Goal: Task Accomplishment & Management: Manage account settings

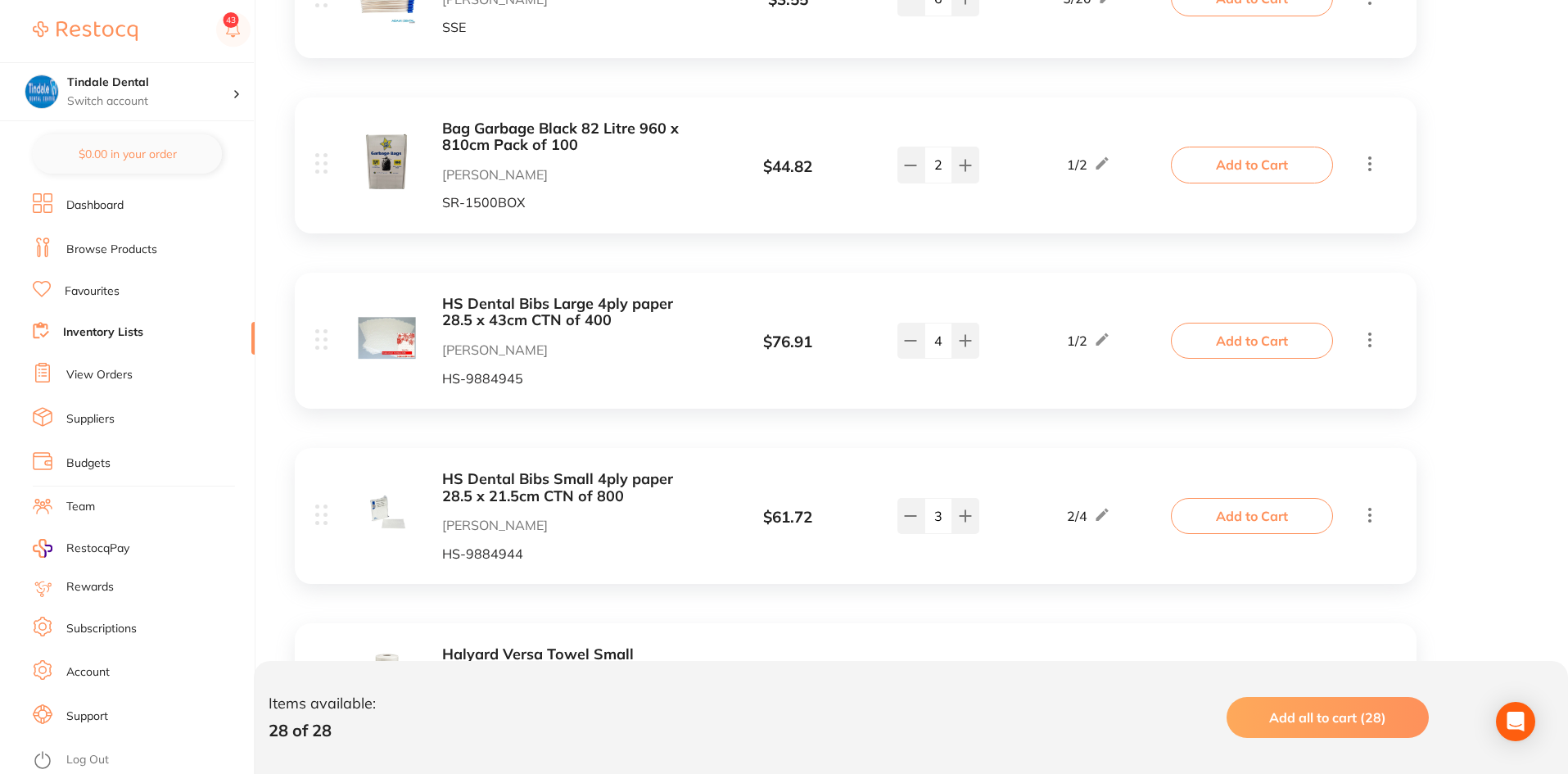
scroll to position [3030, 0]
click at [910, 497] on button at bounding box center [910, 514] width 27 height 36
type input "2"
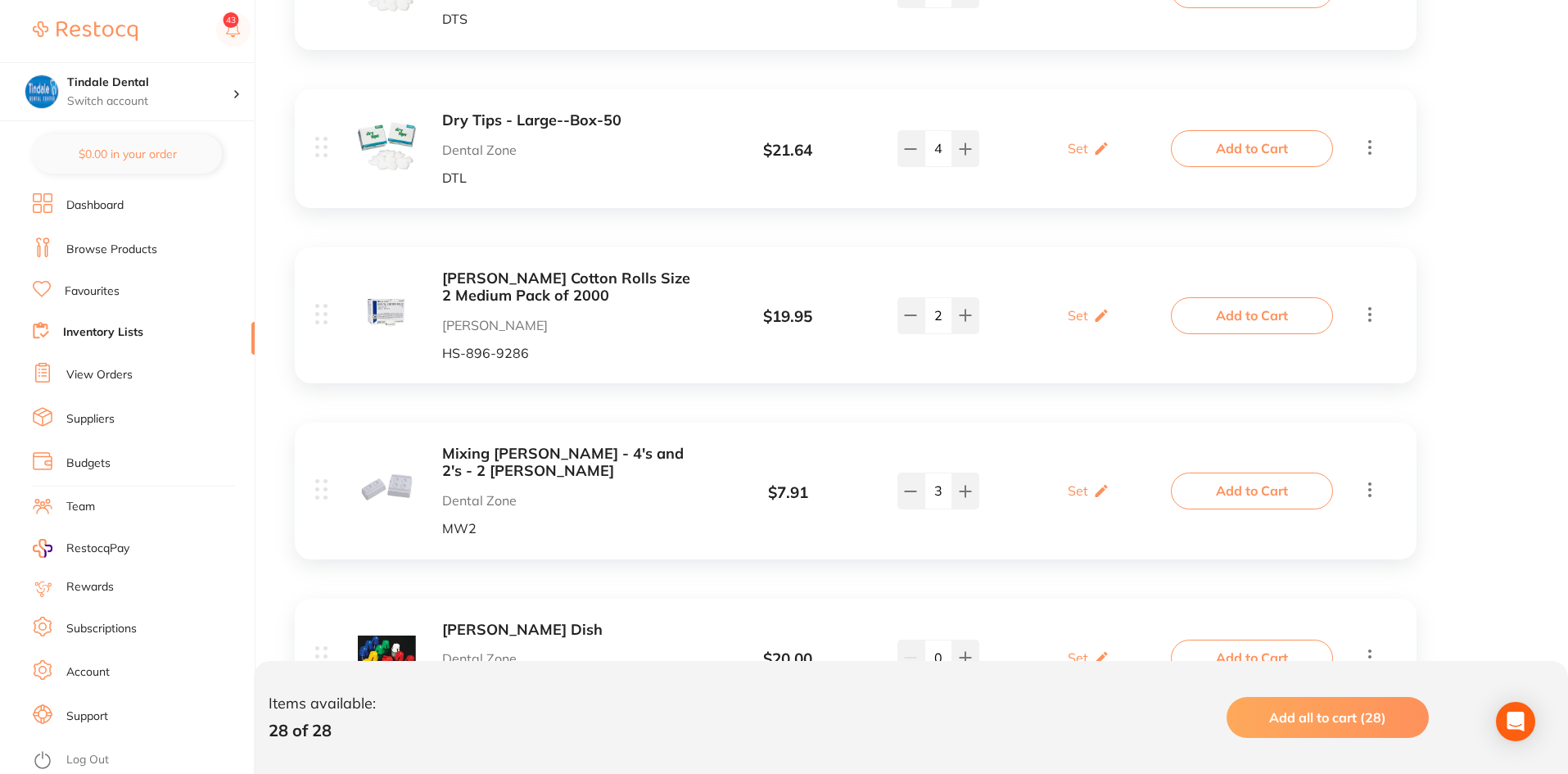
scroll to position [2048, 0]
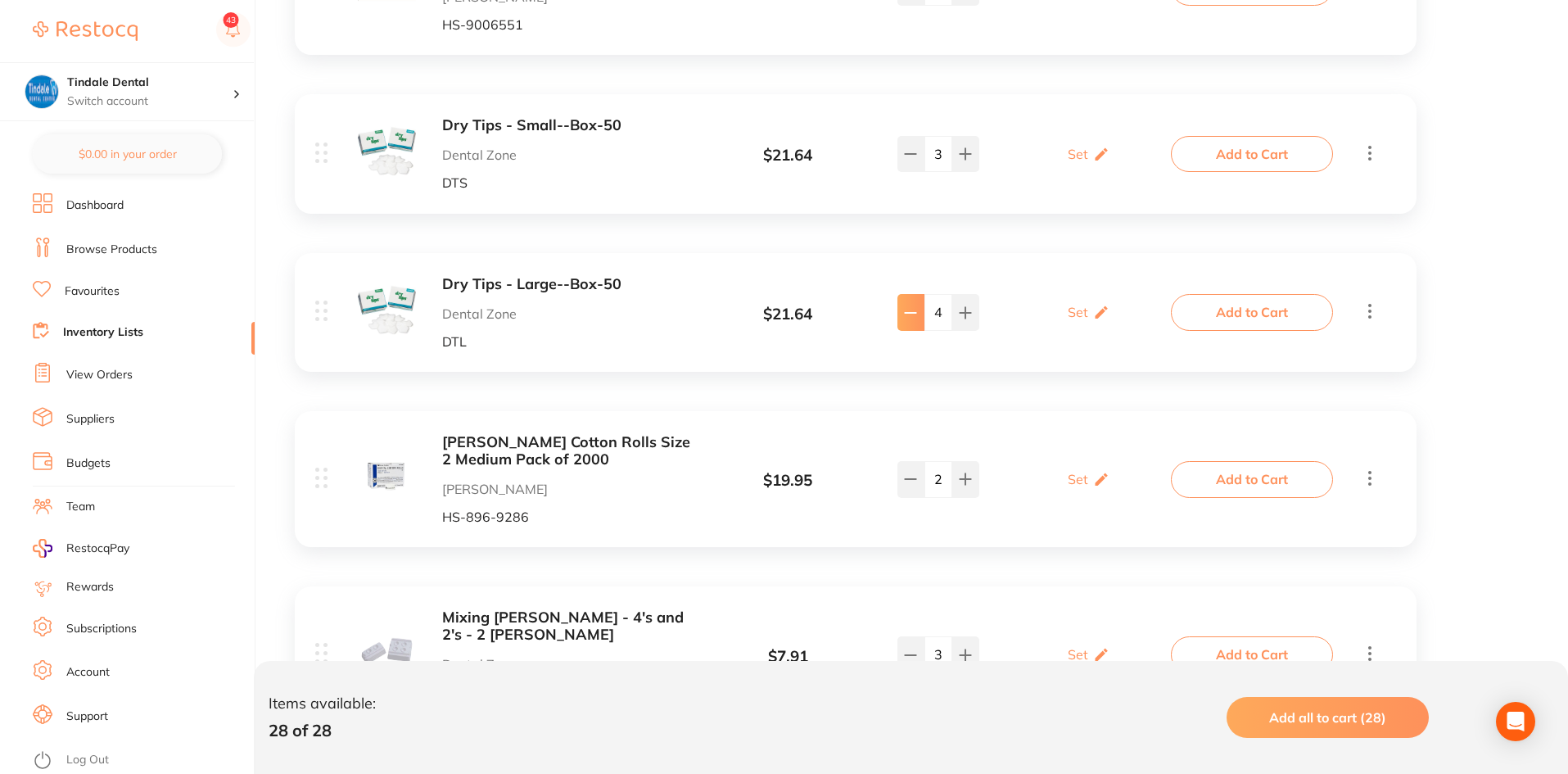
click at [913, 313] on icon at bounding box center [910, 313] width 10 height 0
type input "1"
click at [912, 147] on icon at bounding box center [910, 153] width 13 height 13
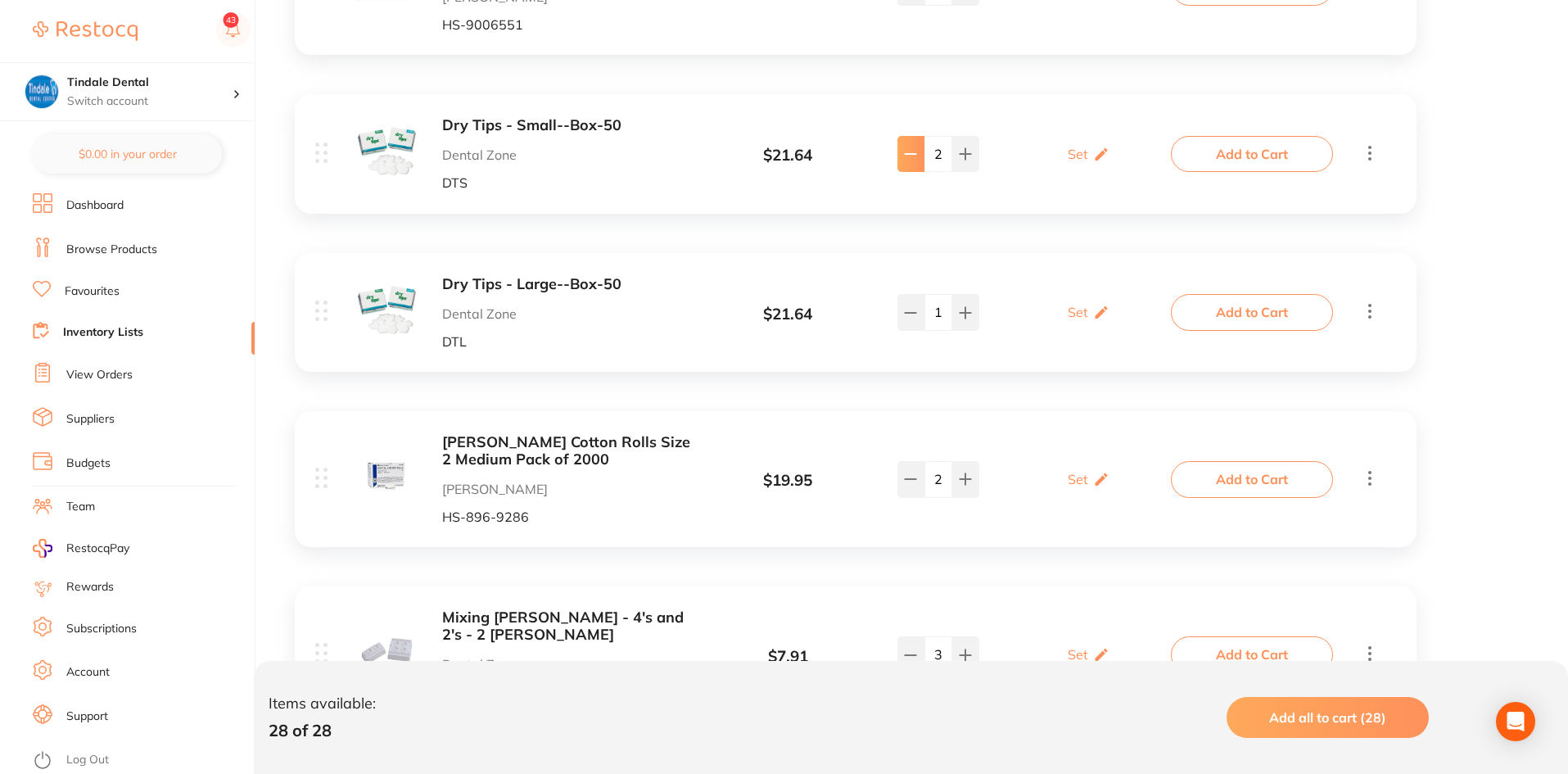
click at [912, 147] on icon at bounding box center [910, 153] width 13 height 13
click at [966, 147] on icon at bounding box center [965, 153] width 13 height 13
type input "1"
click at [117, 334] on link "Inventory Lists" at bounding box center [103, 333] width 80 height 17
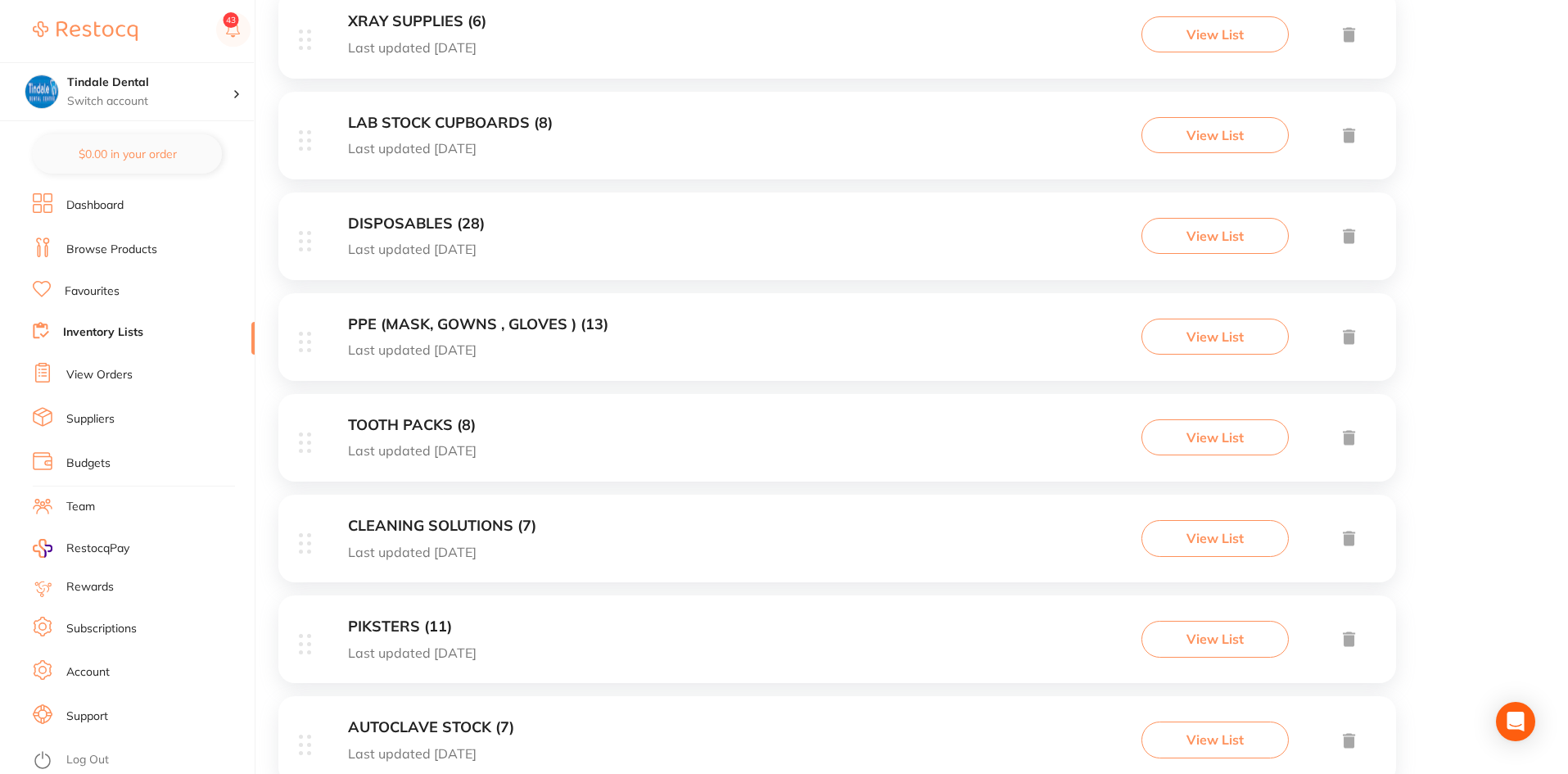
scroll to position [655, 0]
click at [373, 630] on h3 "PIKSTERS (11)" at bounding box center [412, 624] width 128 height 17
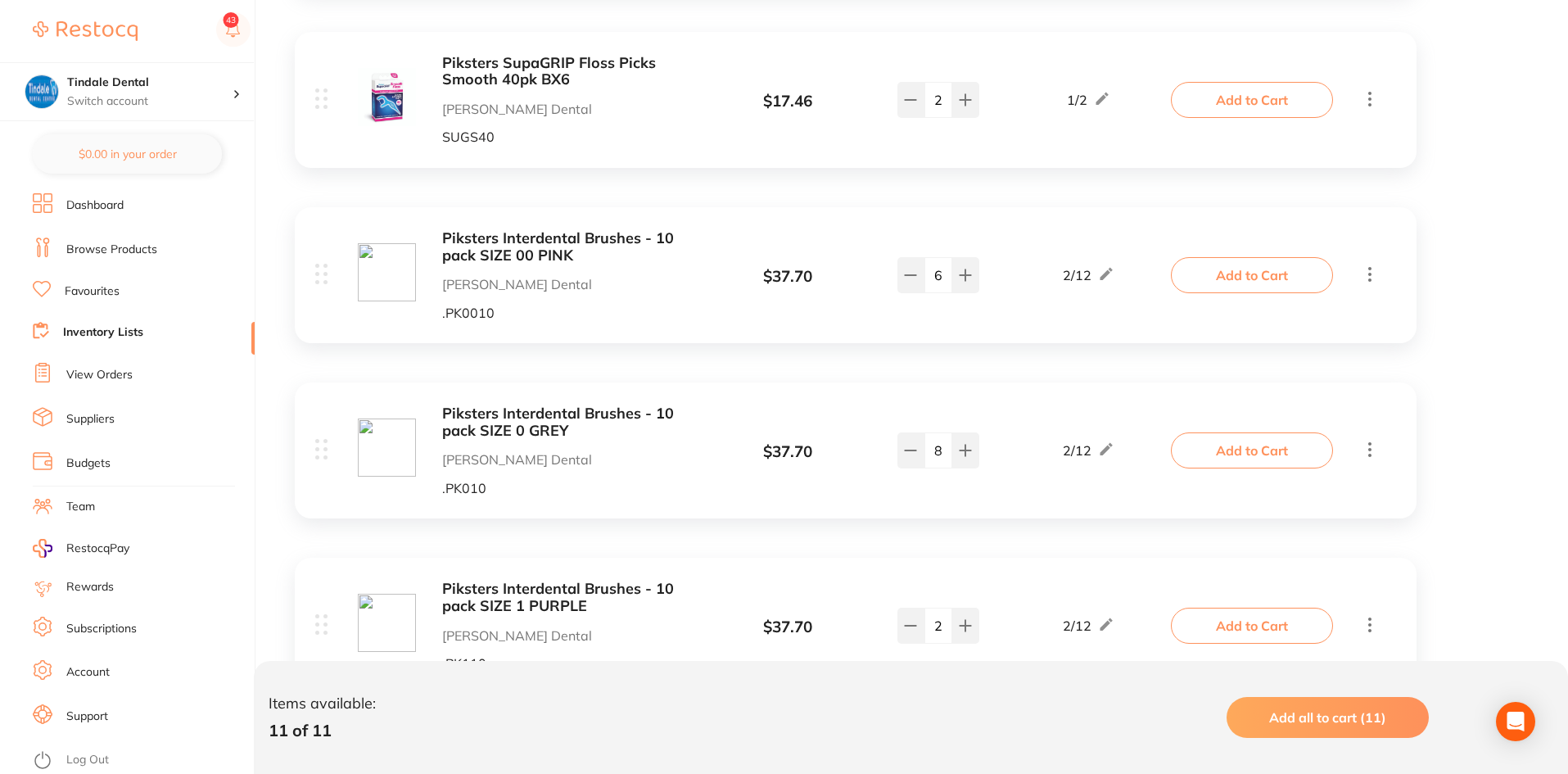
scroll to position [655, 0]
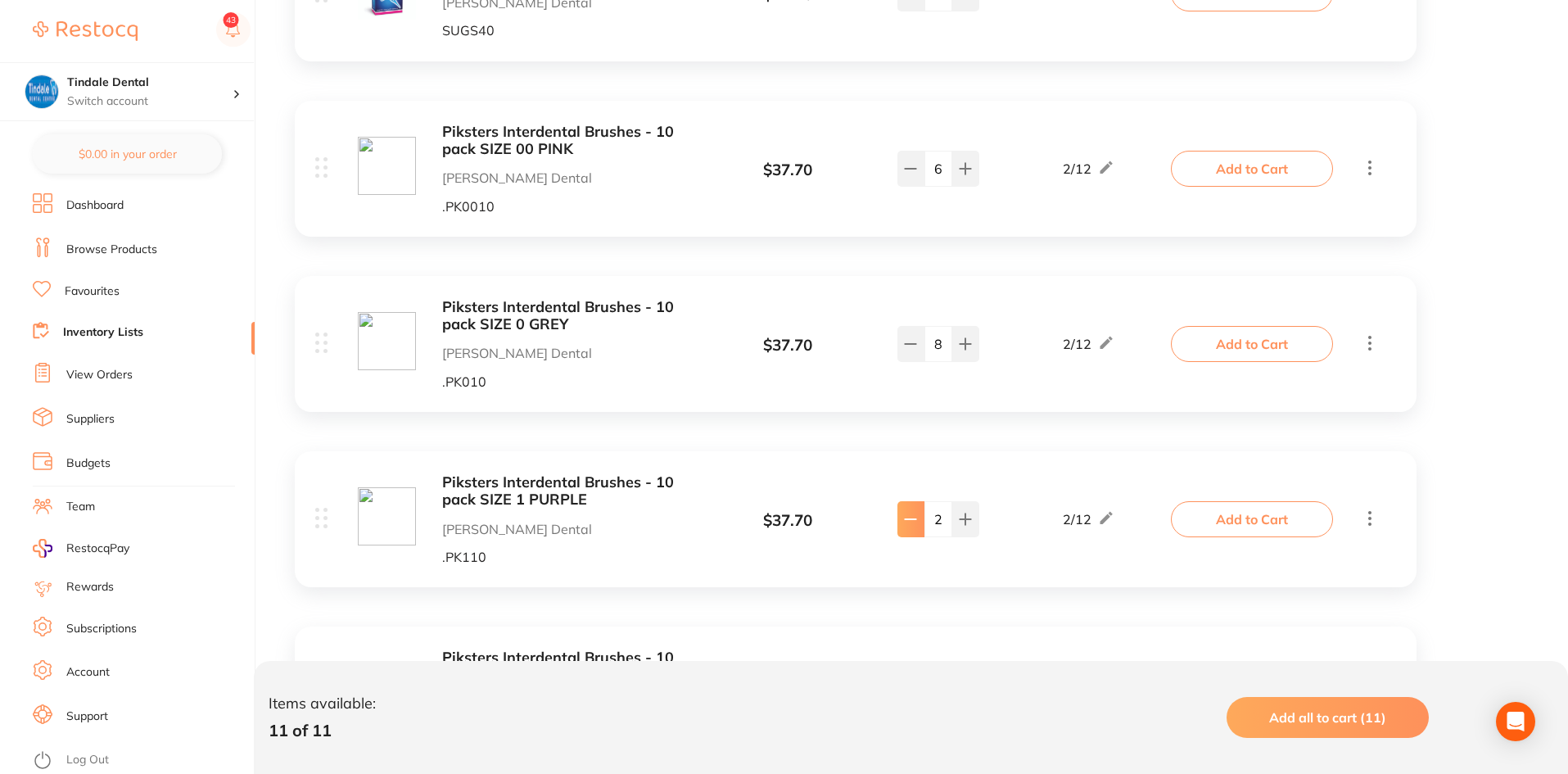
click at [906, 530] on button at bounding box center [910, 519] width 27 height 36
type input "1"
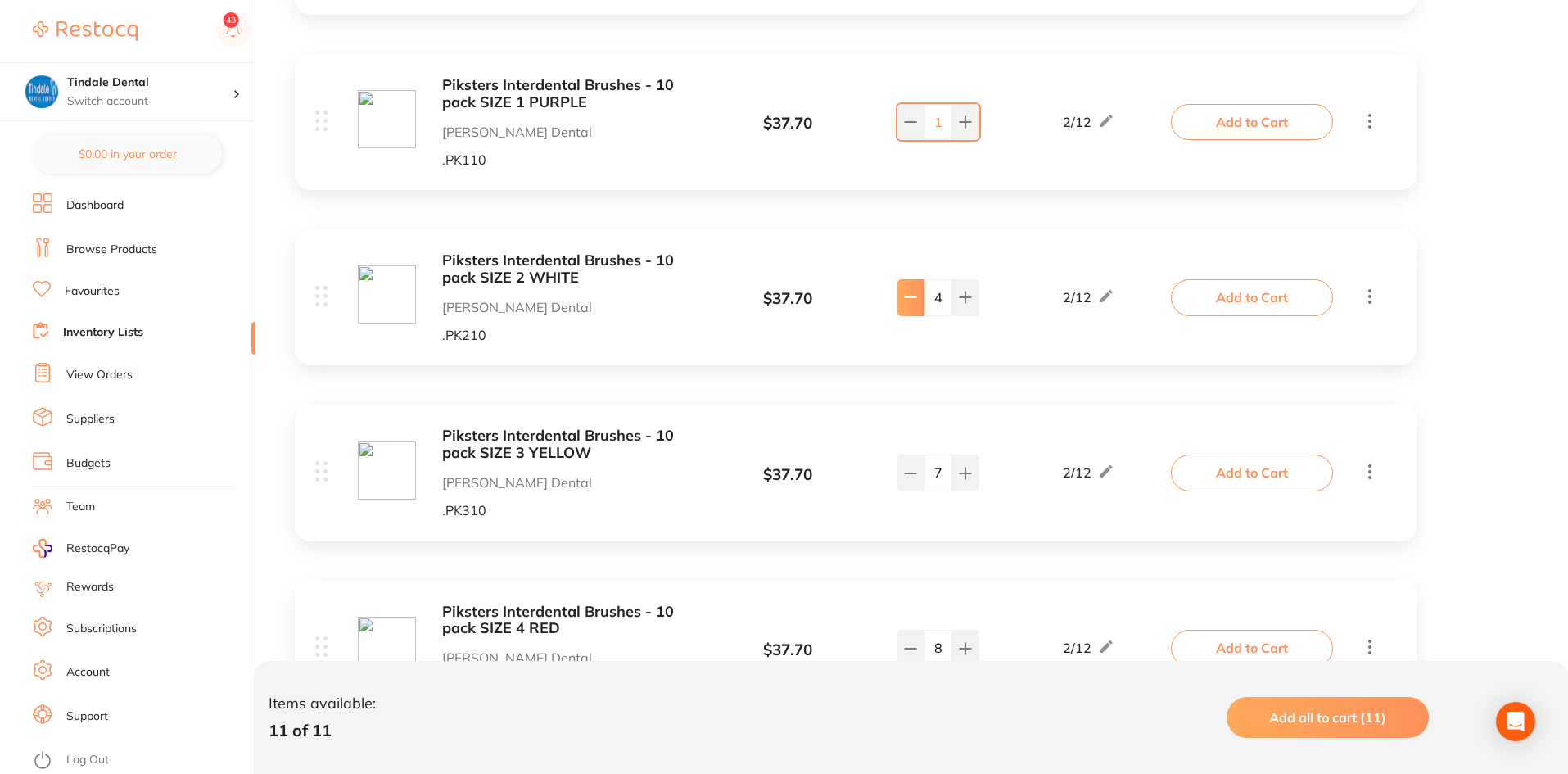
scroll to position [1146, 0]
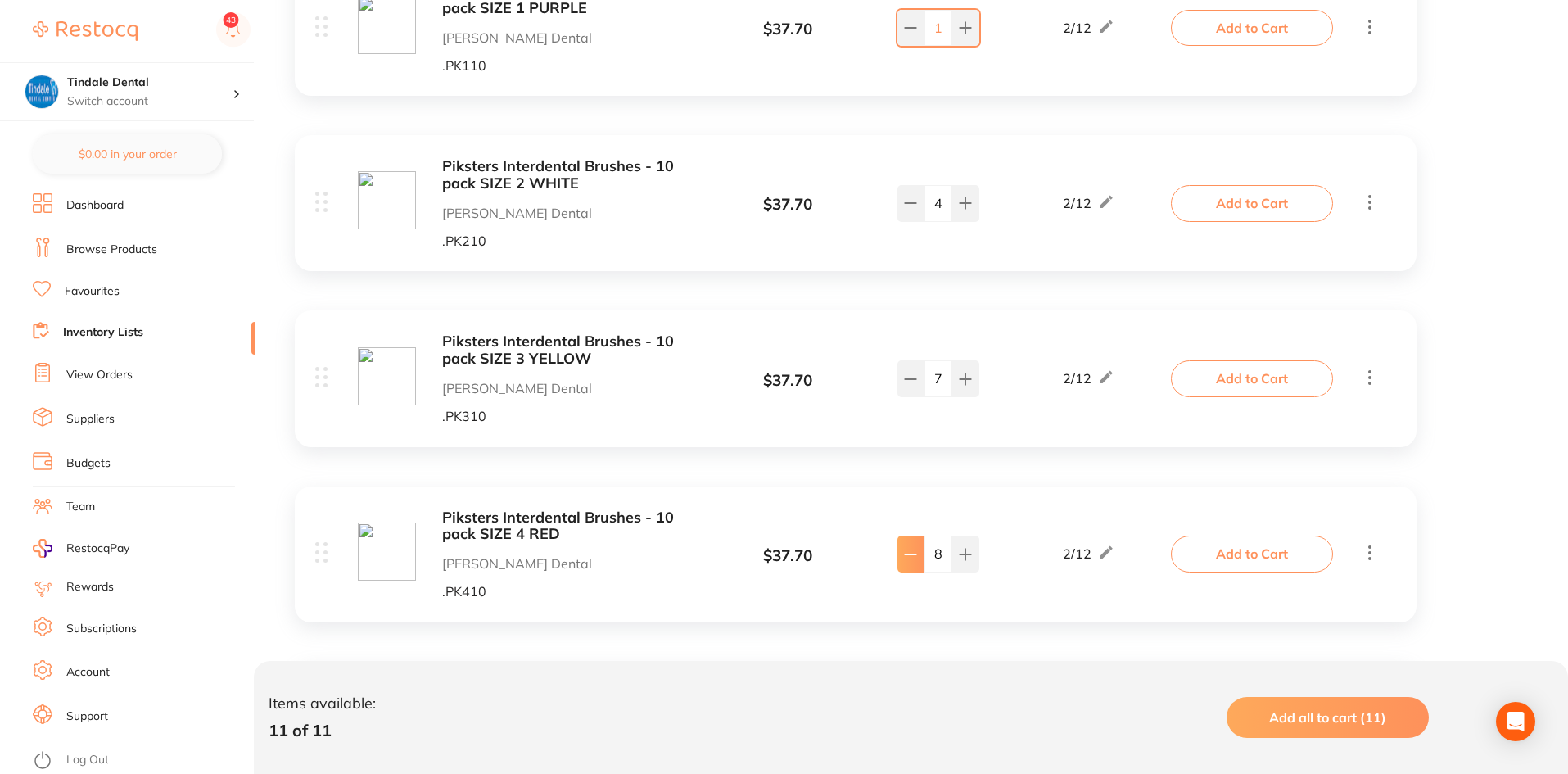
click at [910, 544] on button at bounding box center [910, 554] width 27 height 36
type input "6"
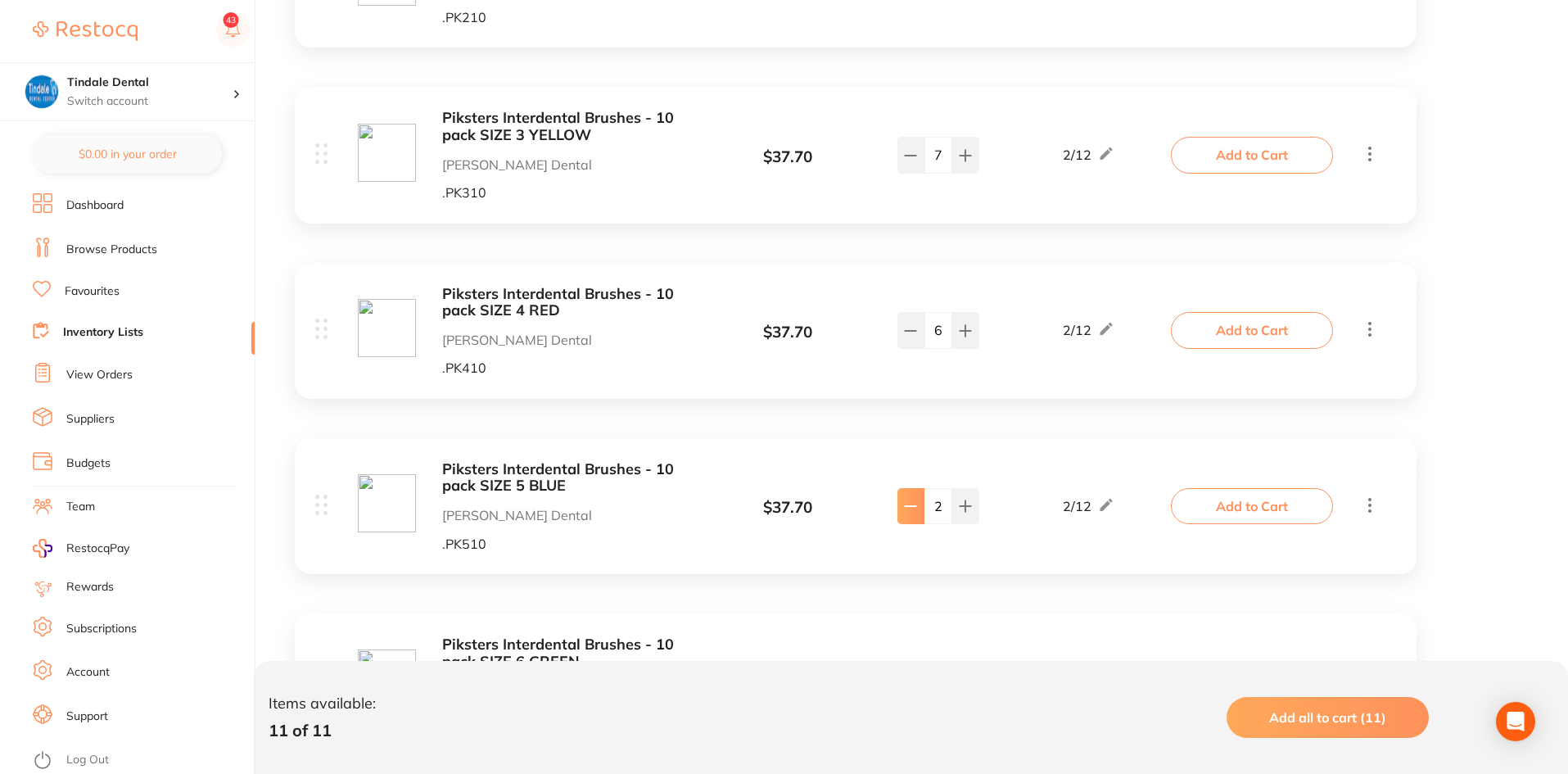
scroll to position [1475, 0]
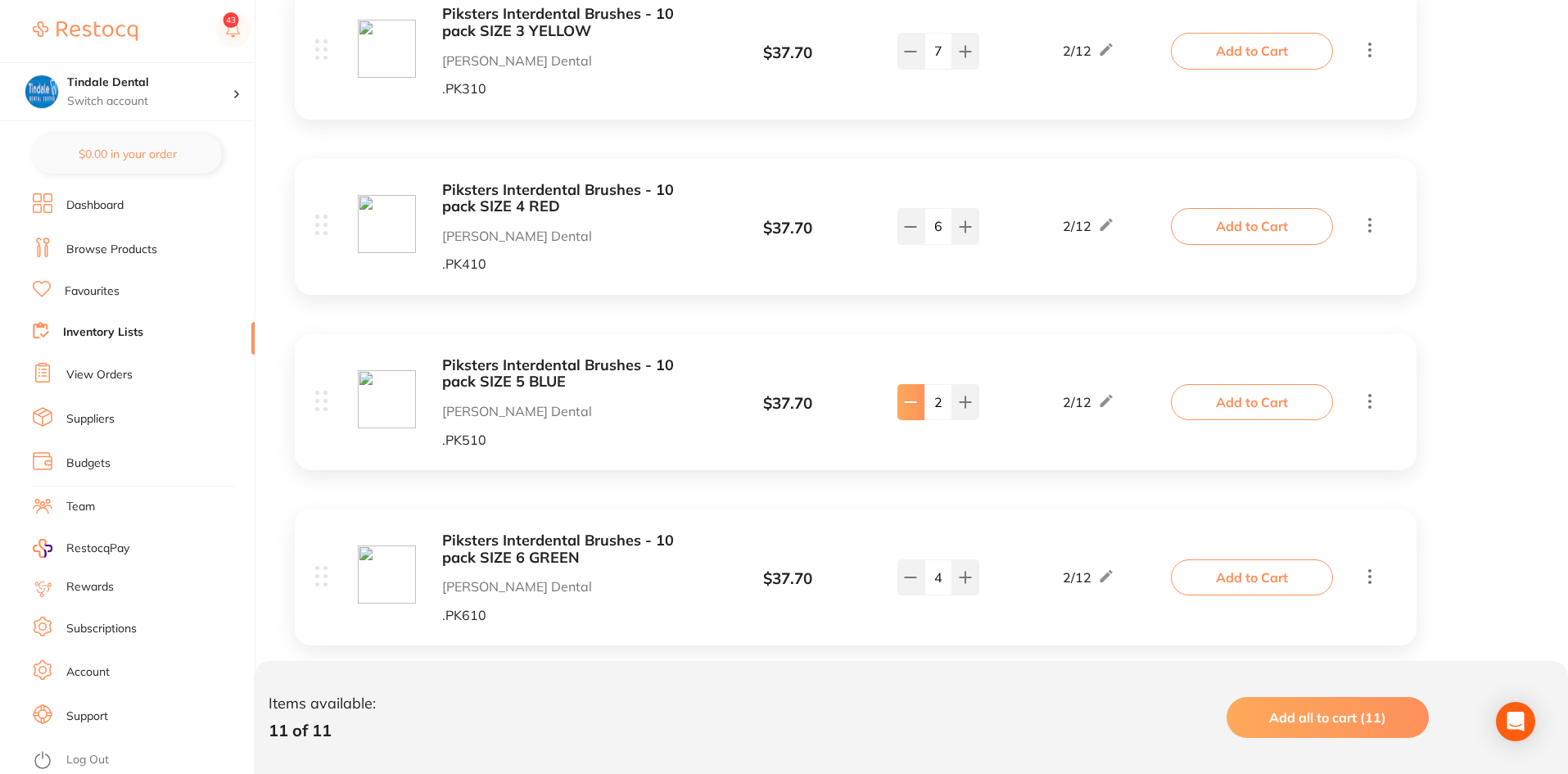
click at [907, 567] on button at bounding box center [910, 577] width 27 height 36
type input "2"
click at [907, 395] on icon at bounding box center [910, 402] width 13 height 13
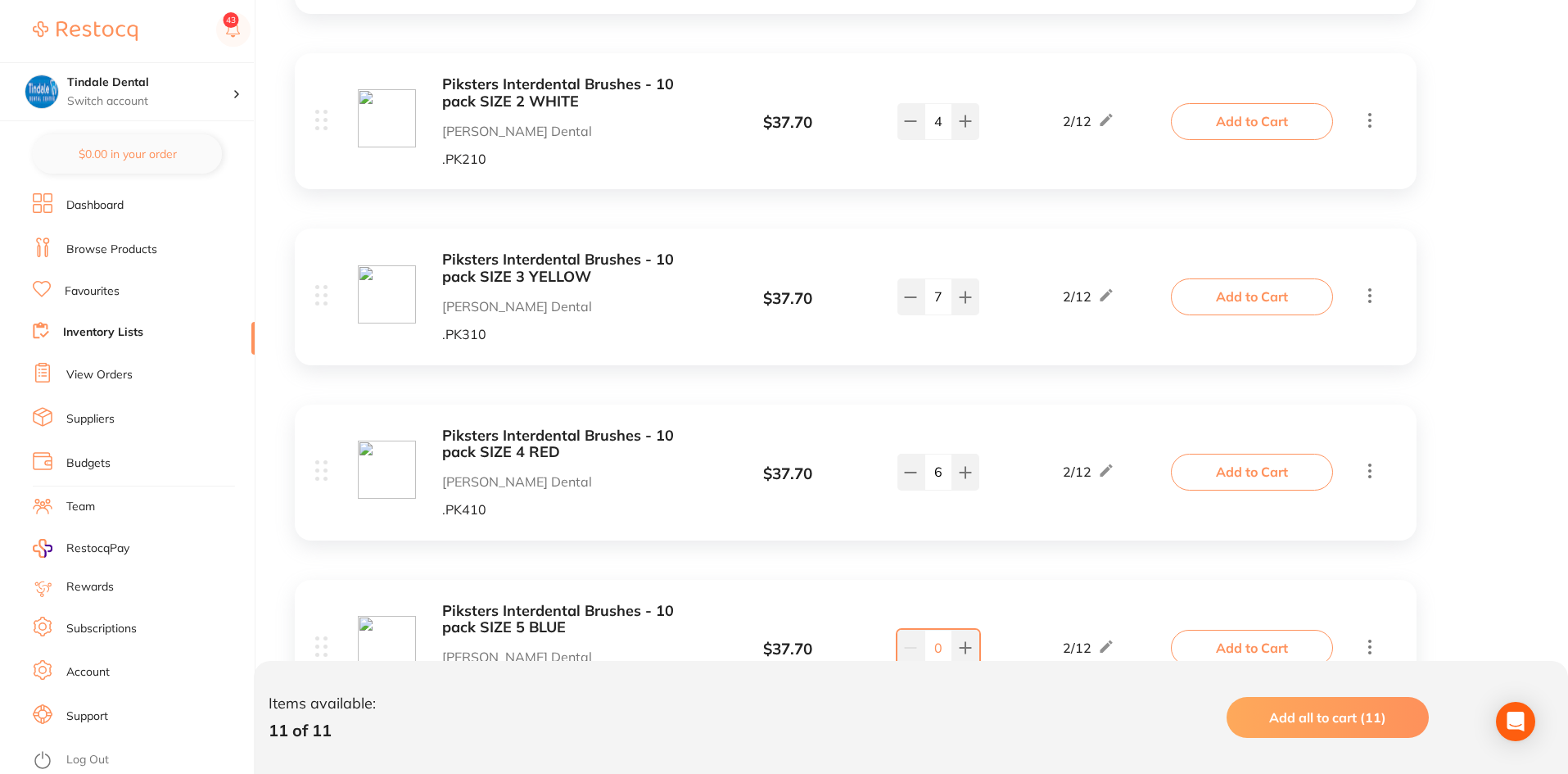
scroll to position [1393, 0]
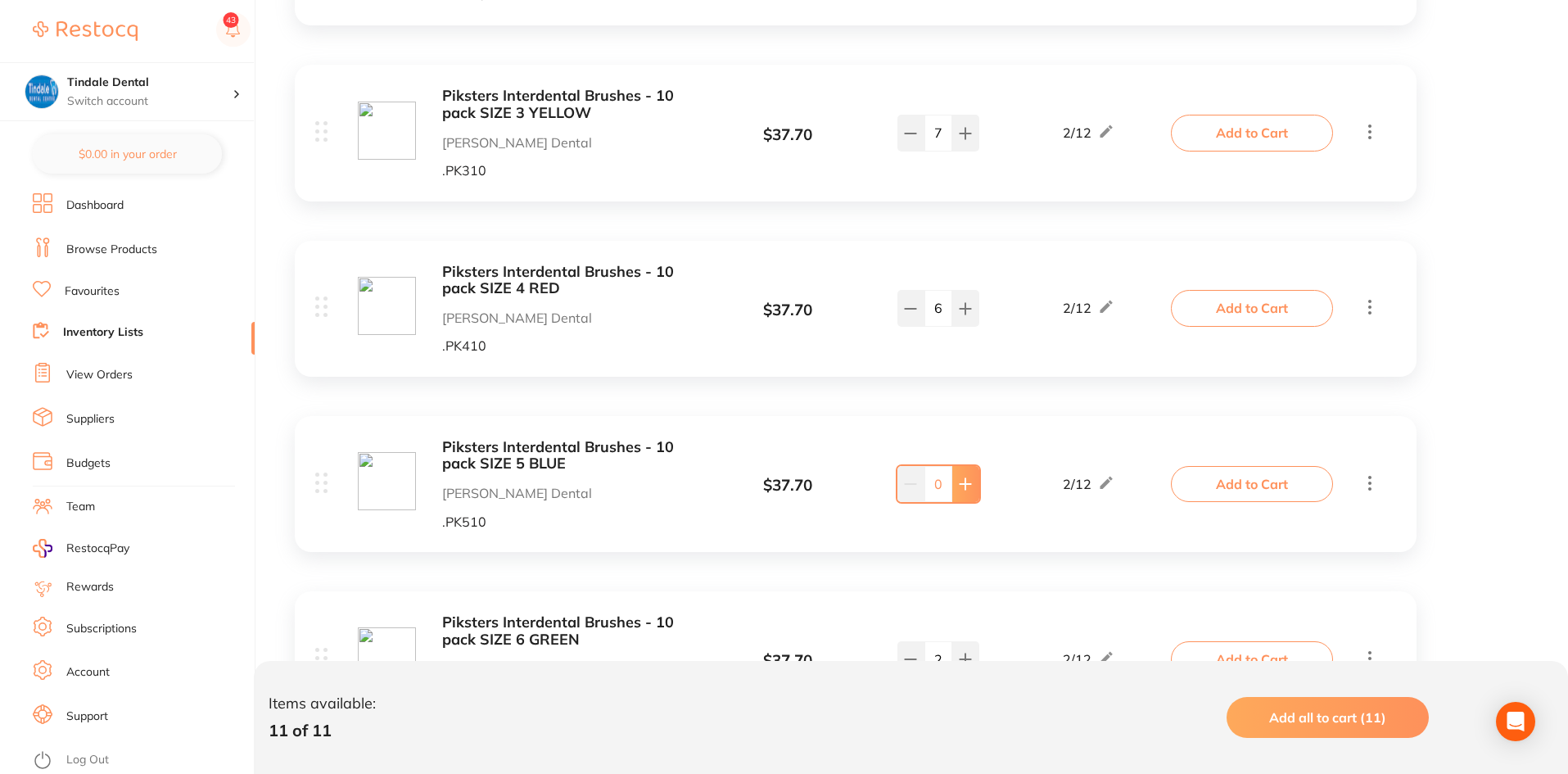
click at [965, 489] on icon at bounding box center [965, 483] width 10 height 10
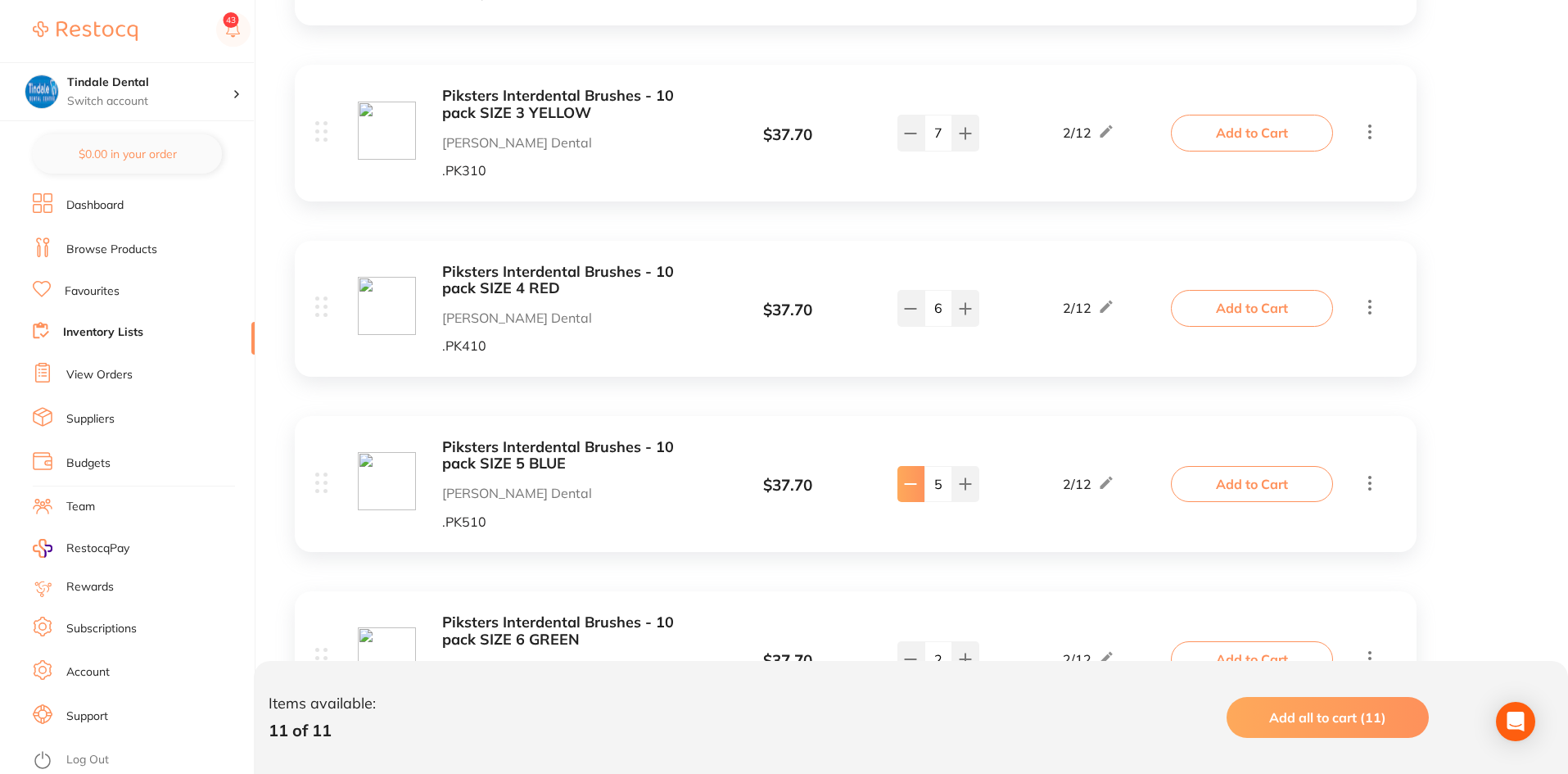
click at [920, 496] on button at bounding box center [910, 484] width 27 height 36
click at [973, 490] on button at bounding box center [965, 484] width 27 height 36
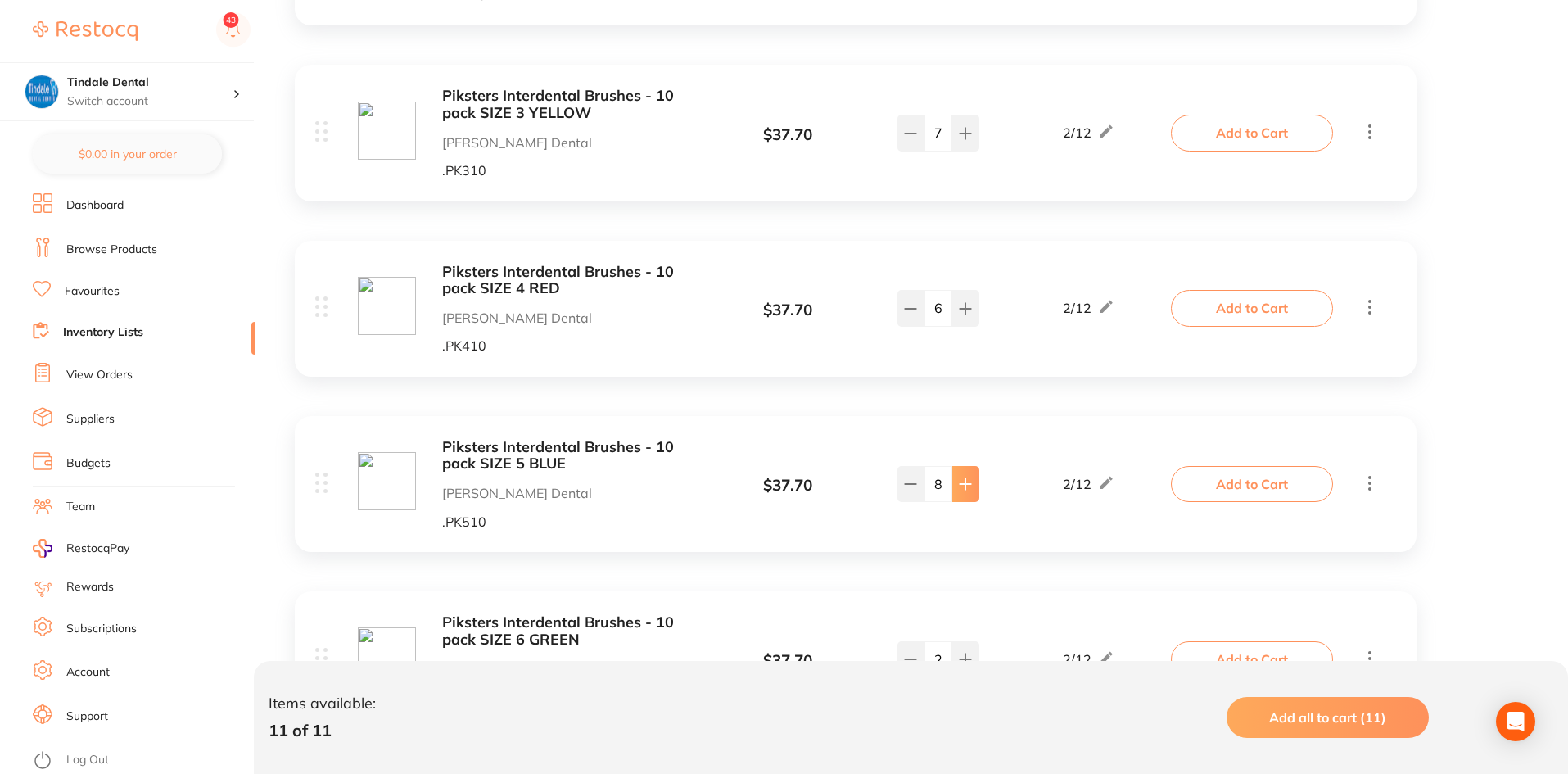
click at [973, 490] on button at bounding box center [965, 484] width 27 height 36
type input "9"
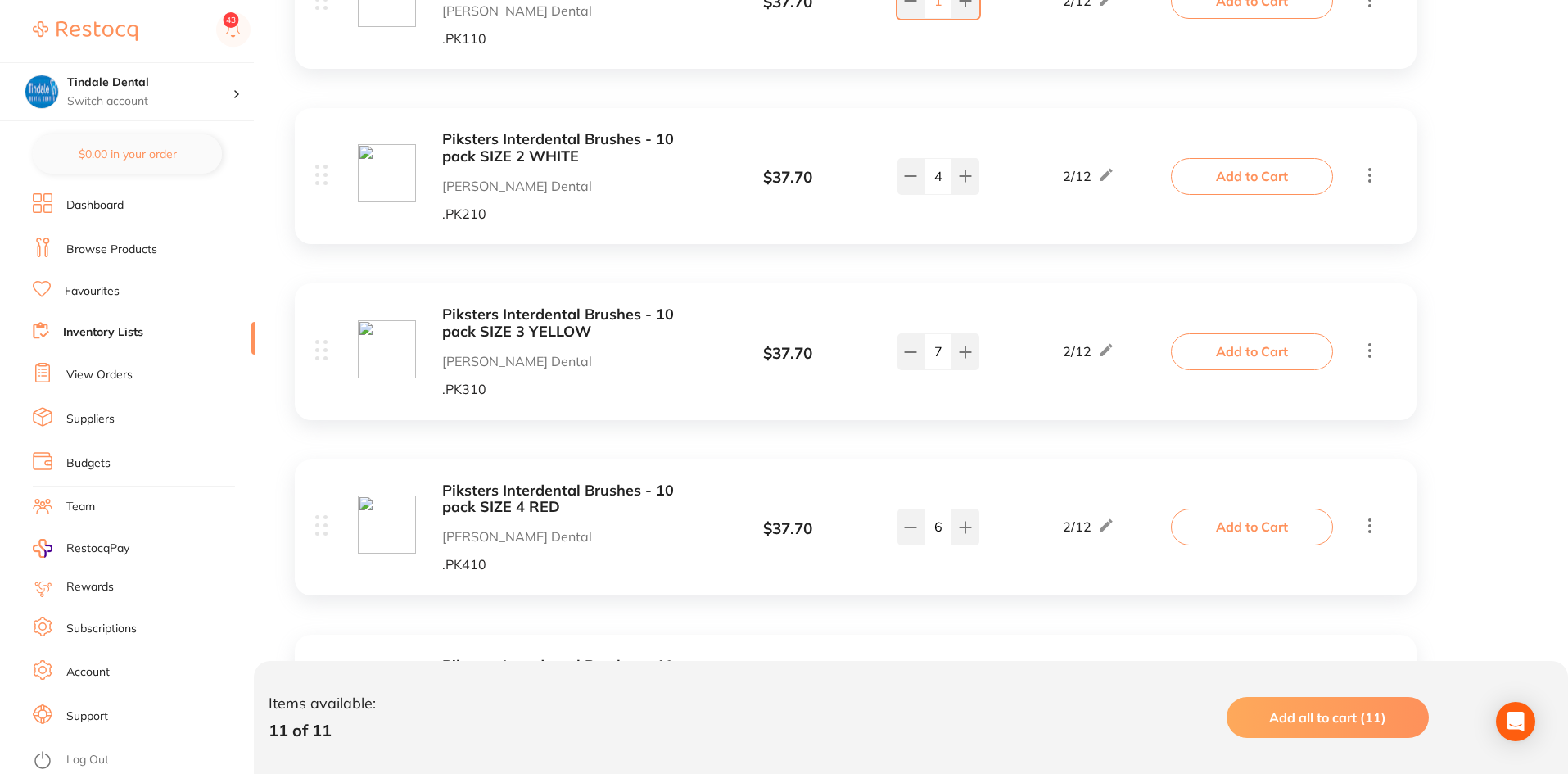
scroll to position [1009, 0]
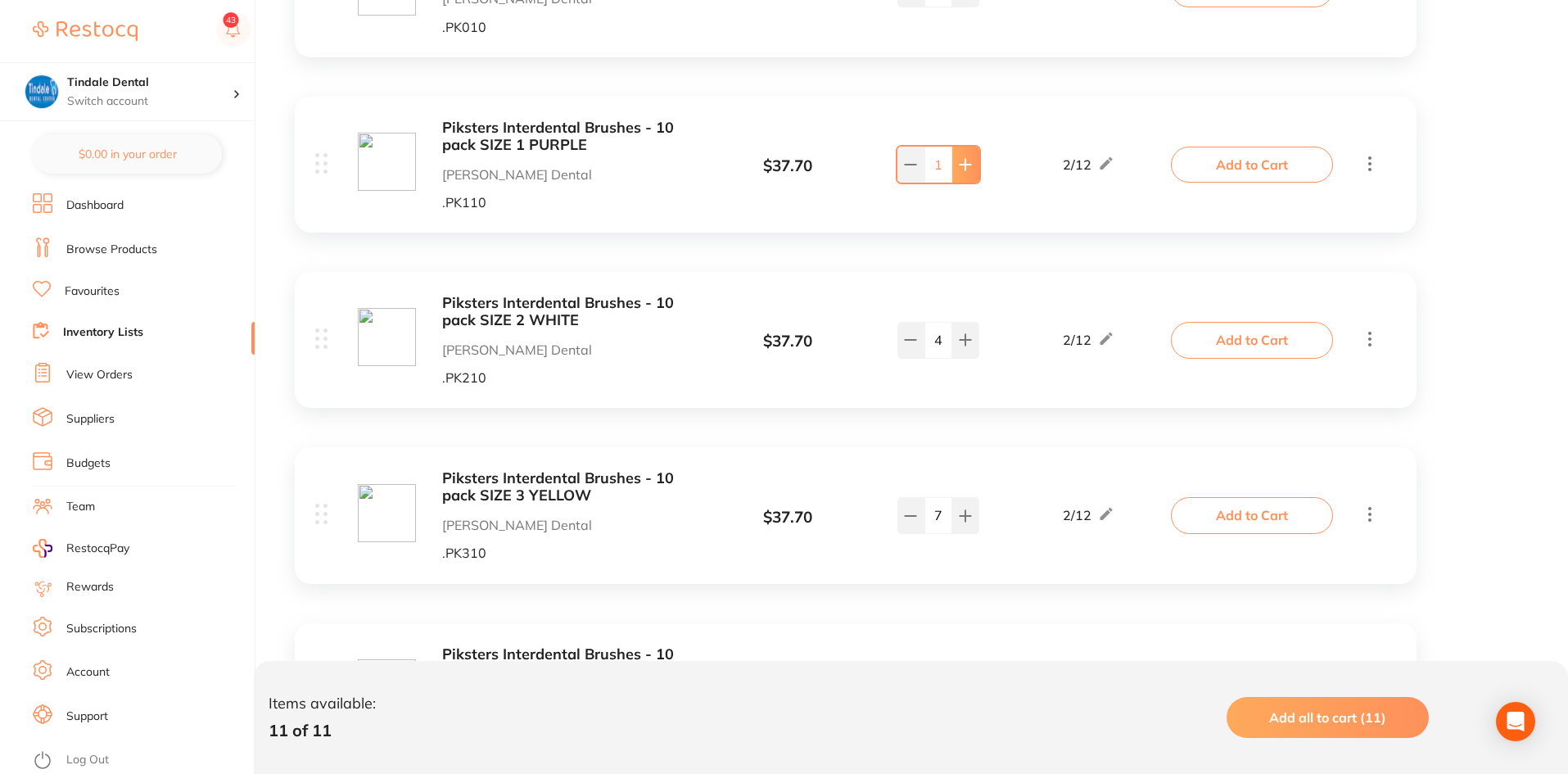
click at [960, 170] on icon at bounding box center [965, 165] width 13 height 13
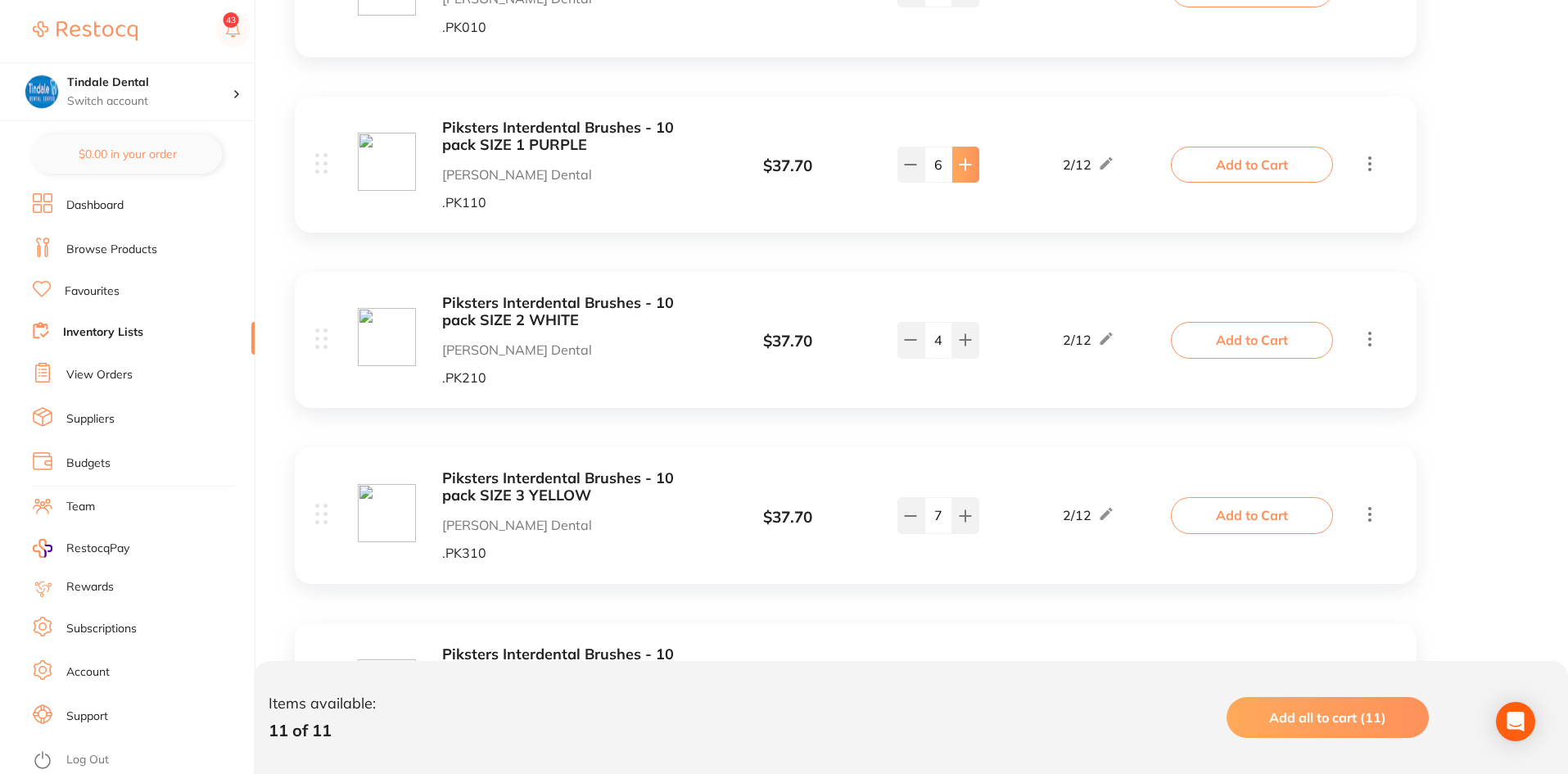
click at [960, 170] on icon at bounding box center [965, 165] width 13 height 13
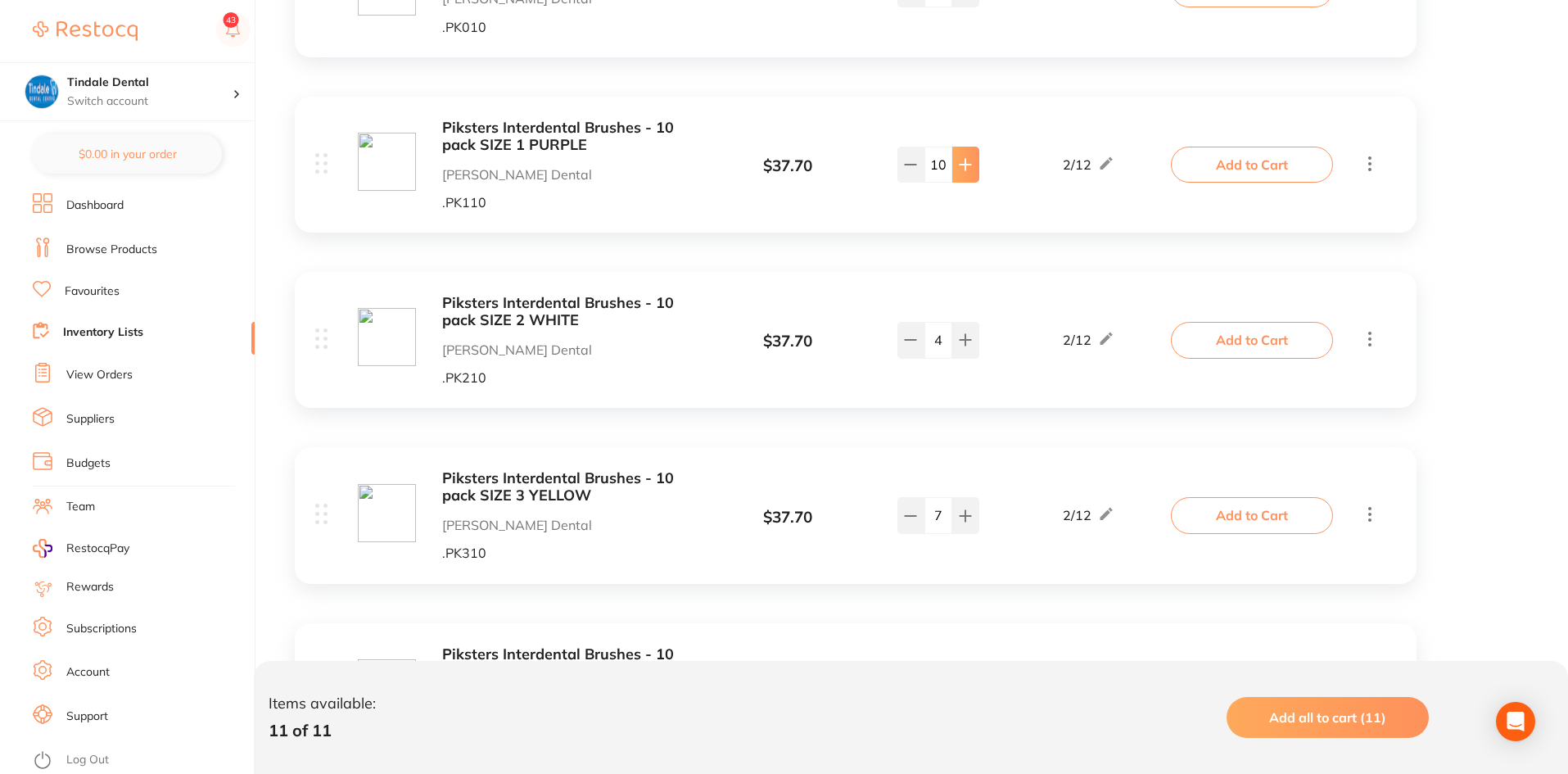
type input "11"
click at [107, 336] on link "Inventory Lists" at bounding box center [103, 333] width 80 height 17
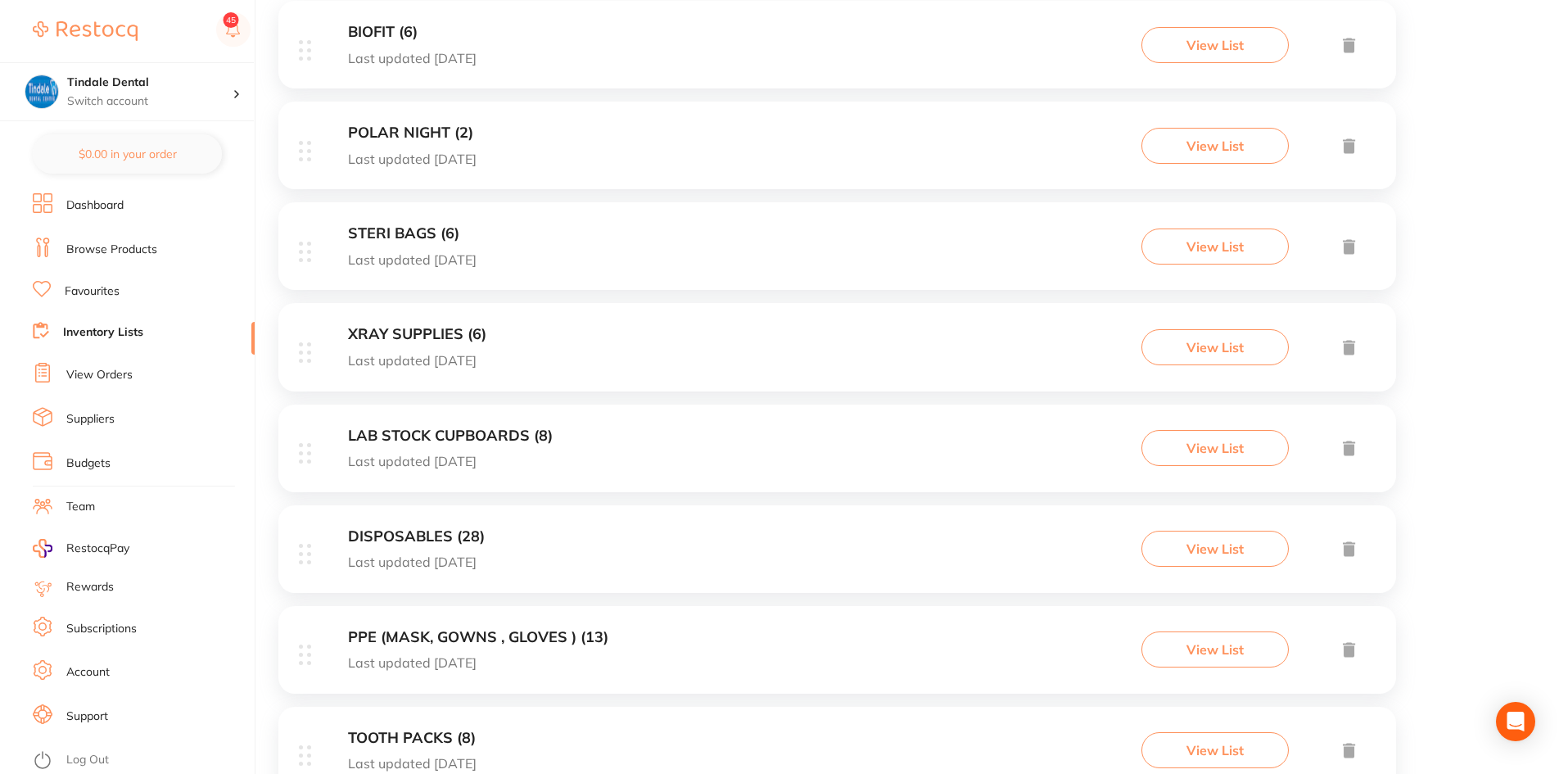
scroll to position [491, 0]
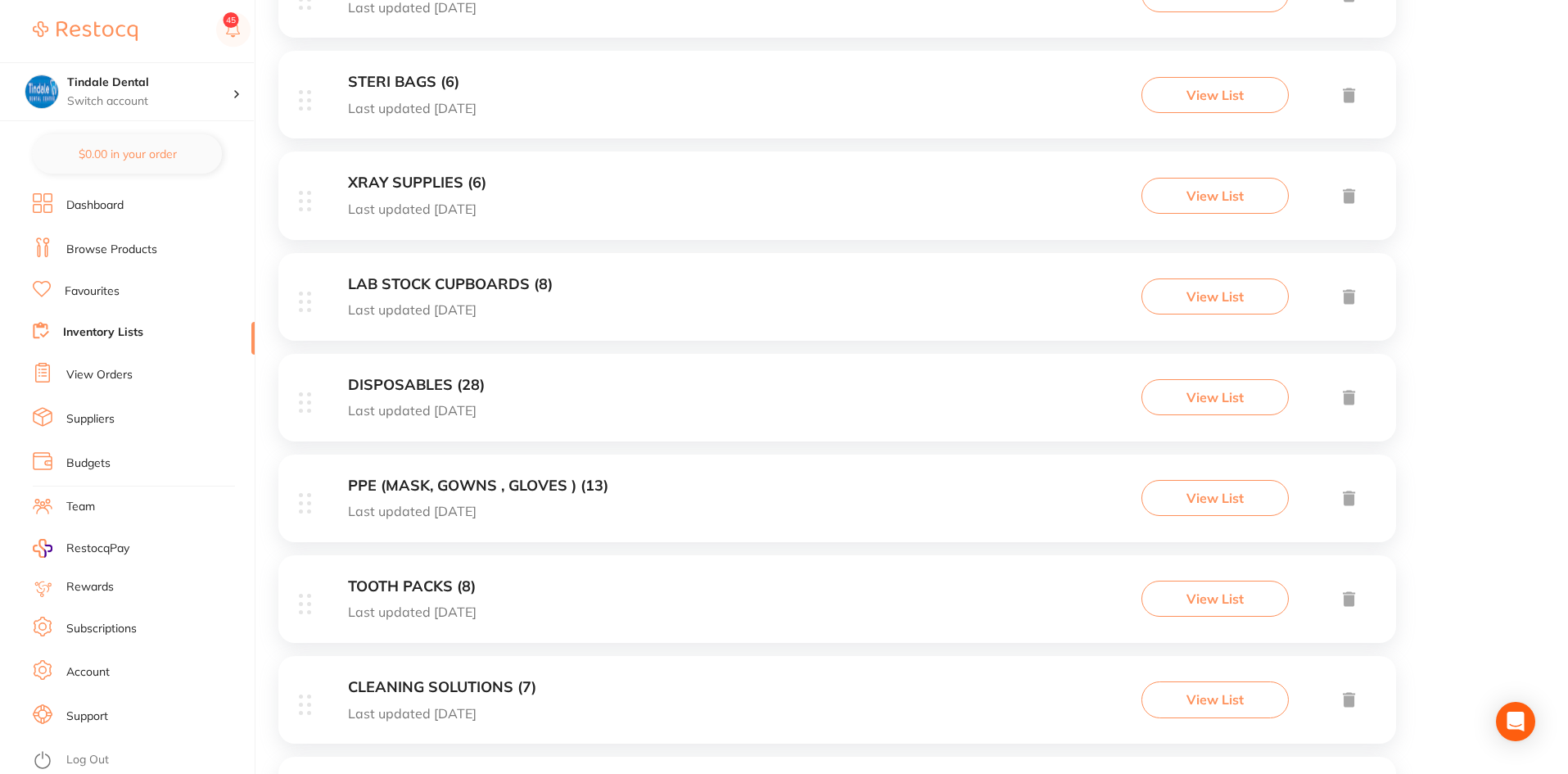
click at [414, 380] on h3 "DISPOSABLES (28)" at bounding box center [416, 385] width 137 height 17
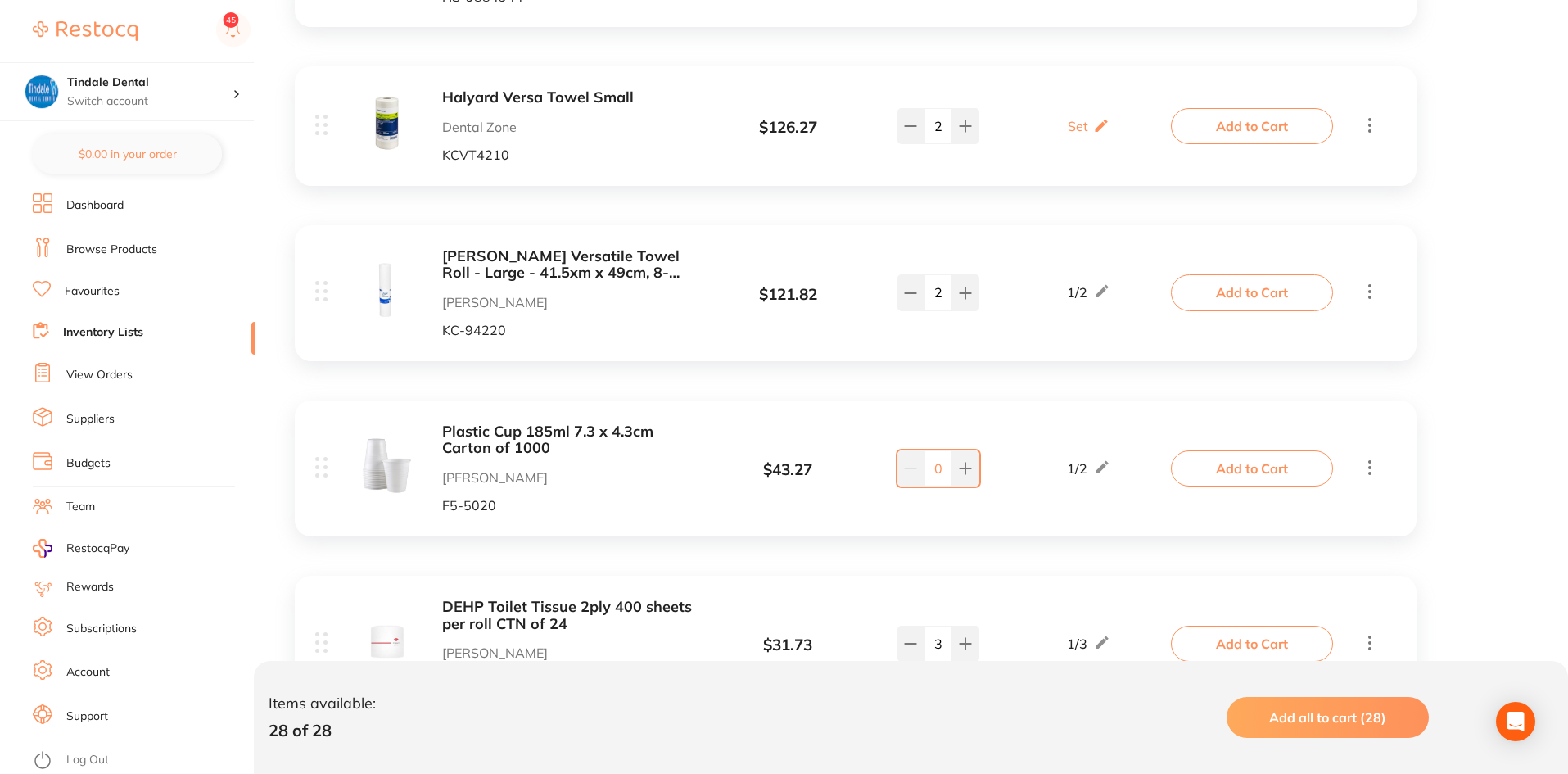
scroll to position [3603, 0]
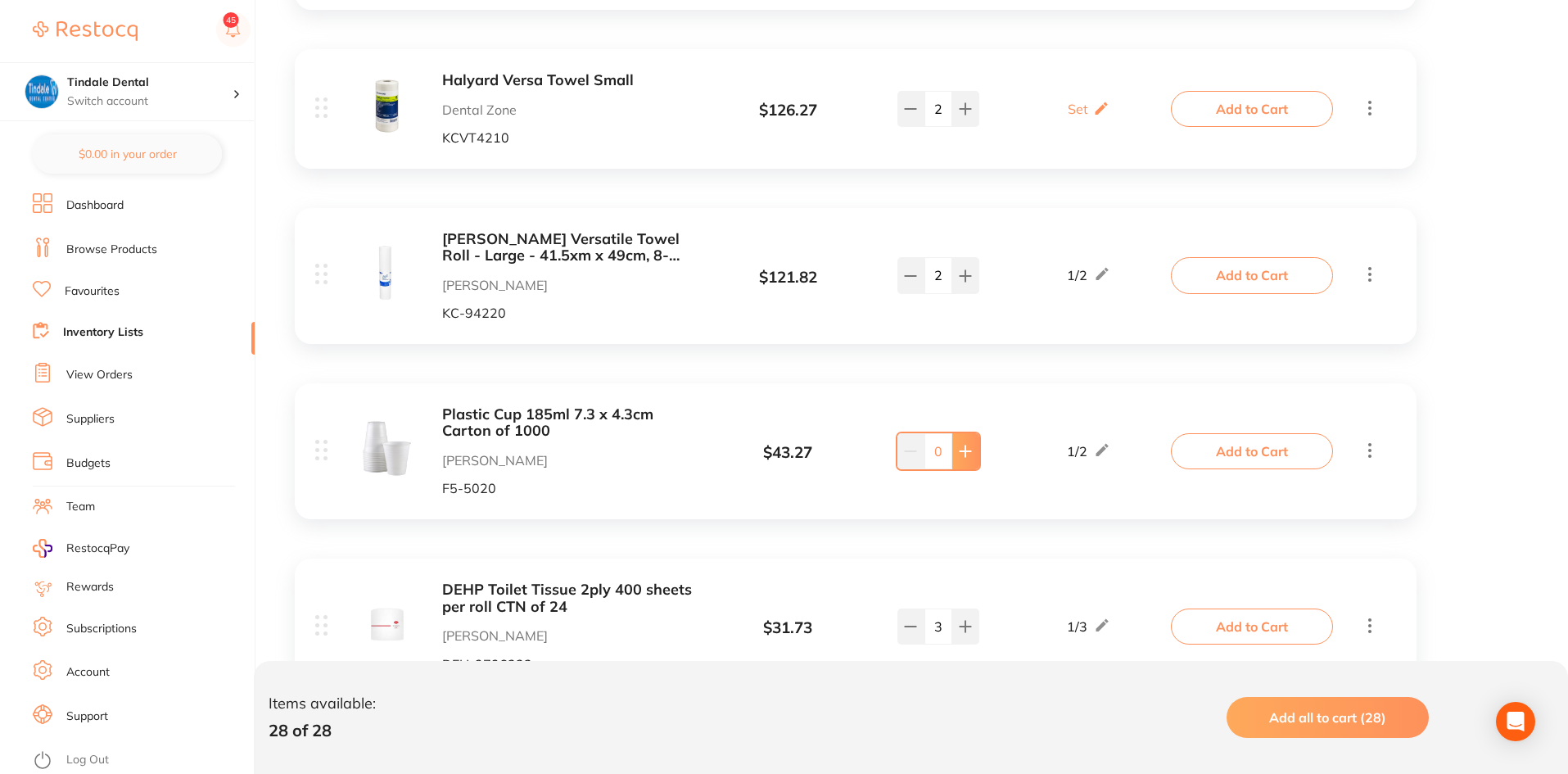
click at [957, 434] on button at bounding box center [965, 451] width 27 height 36
type input "2"
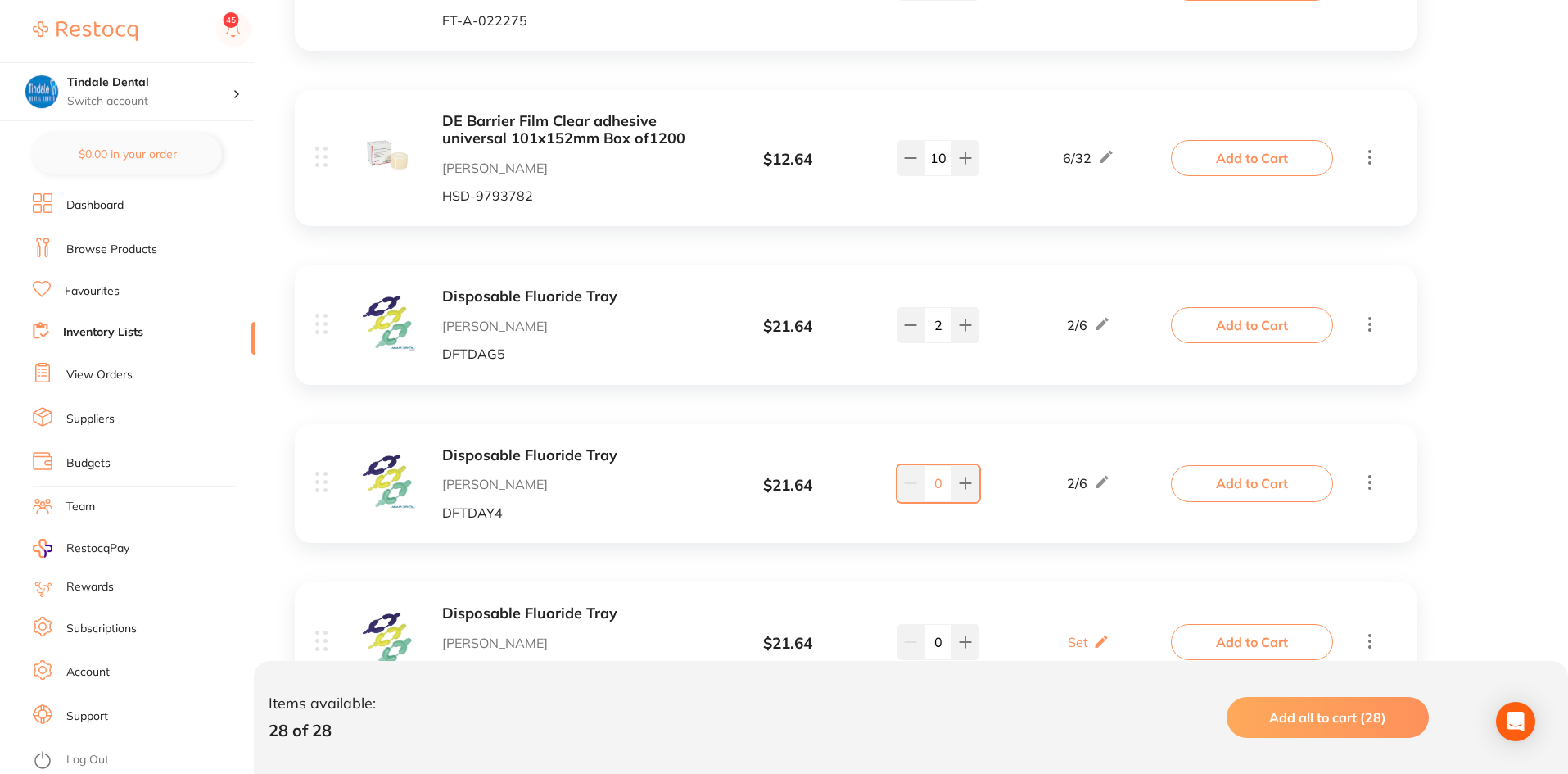
scroll to position [4477, 0]
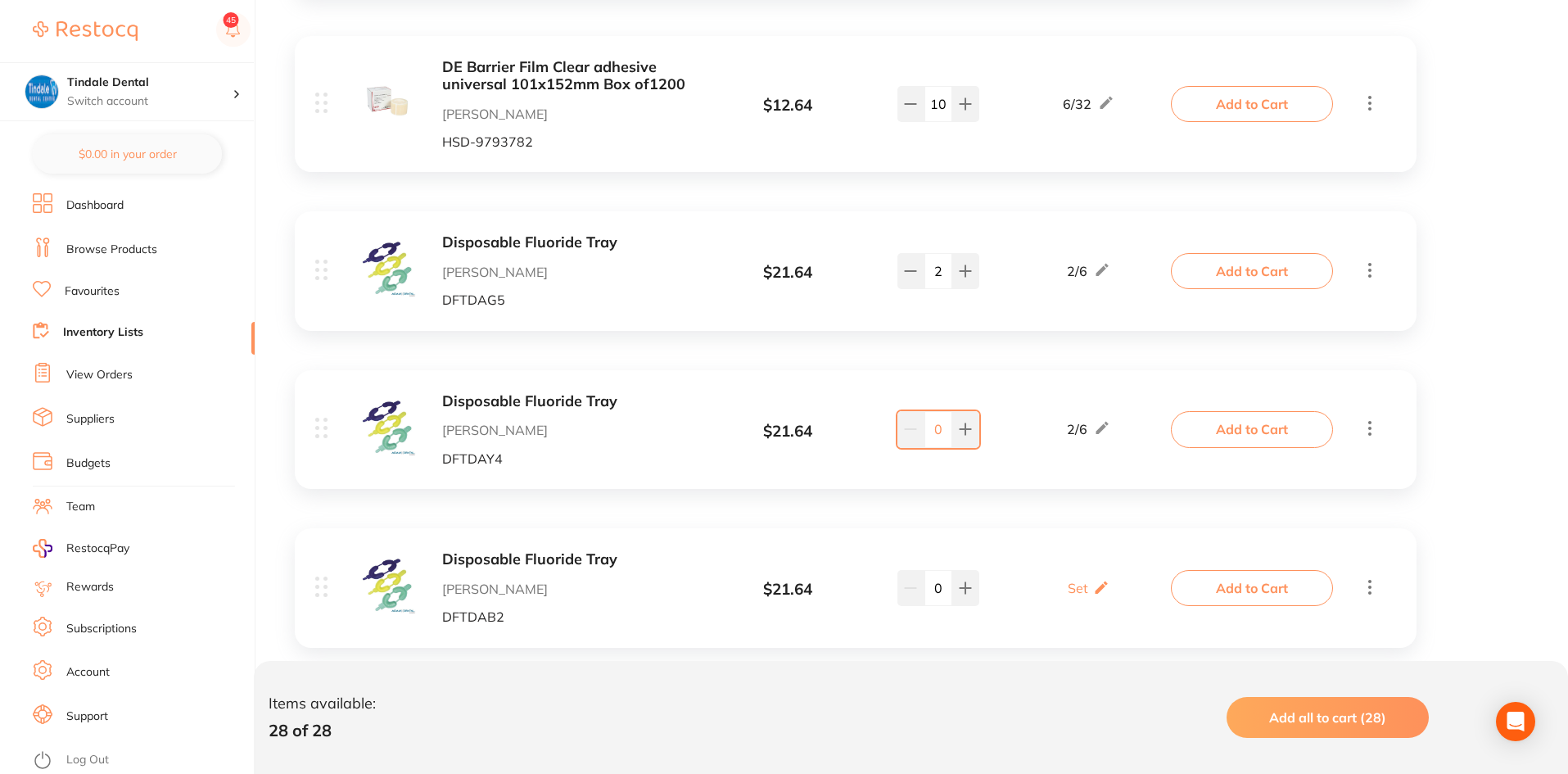
click at [82, 335] on link "Inventory Lists" at bounding box center [103, 333] width 80 height 17
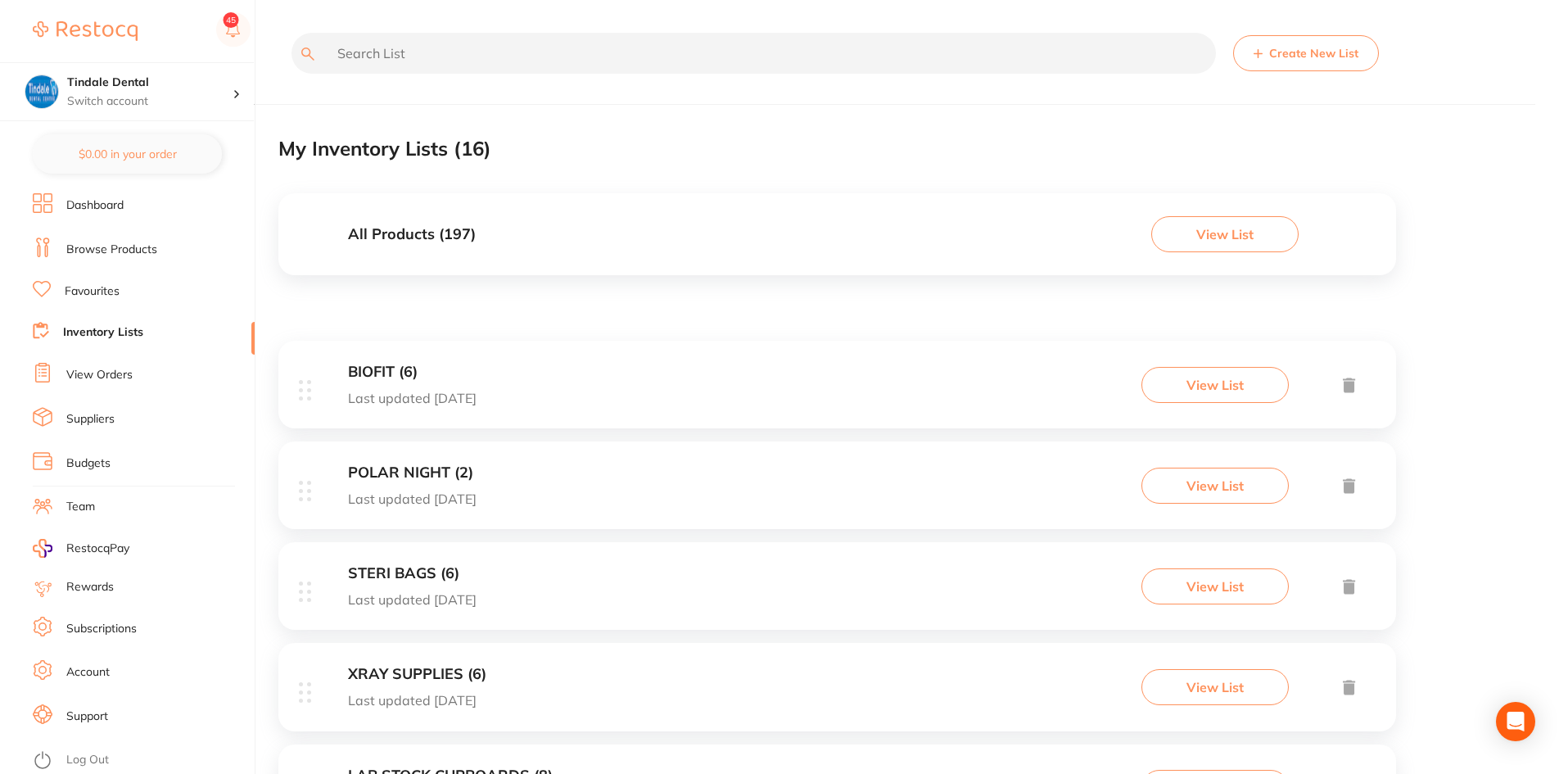
click at [101, 327] on link "Inventory Lists" at bounding box center [103, 333] width 80 height 17
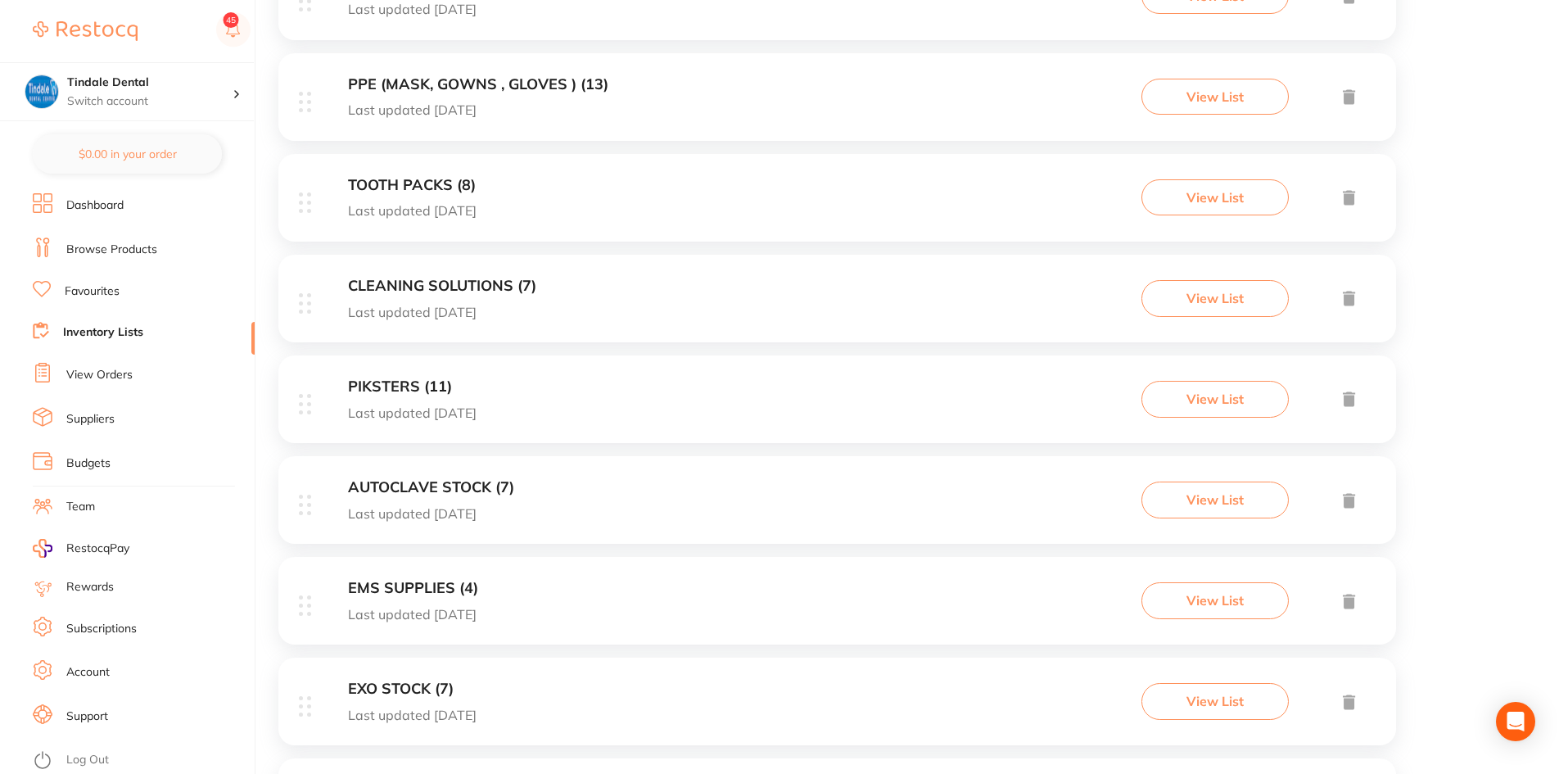
scroll to position [982, 0]
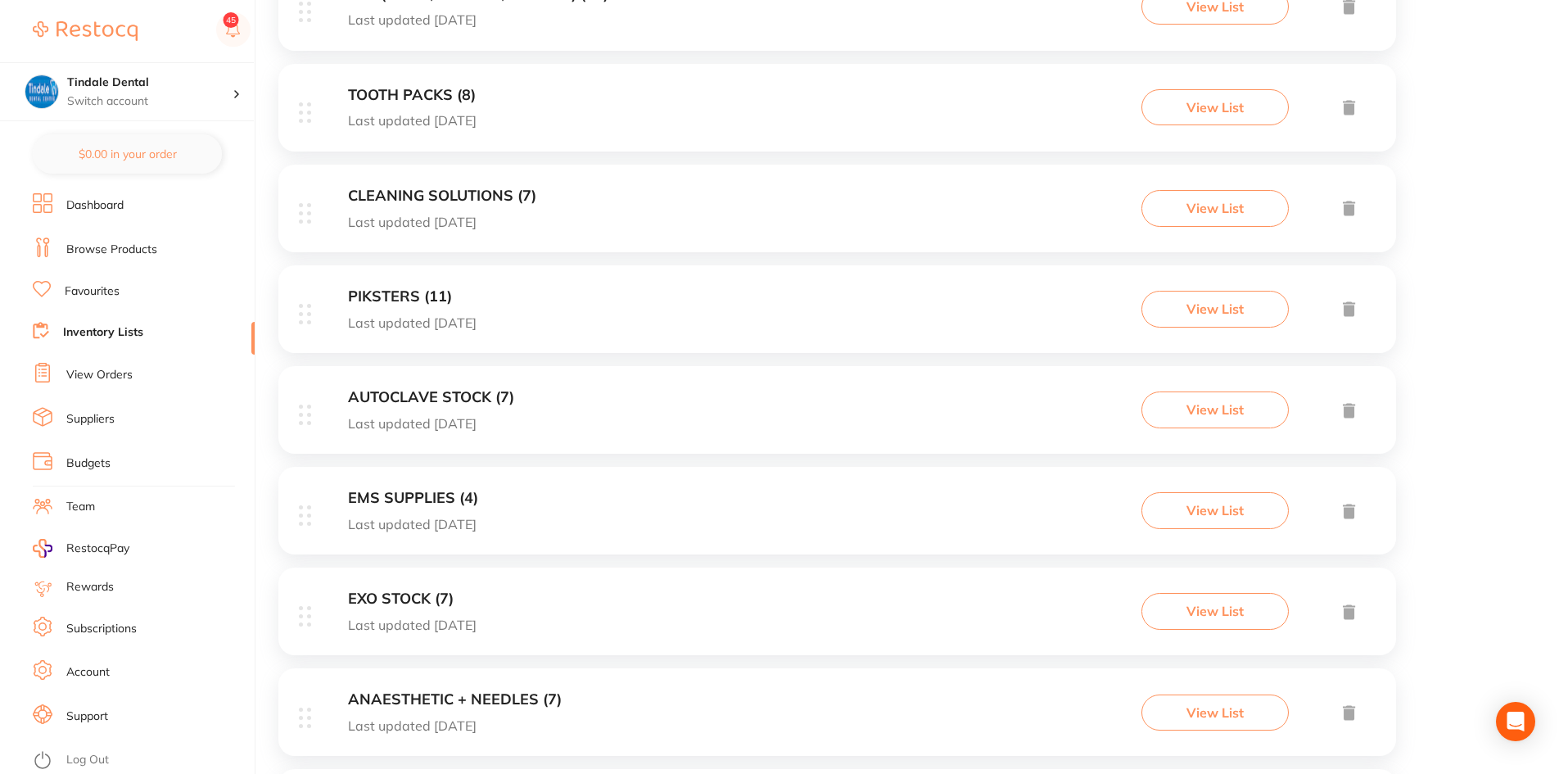
click at [412, 500] on h3 "EMS SUPPLIES (4)" at bounding box center [413, 498] width 130 height 17
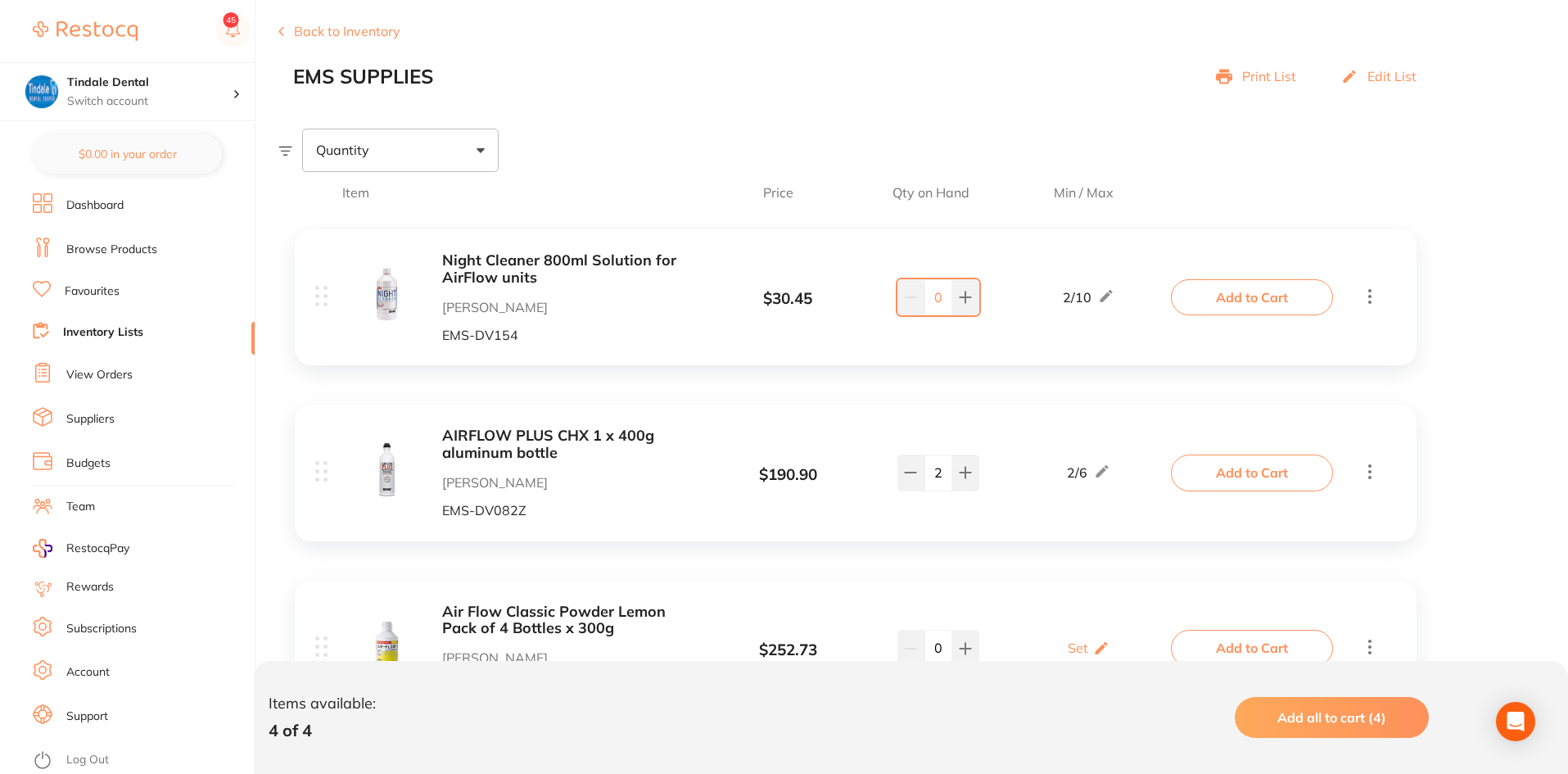
scroll to position [164, 0]
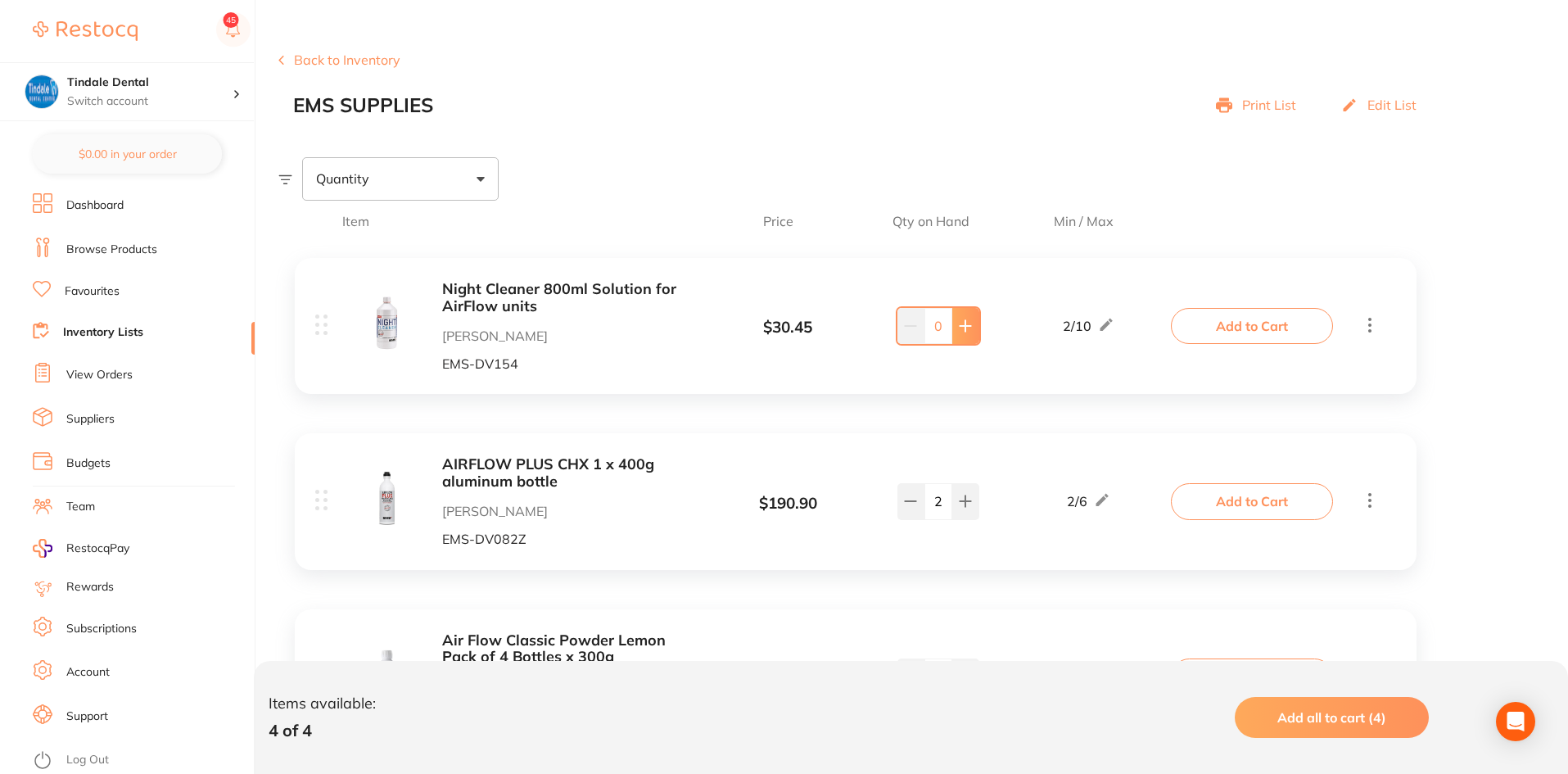
click at [975, 318] on button at bounding box center [965, 326] width 27 height 36
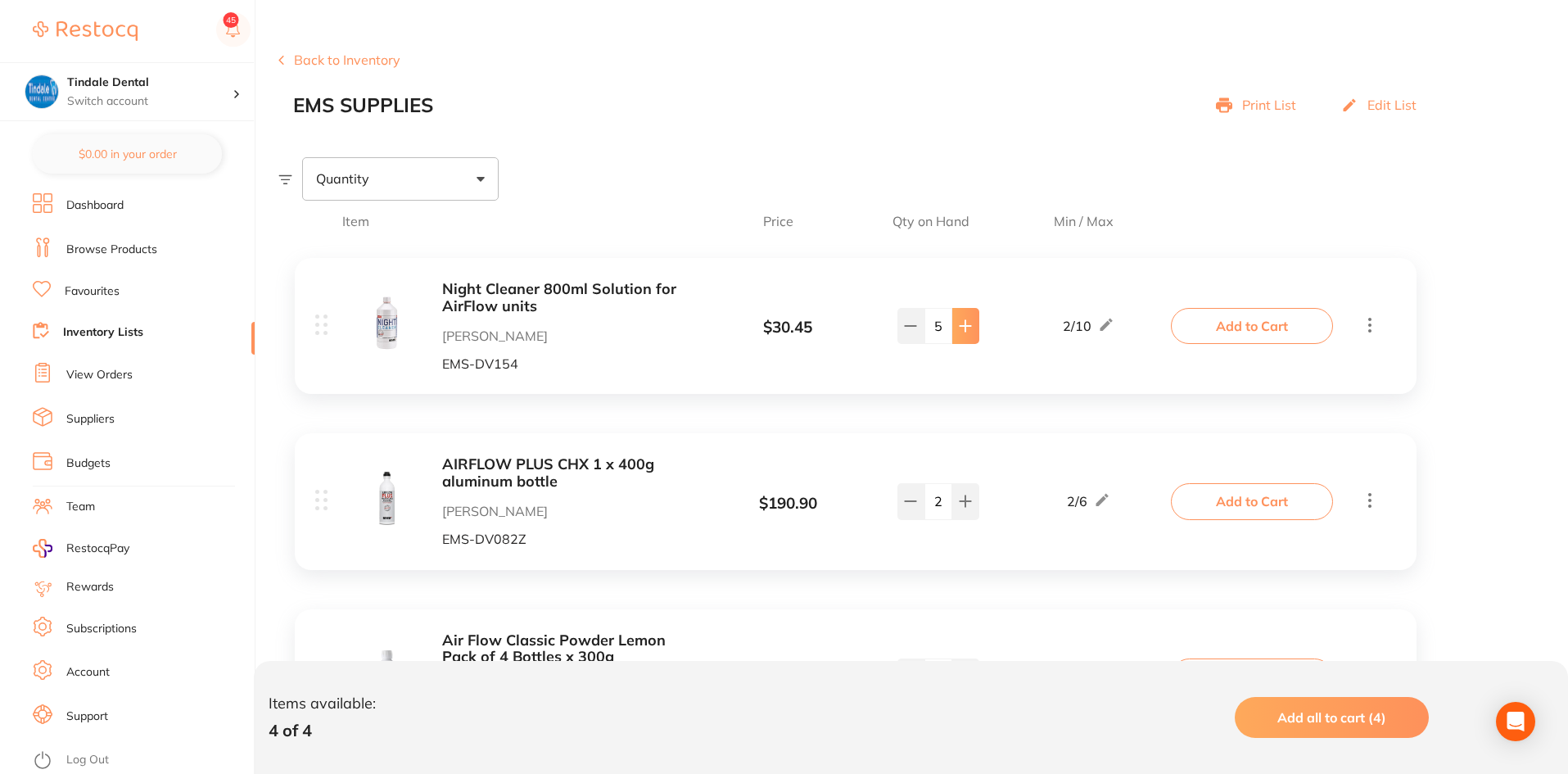
click at [975, 318] on button at bounding box center [965, 326] width 27 height 36
type input "6"
click at [124, 329] on link "Inventory Lists" at bounding box center [103, 333] width 80 height 17
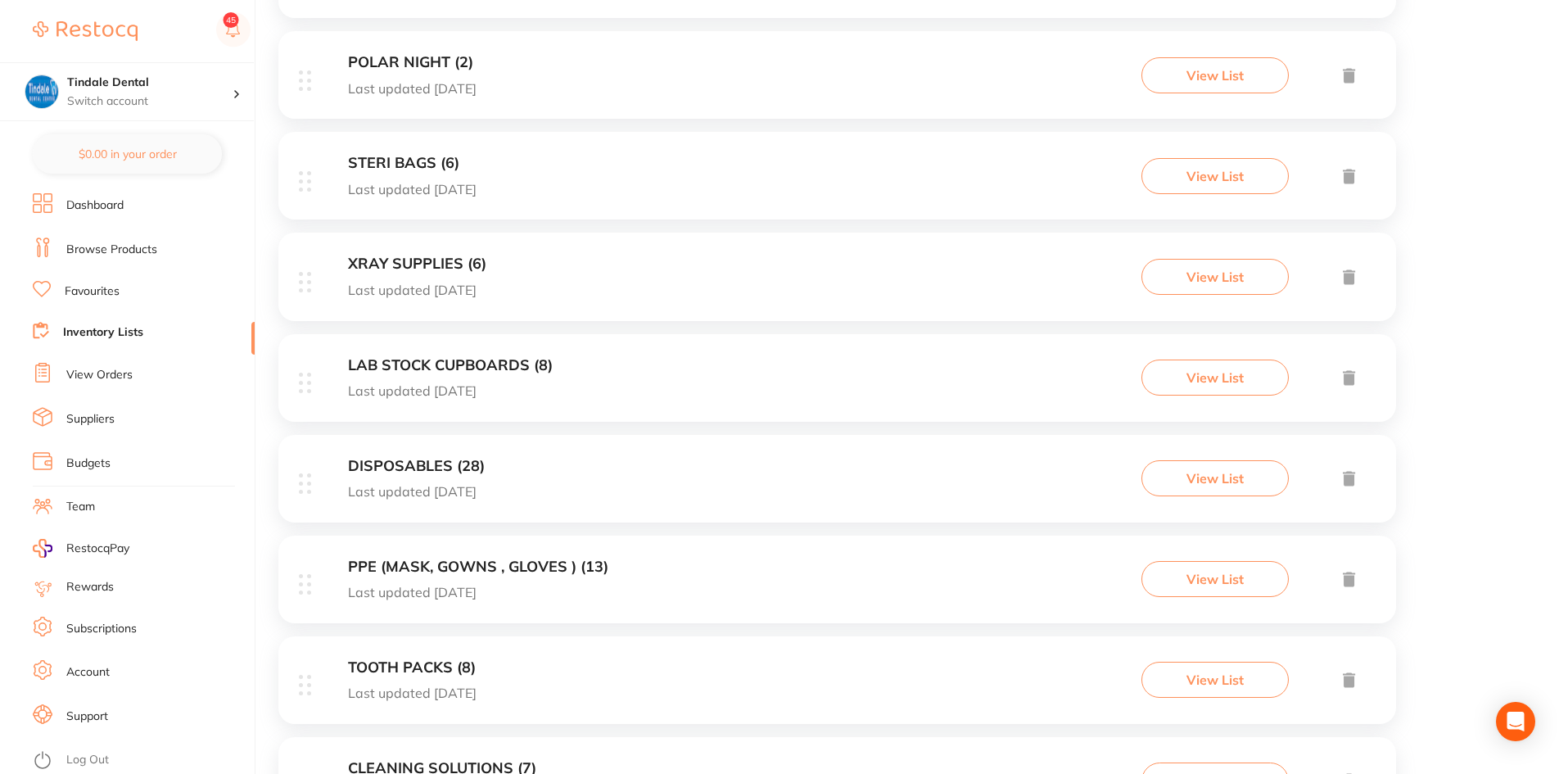
scroll to position [409, 0]
click at [390, 160] on h3 "STERI BAGS (6)" at bounding box center [412, 164] width 128 height 17
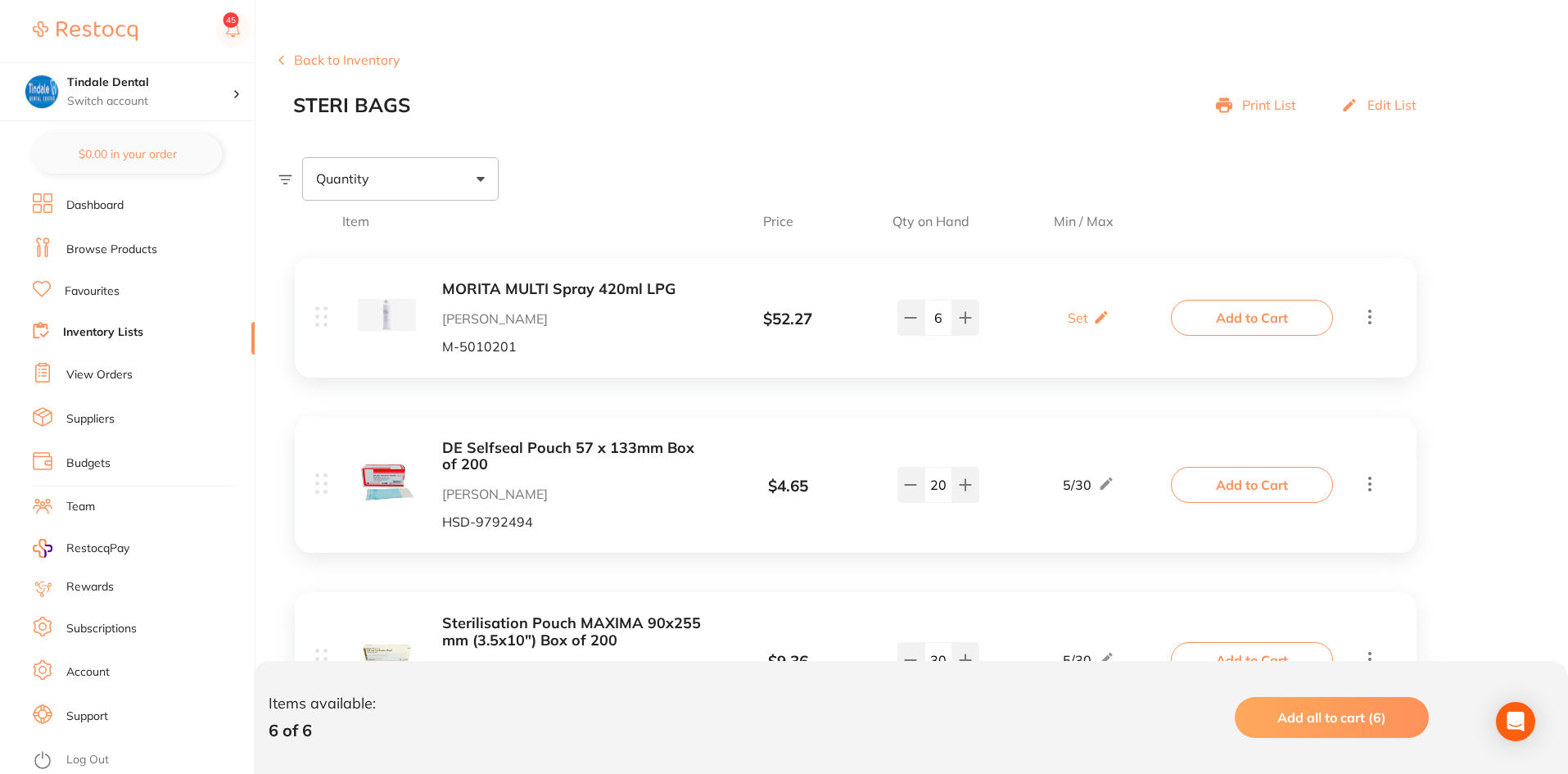
scroll to position [327, 0]
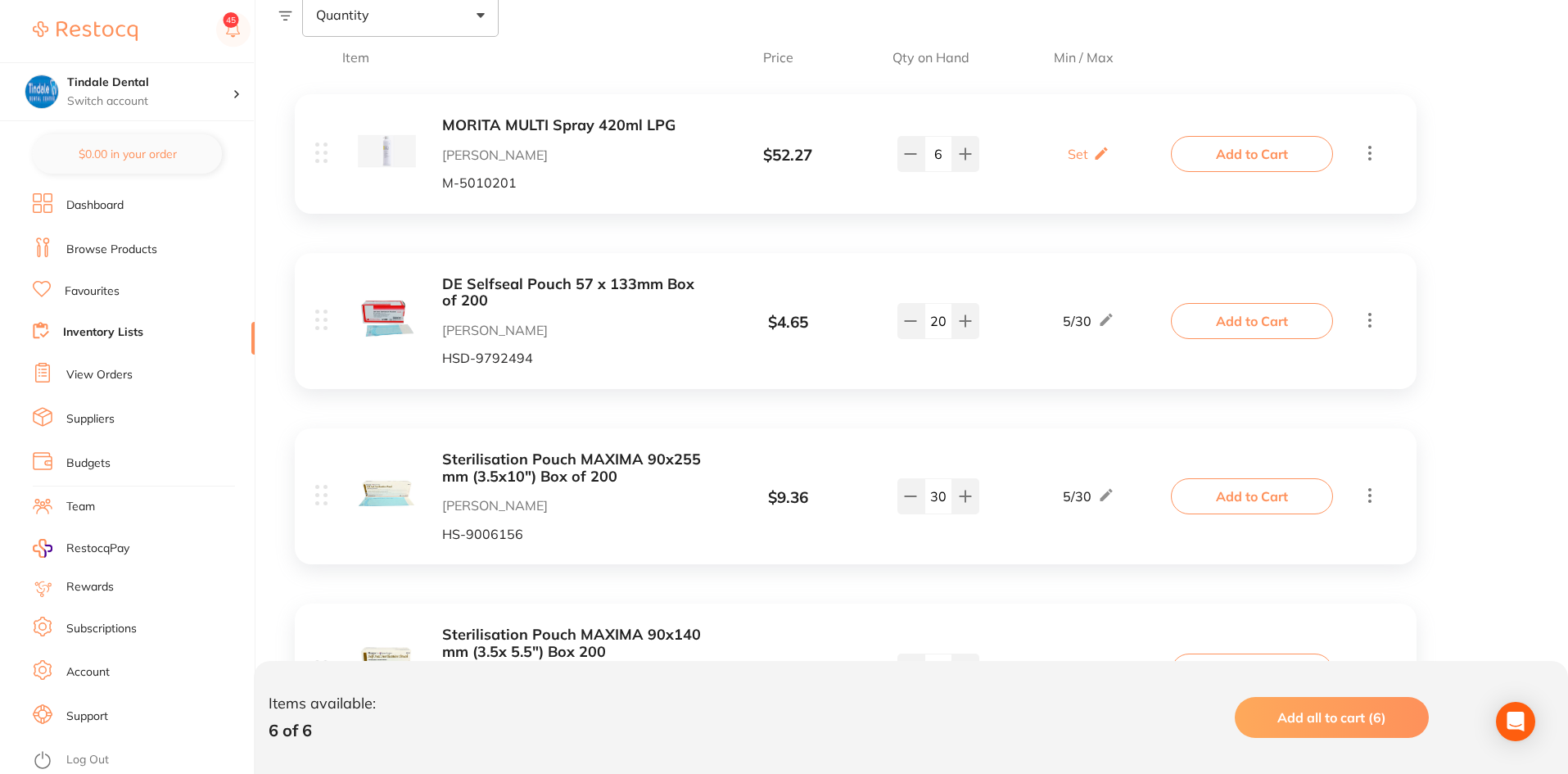
click at [73, 327] on link "Inventory Lists" at bounding box center [103, 333] width 80 height 17
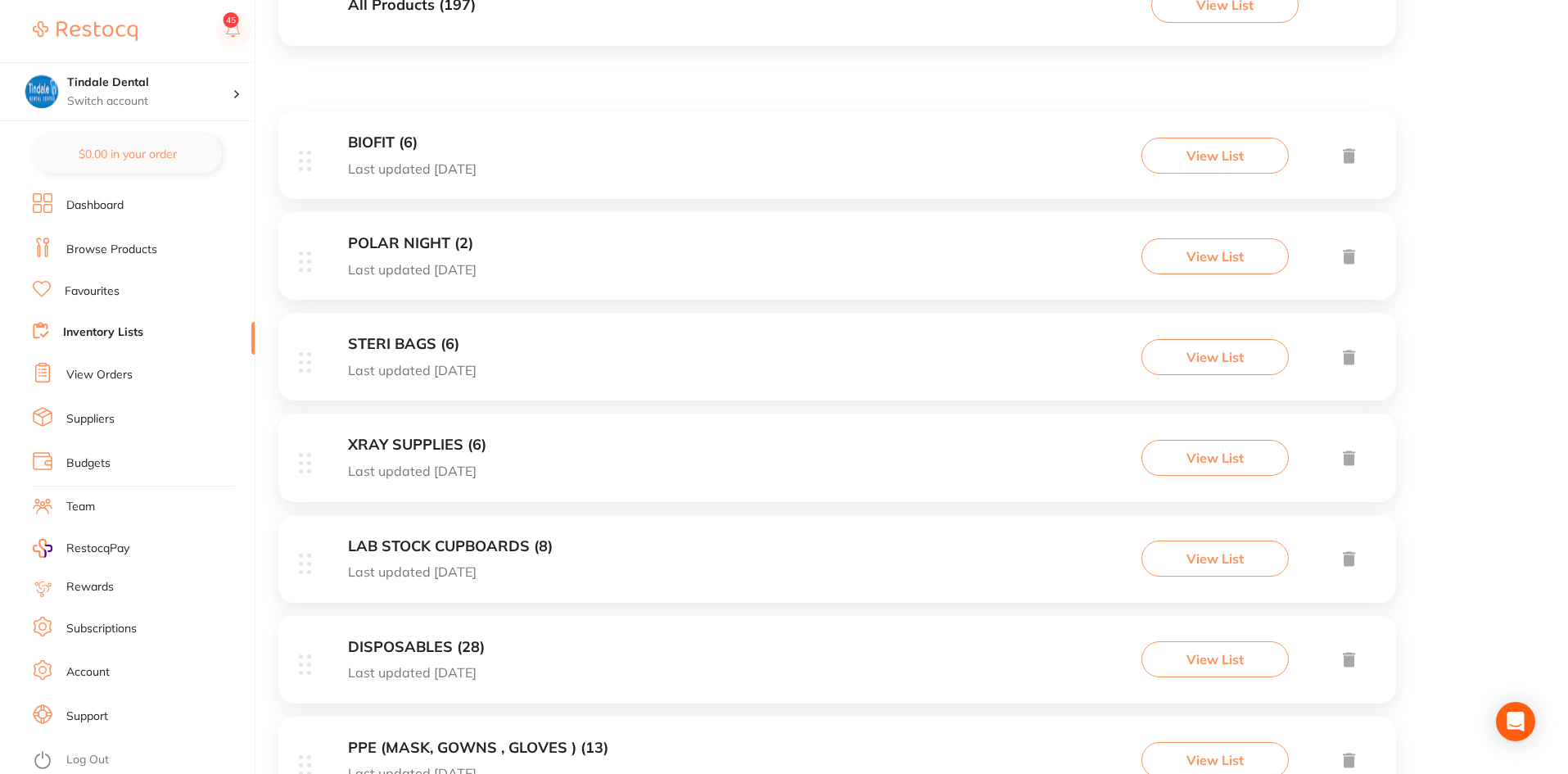
scroll to position [327, 0]
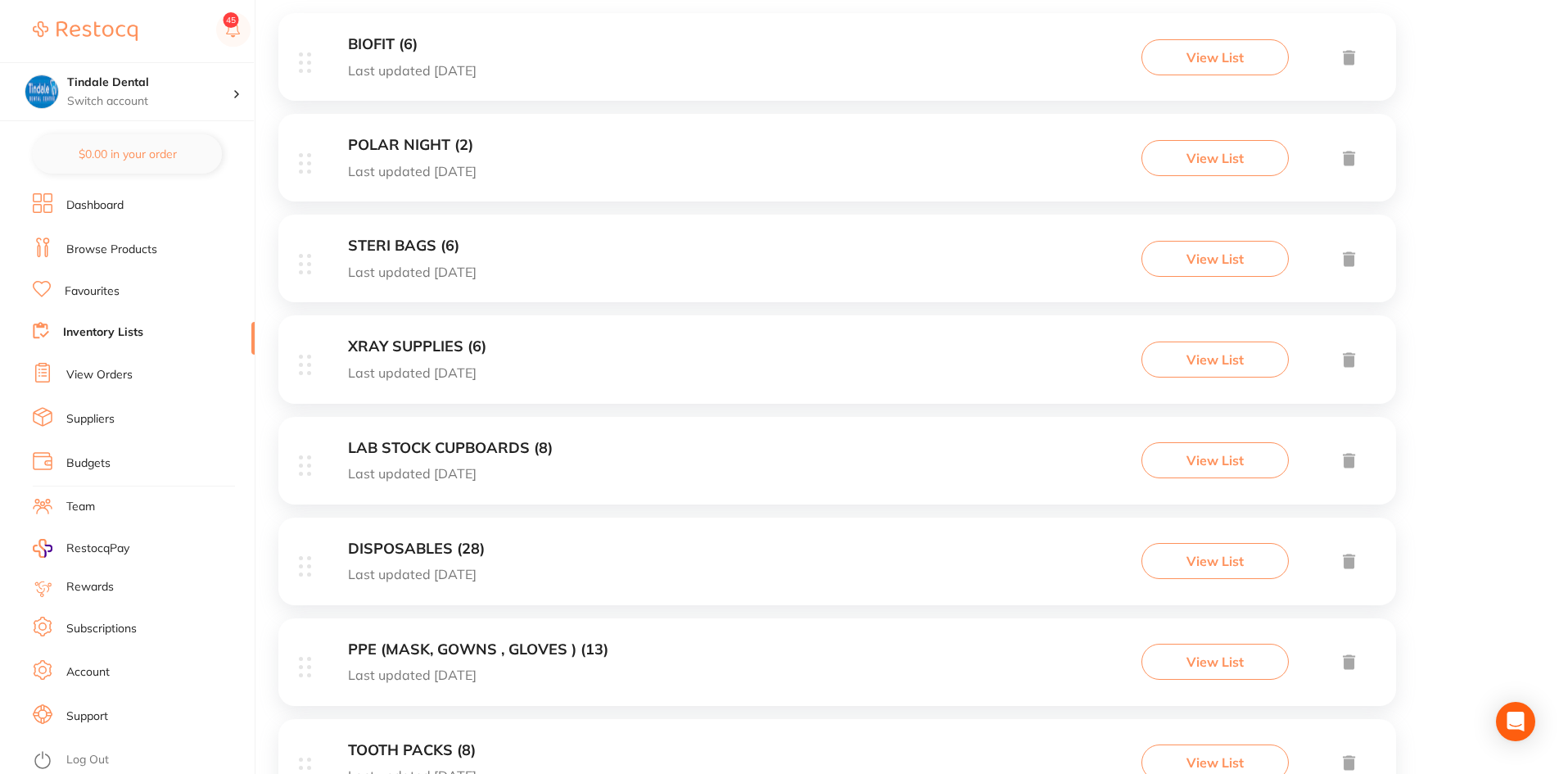
click at [411, 546] on h3 "DISPOSABLES (28)" at bounding box center [416, 549] width 137 height 17
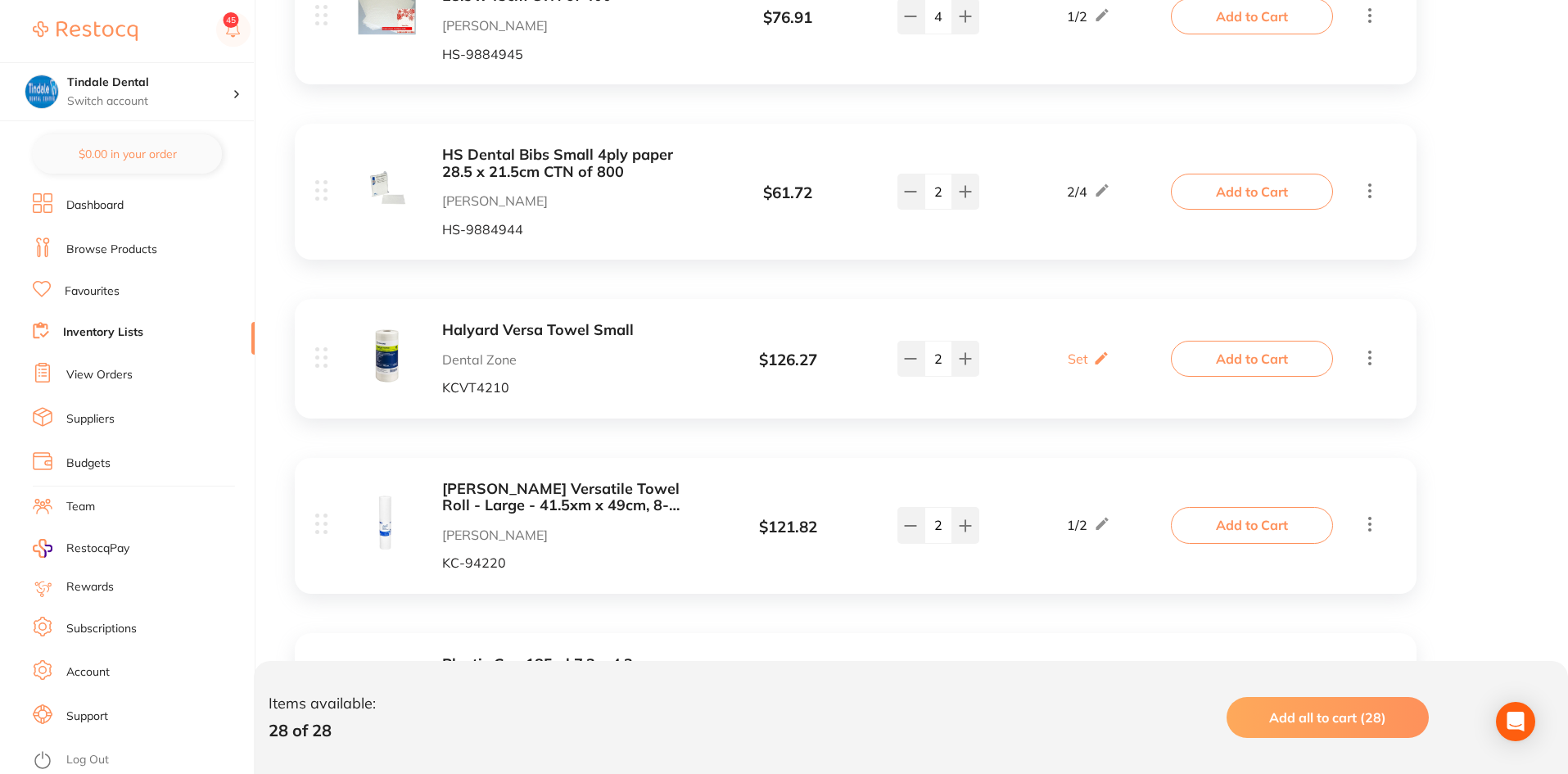
scroll to position [3357, 0]
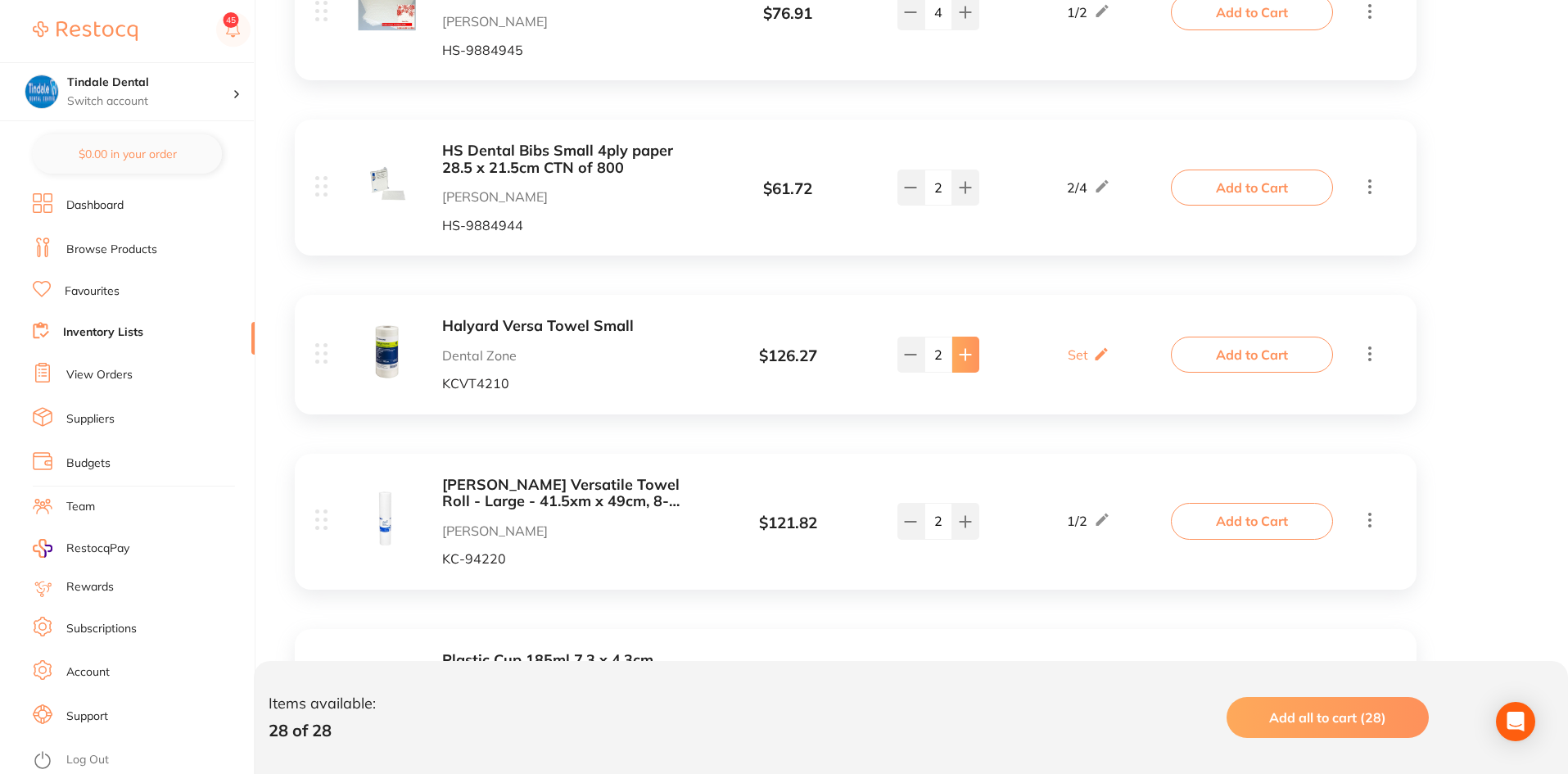
click at [966, 337] on button at bounding box center [965, 354] width 27 height 36
type input "3"
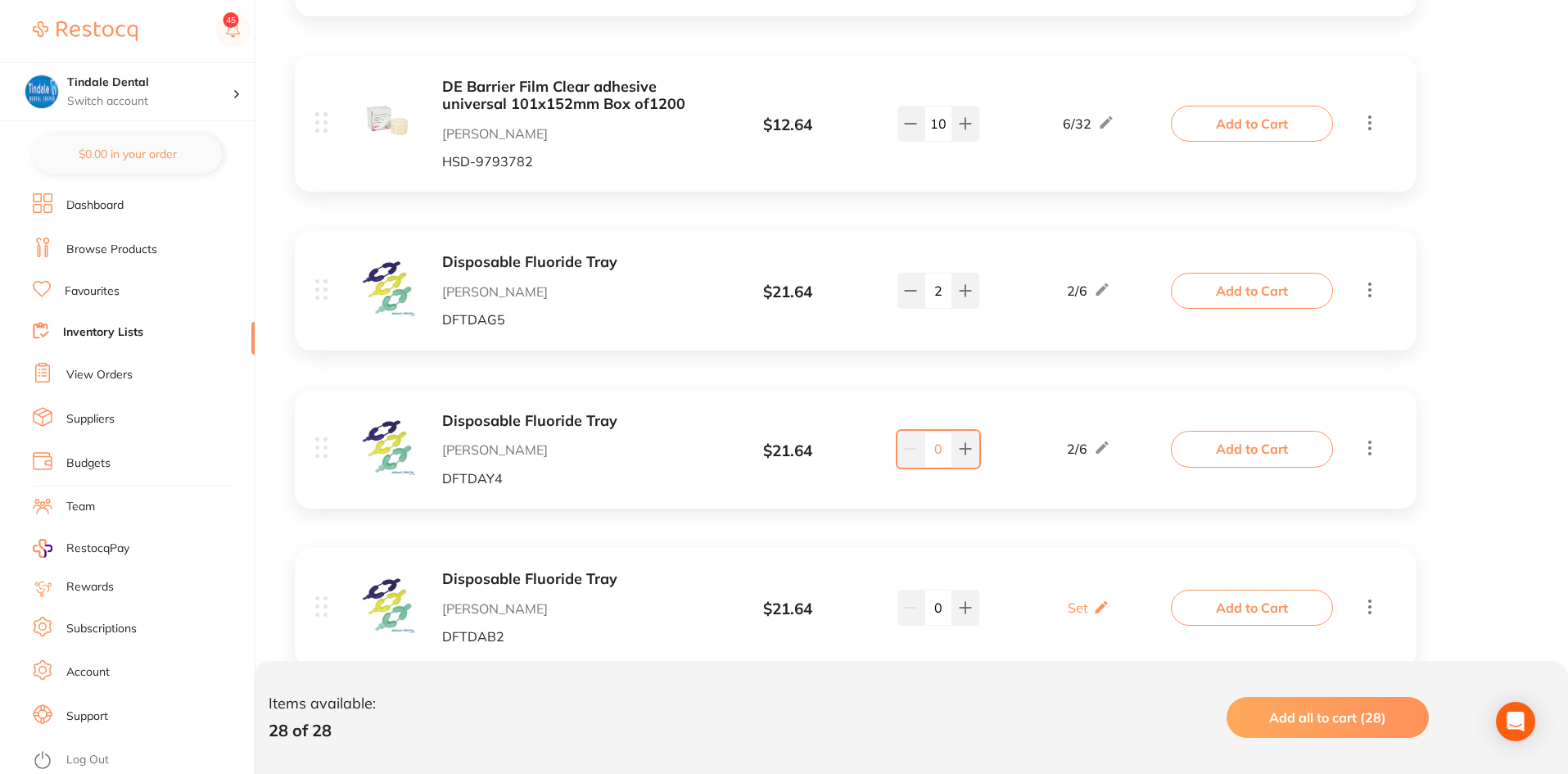
scroll to position [4477, 0]
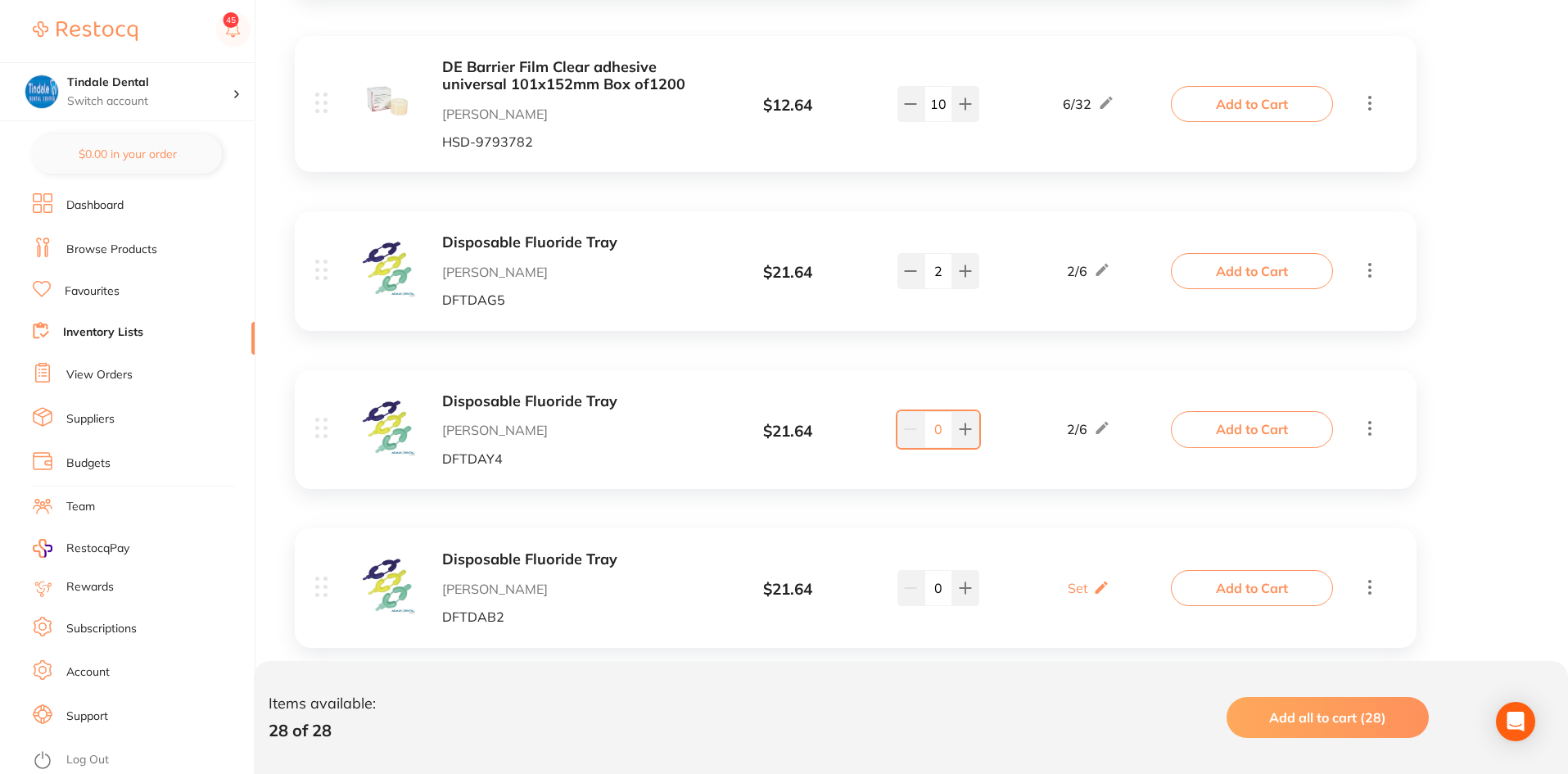
click at [117, 327] on link "Inventory Lists" at bounding box center [103, 333] width 80 height 17
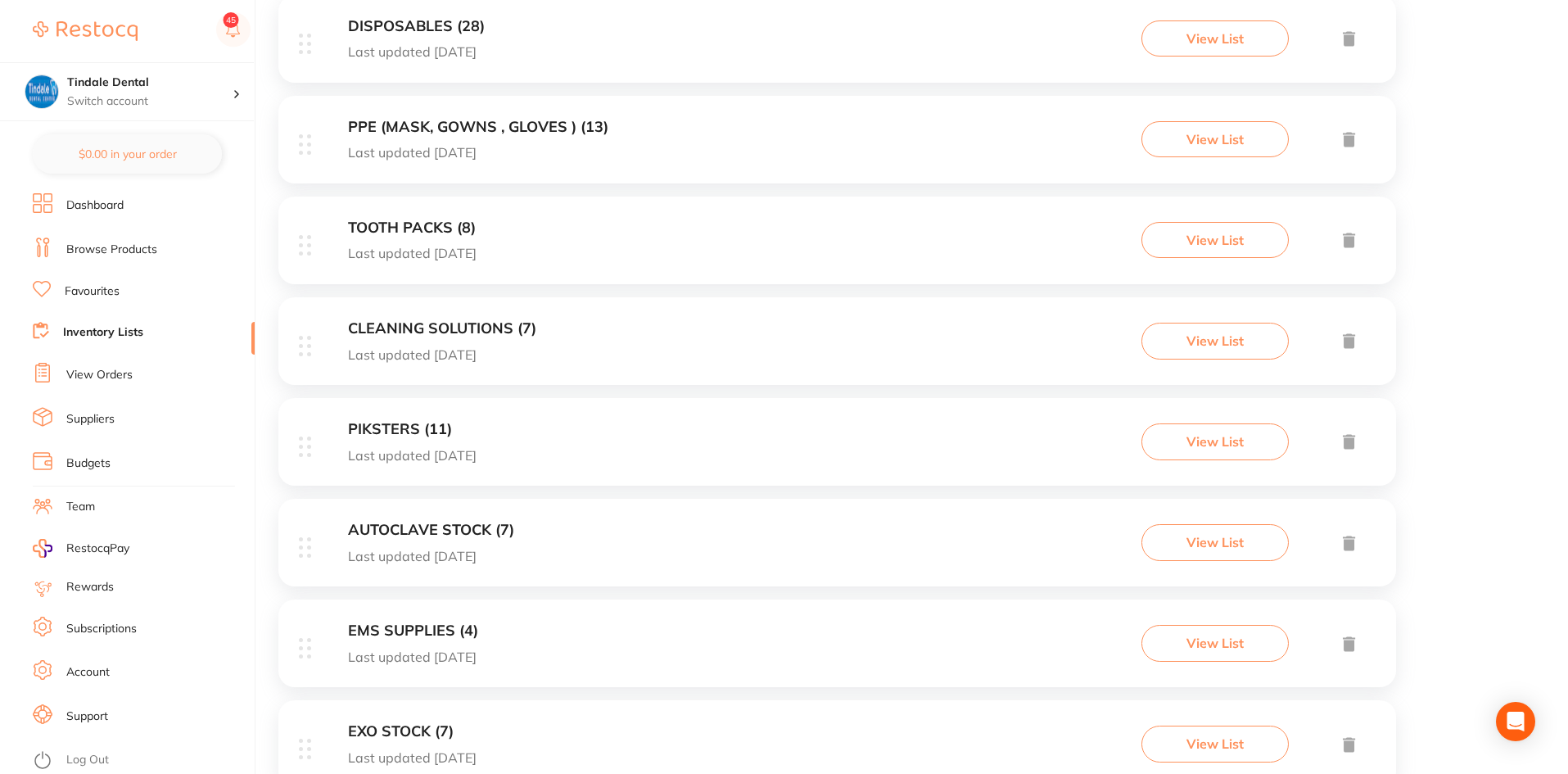
scroll to position [901, 0]
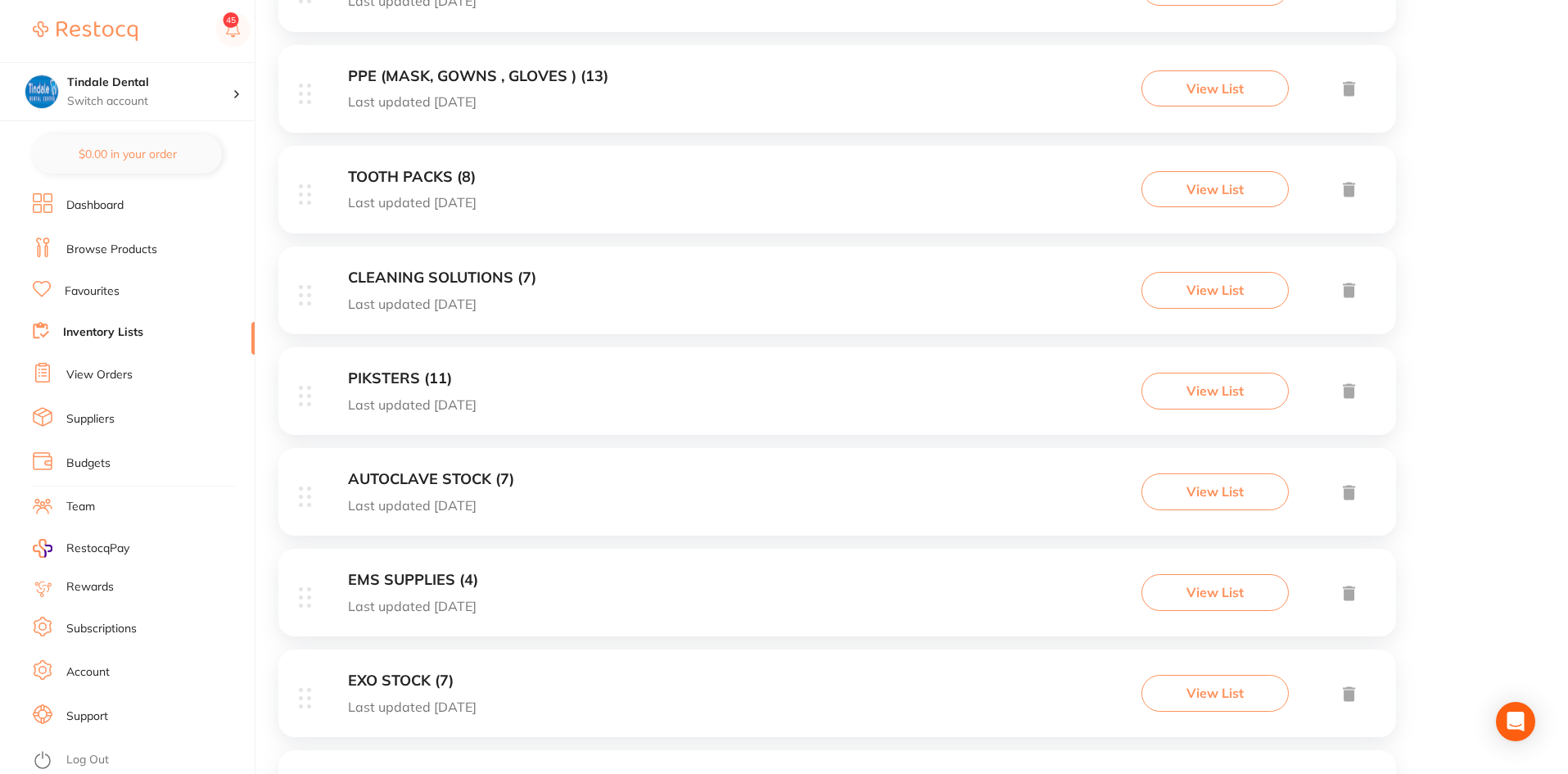
click at [468, 484] on h3 "AUTOCLAVE STOCK (7)" at bounding box center [431, 479] width 166 height 17
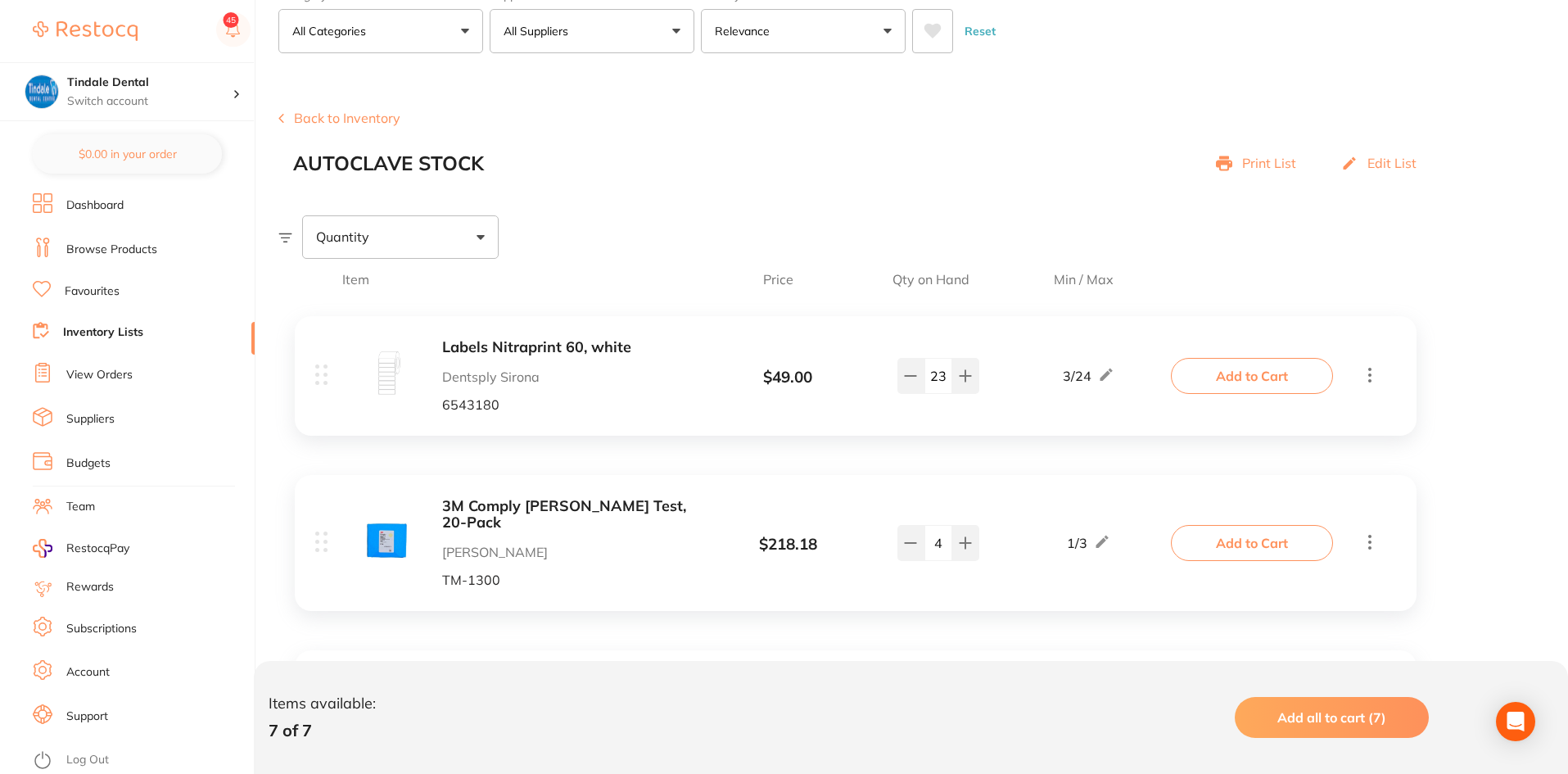
scroll to position [246, 0]
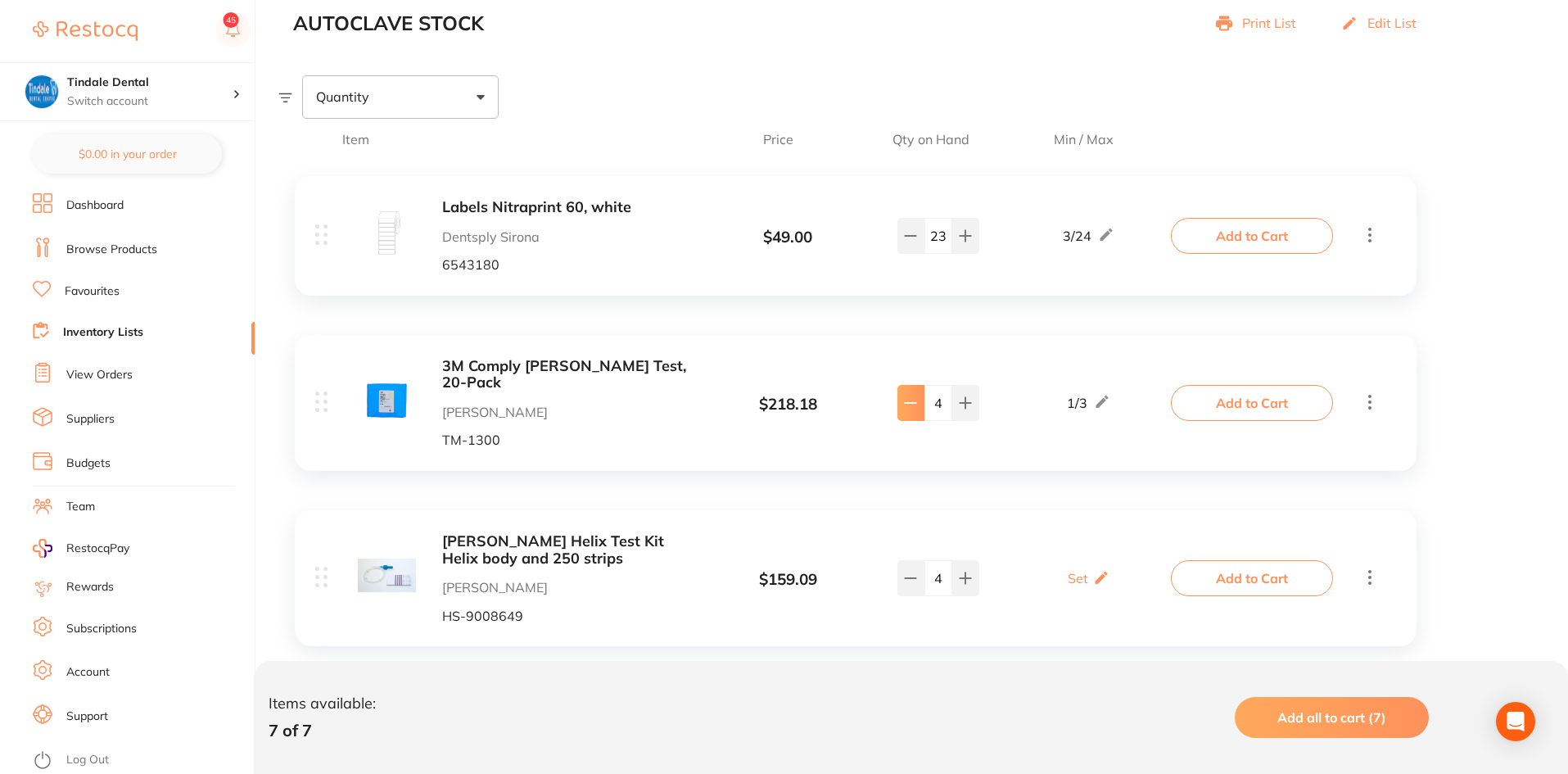
click at [918, 409] on button at bounding box center [910, 403] width 27 height 36
type input "3"
click at [119, 325] on link "Inventory Lists" at bounding box center [103, 333] width 80 height 17
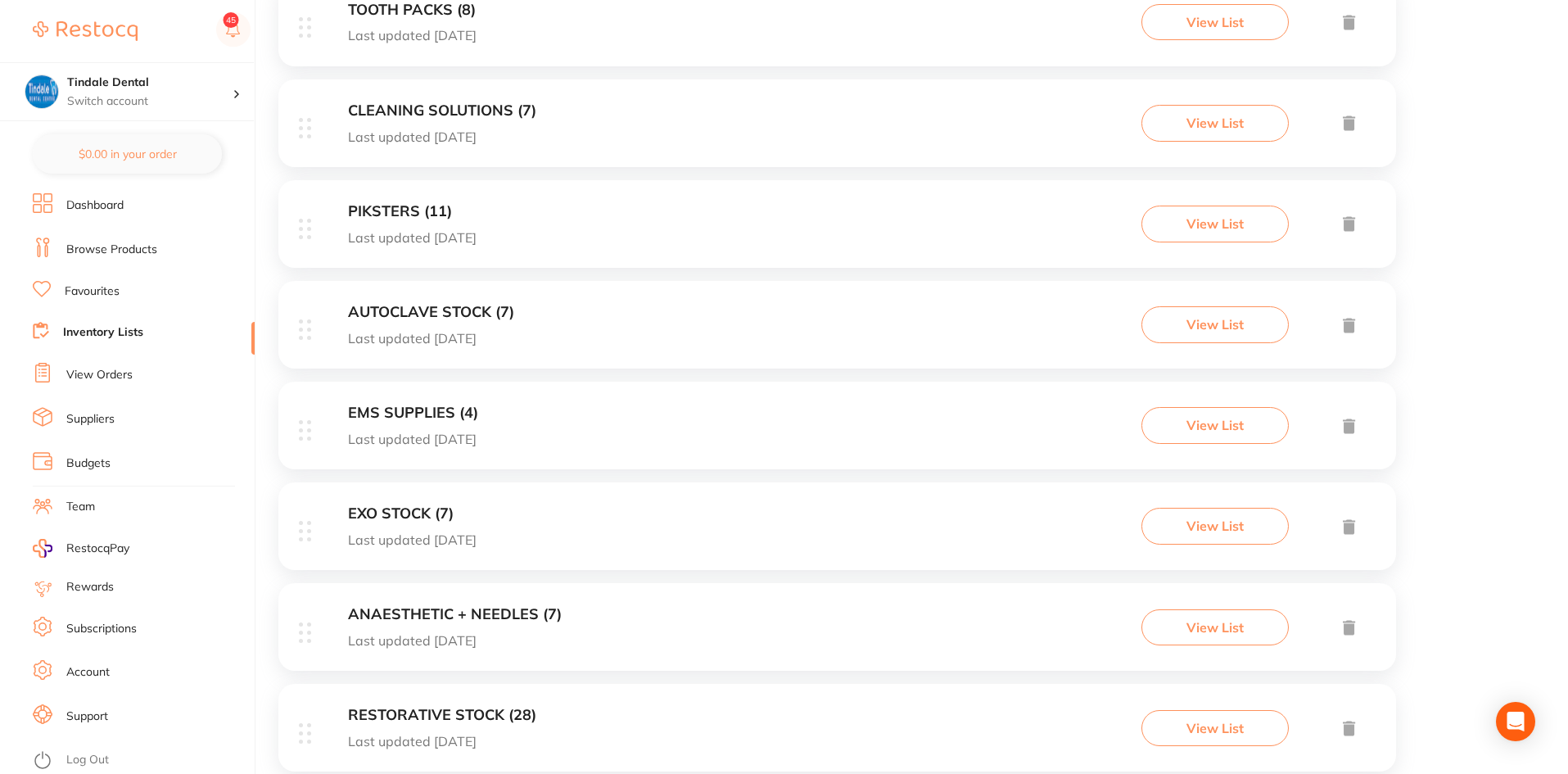
scroll to position [1146, 0]
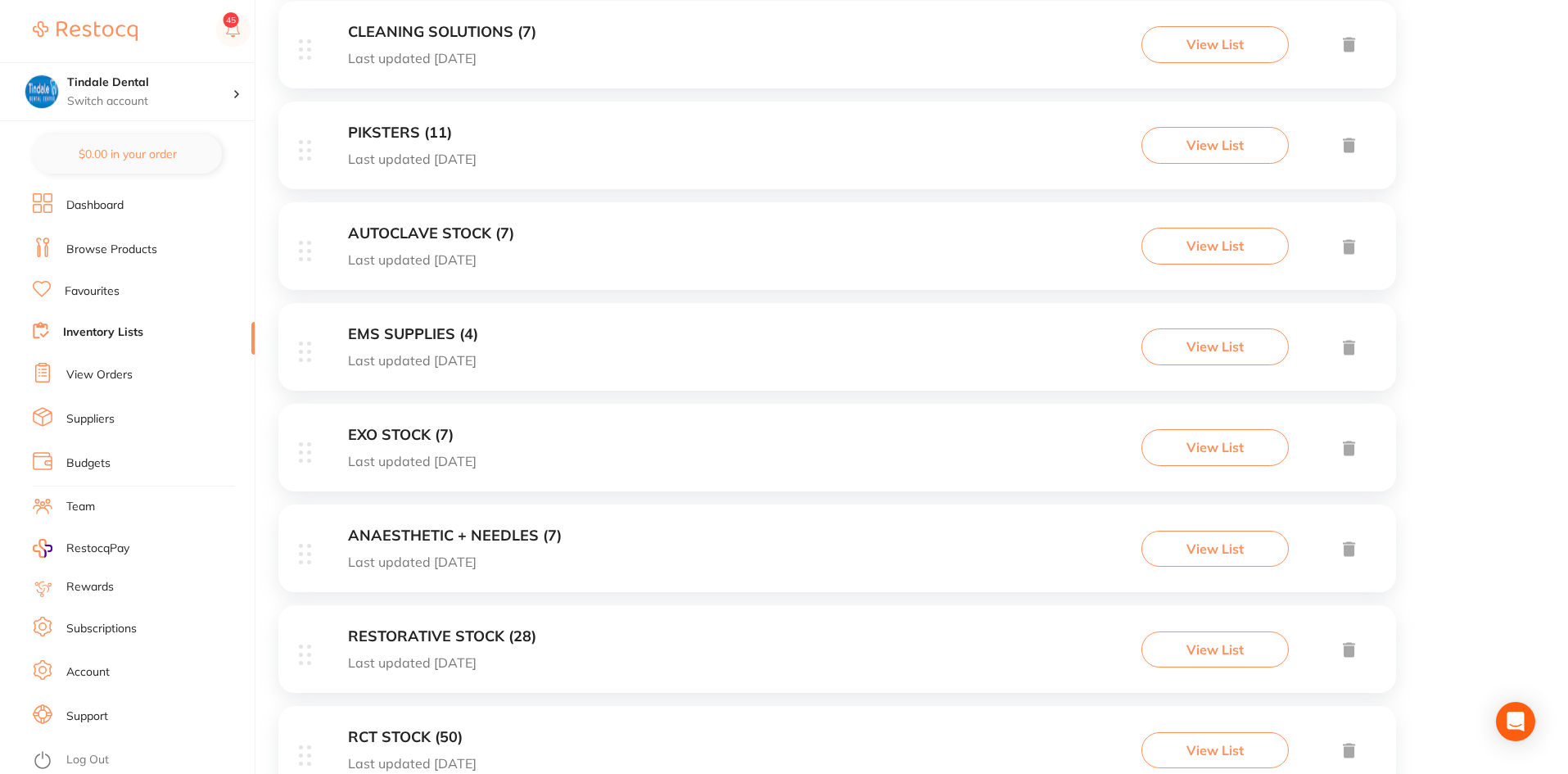
click at [496, 533] on h3 "ANAESTHETIC + NEEDLES (7)" at bounding box center [455, 536] width 214 height 17
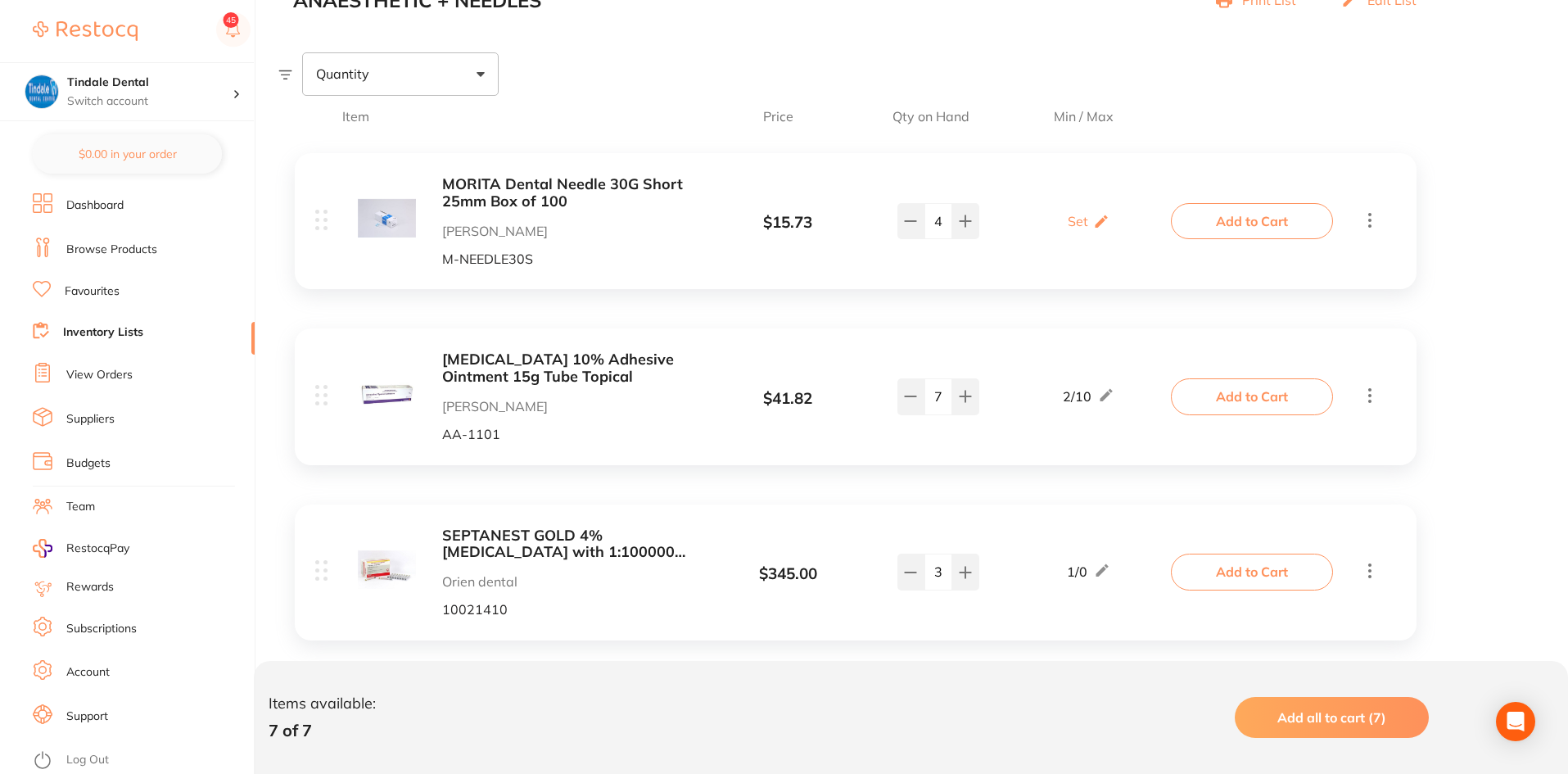
scroll to position [491, 0]
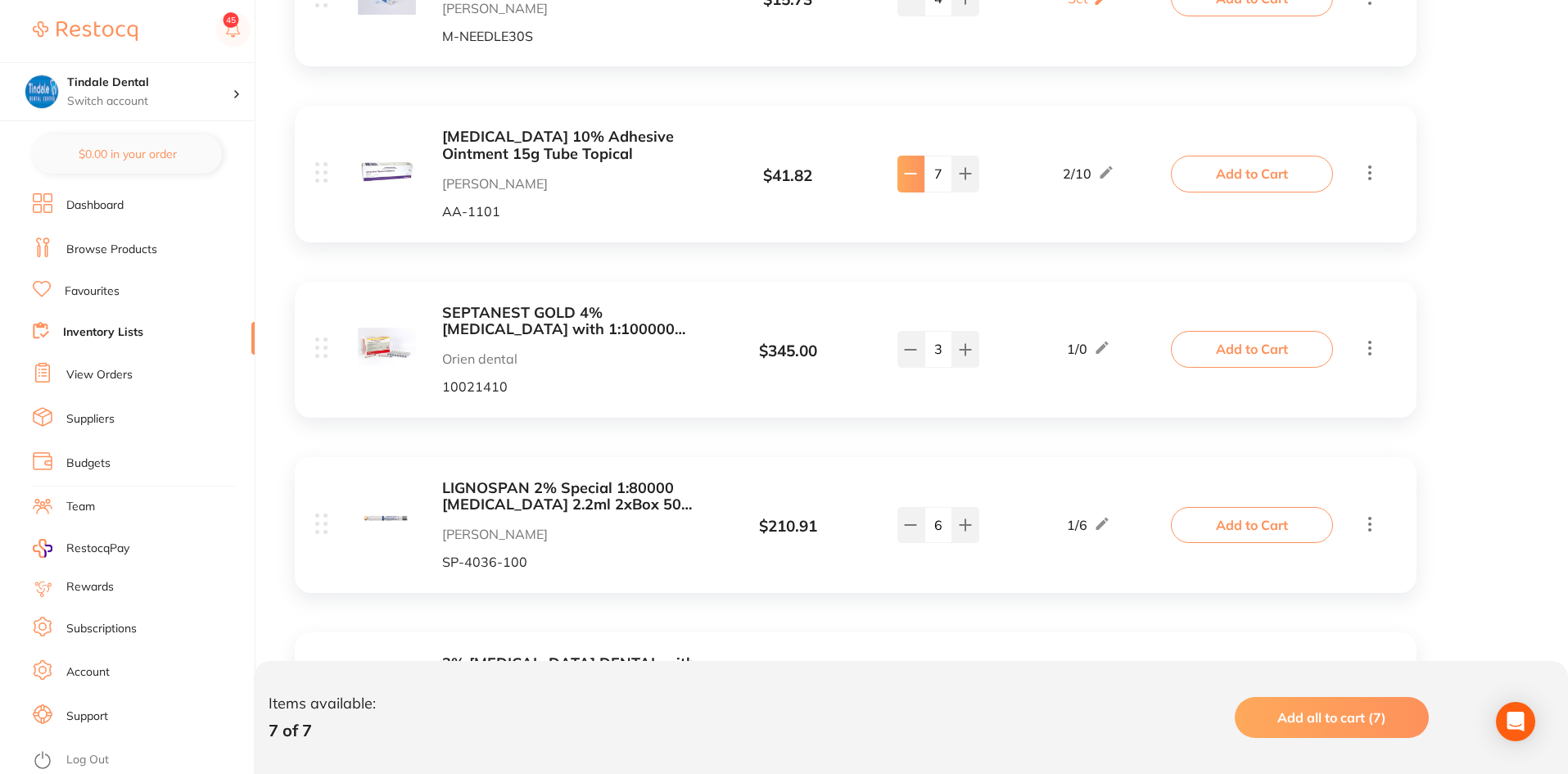
click at [922, 176] on button at bounding box center [910, 173] width 27 height 36
type input "6"
click at [959, 346] on icon at bounding box center [965, 350] width 13 height 13
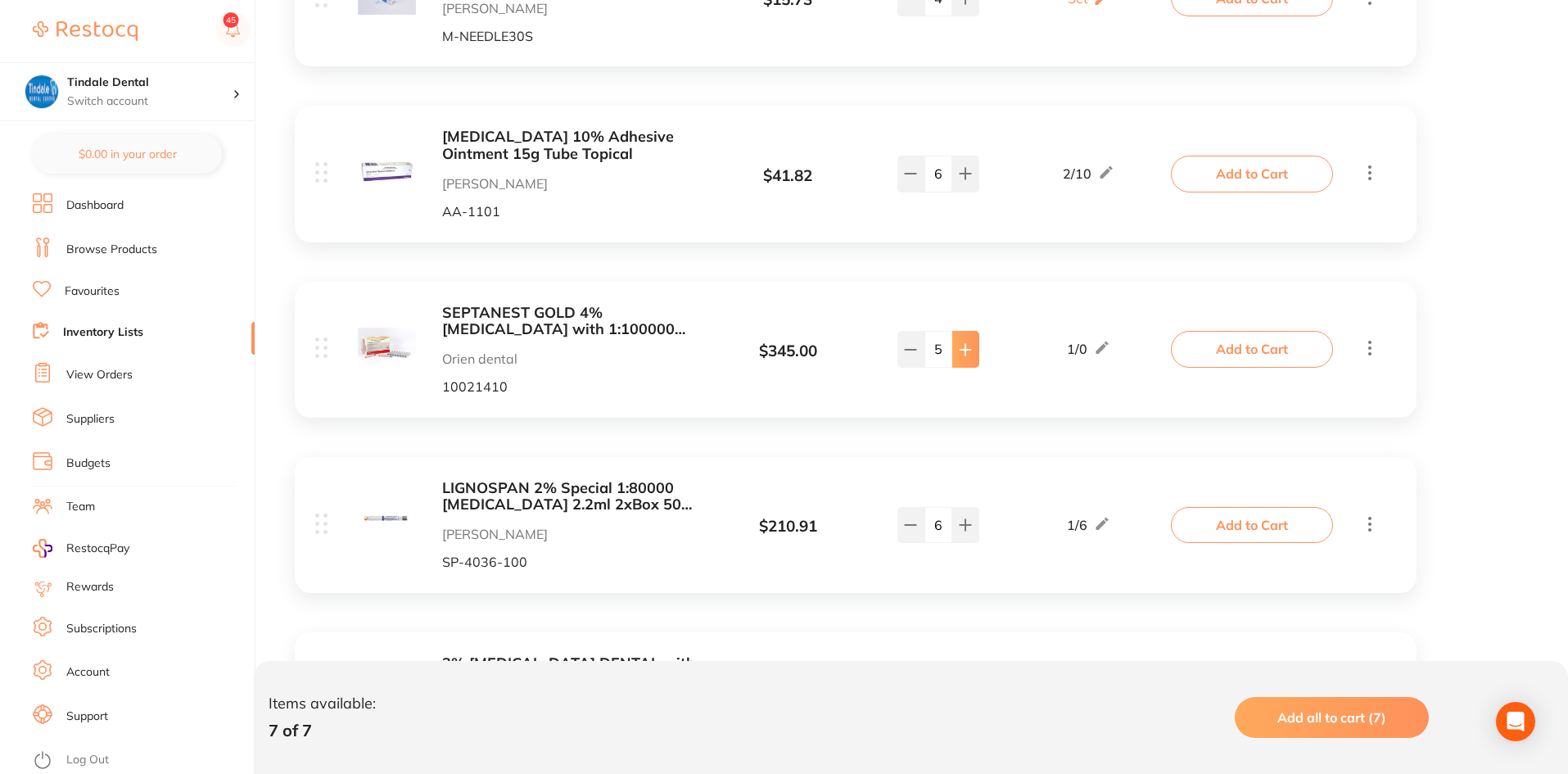
type input "6"
click at [87, 330] on link "Inventory Lists" at bounding box center [103, 333] width 80 height 17
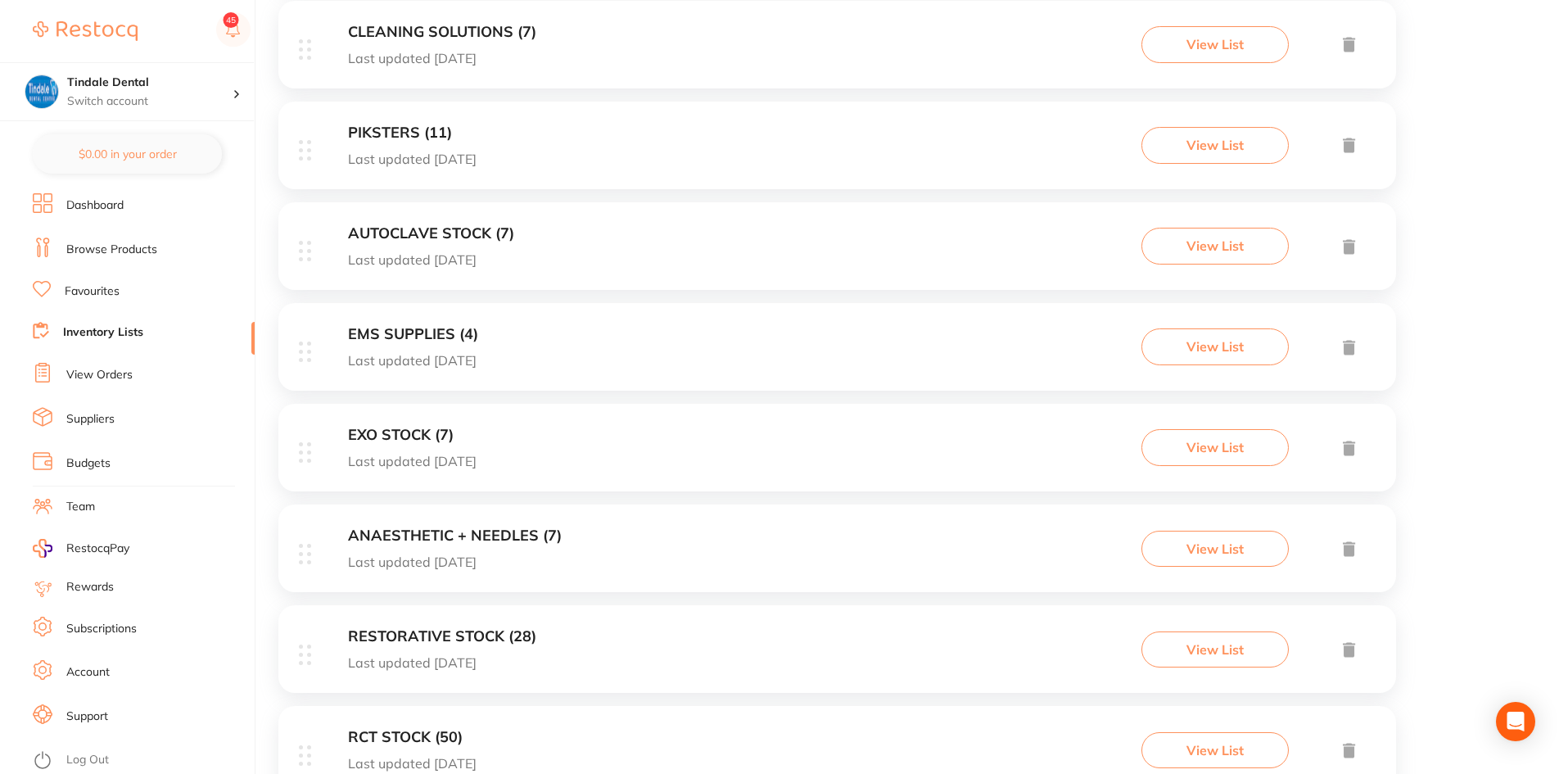
scroll to position [1212, 0]
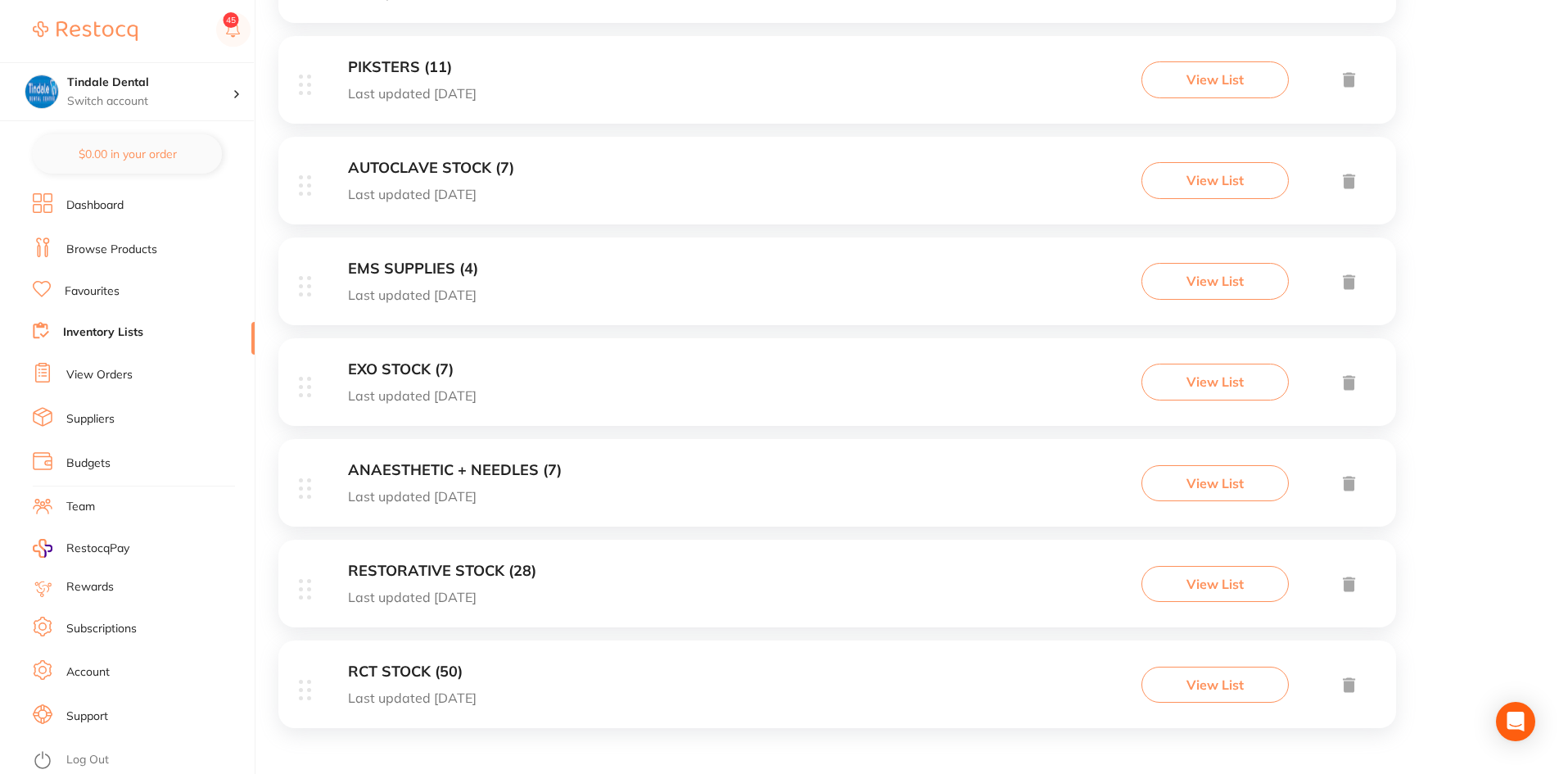
click at [477, 569] on h3 "RESTORATIVE STOCK (28)" at bounding box center [442, 571] width 188 height 17
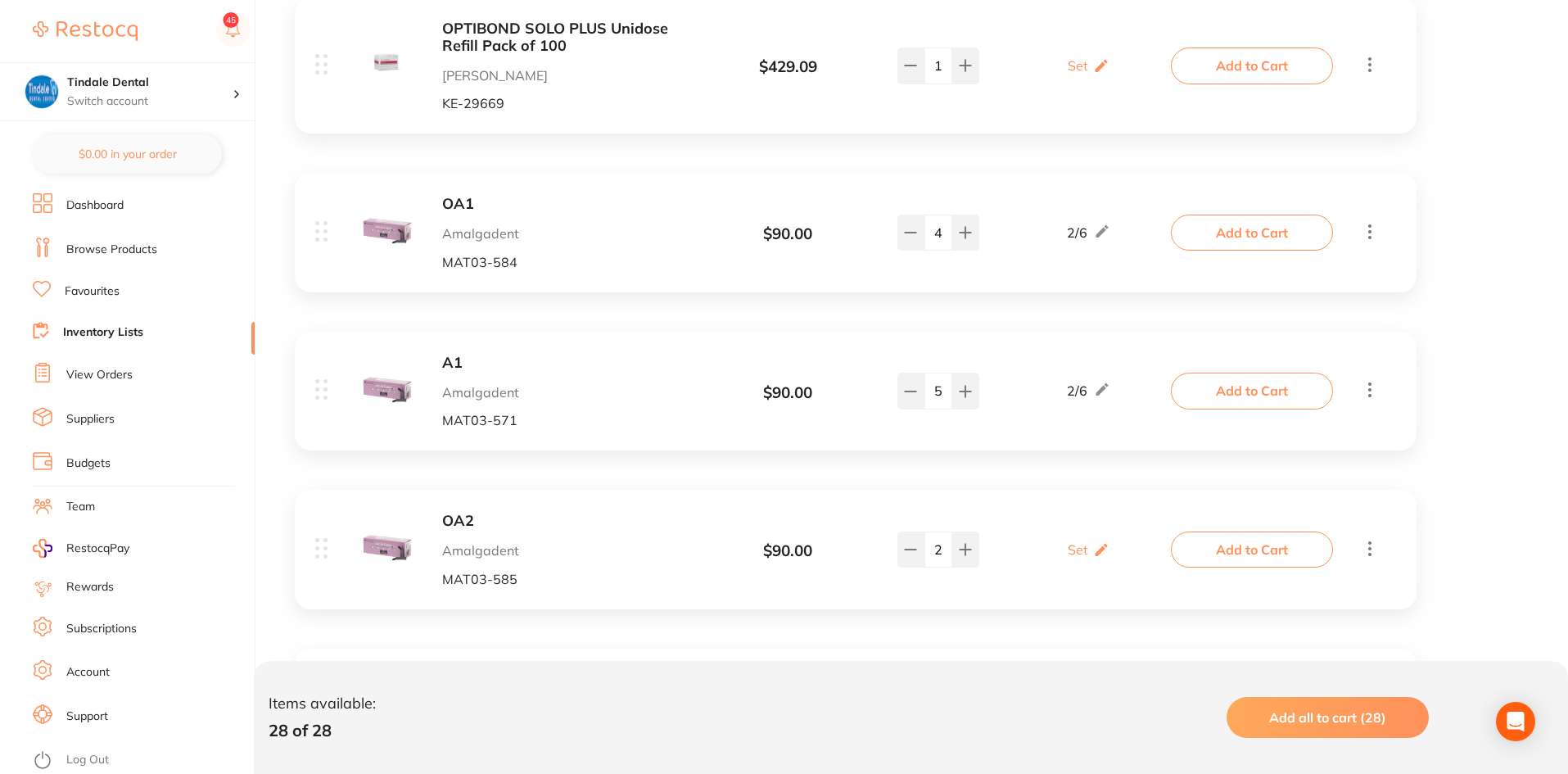
scroll to position [3030, 0]
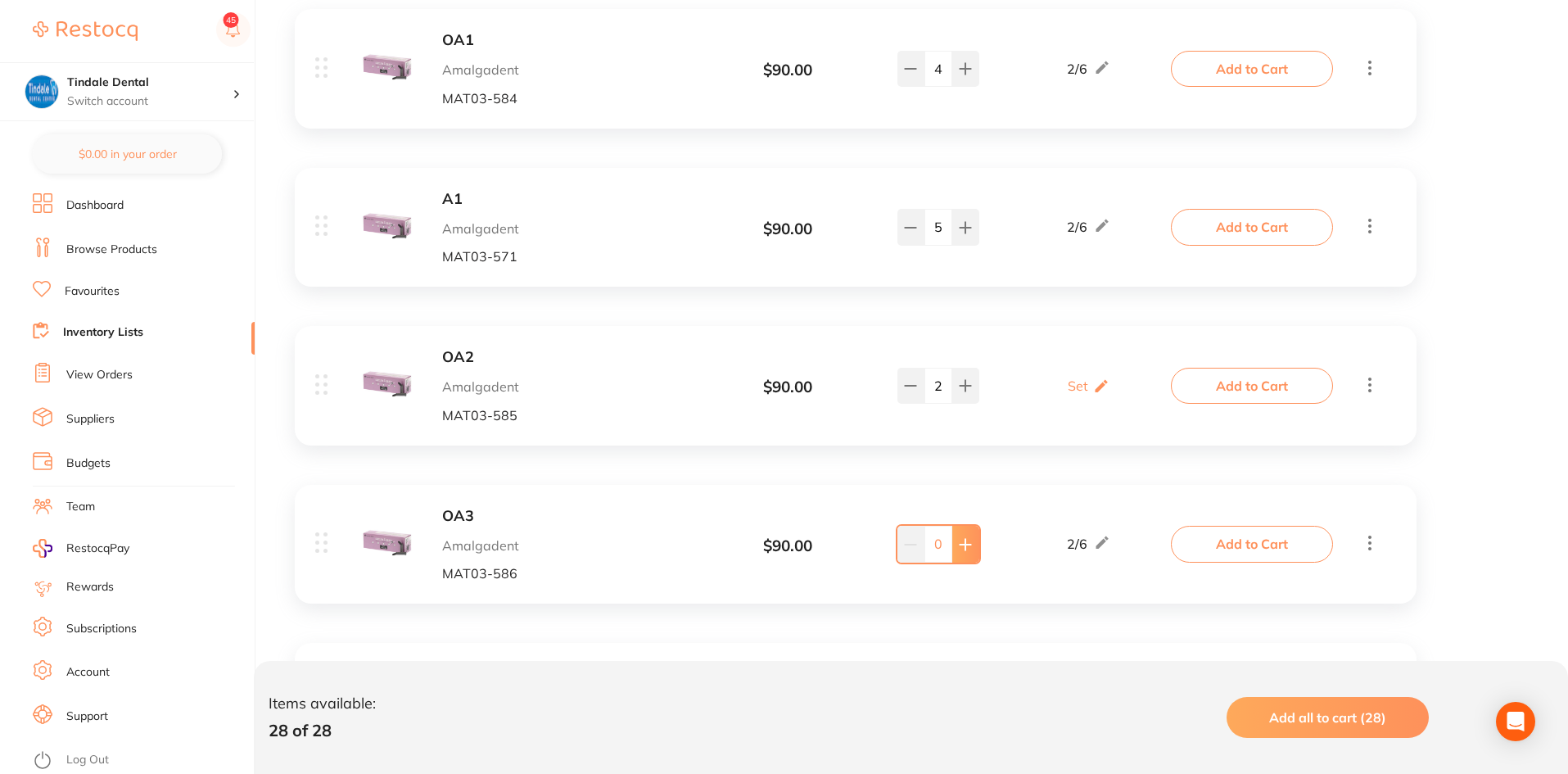
click at [975, 530] on button at bounding box center [965, 543] width 27 height 36
click at [968, 538] on icon at bounding box center [965, 544] width 13 height 13
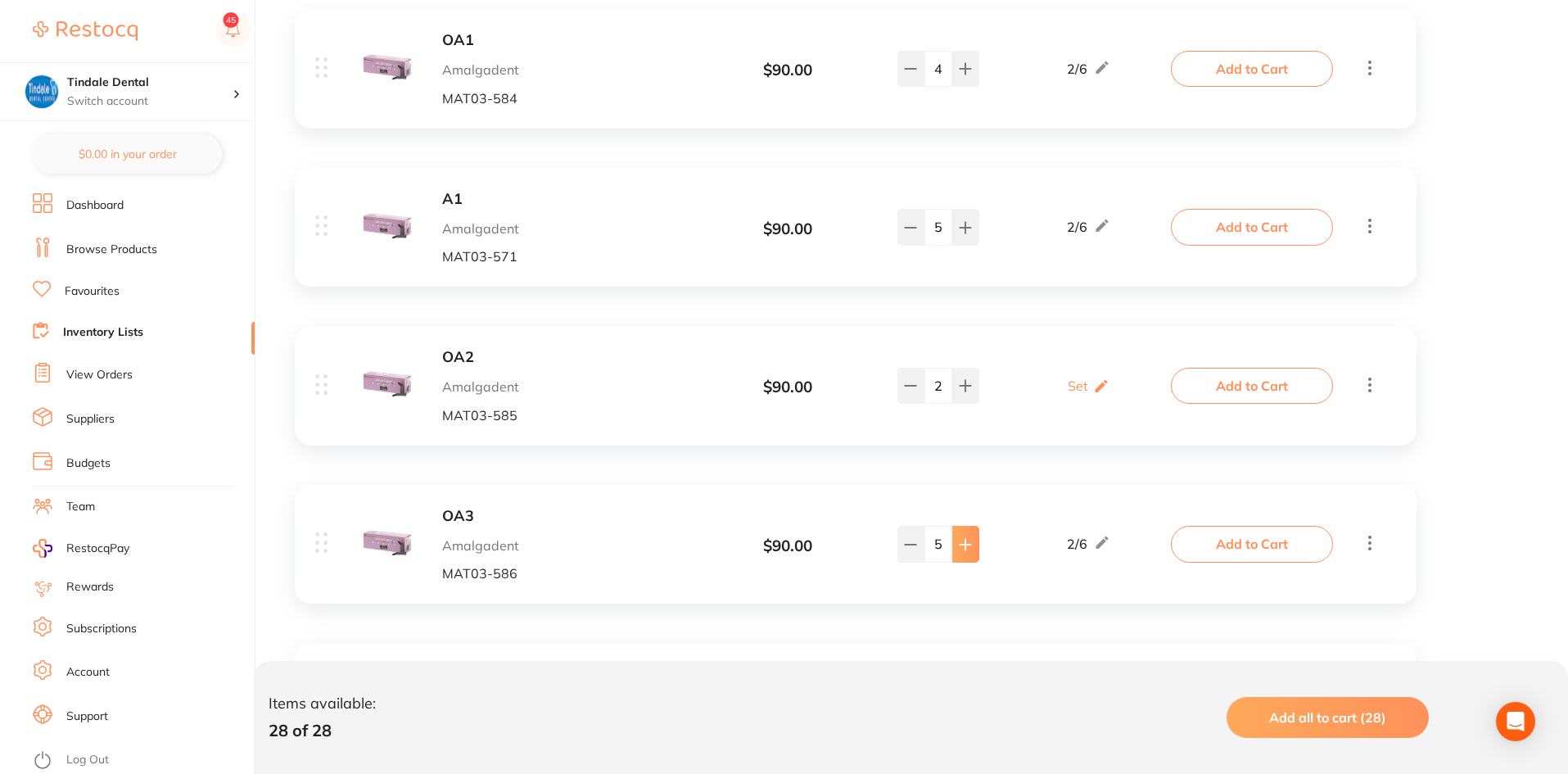
click at [968, 538] on icon at bounding box center [965, 544] width 13 height 13
type input "6"
click at [113, 330] on link "Inventory Lists" at bounding box center [103, 333] width 80 height 17
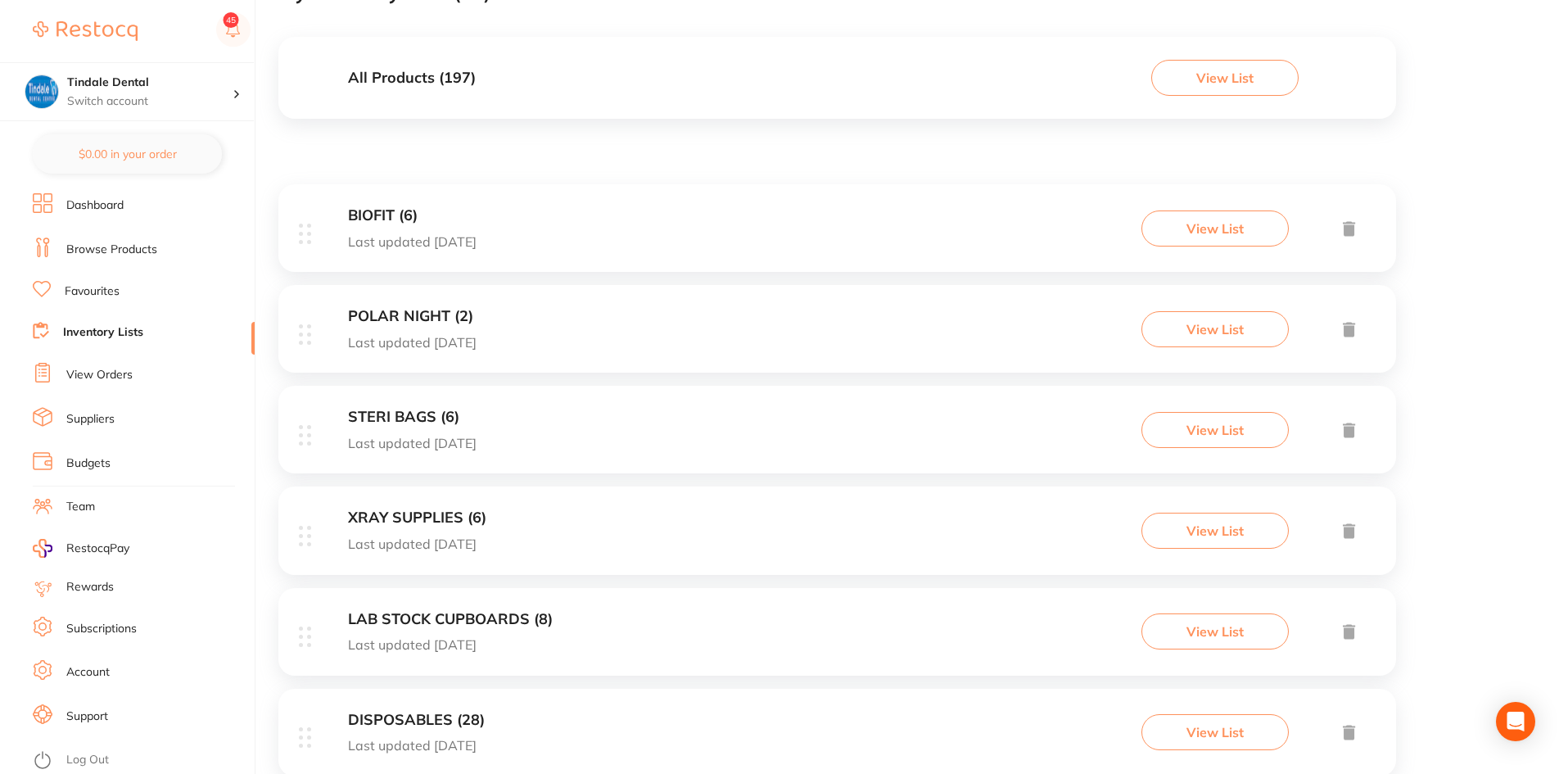
scroll to position [164, 0]
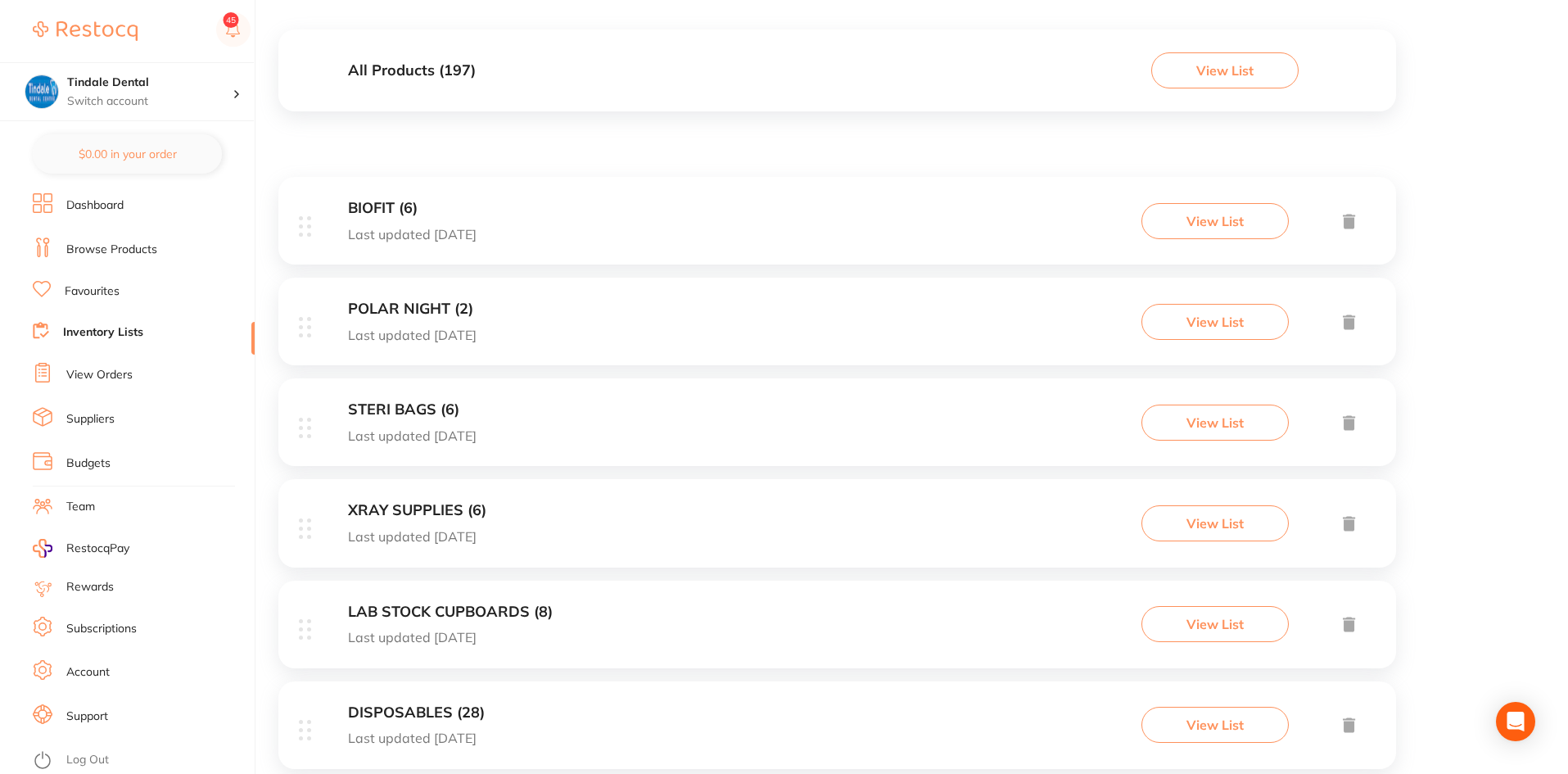
click at [418, 413] on h3 "STERI BAGS (6)" at bounding box center [412, 409] width 128 height 17
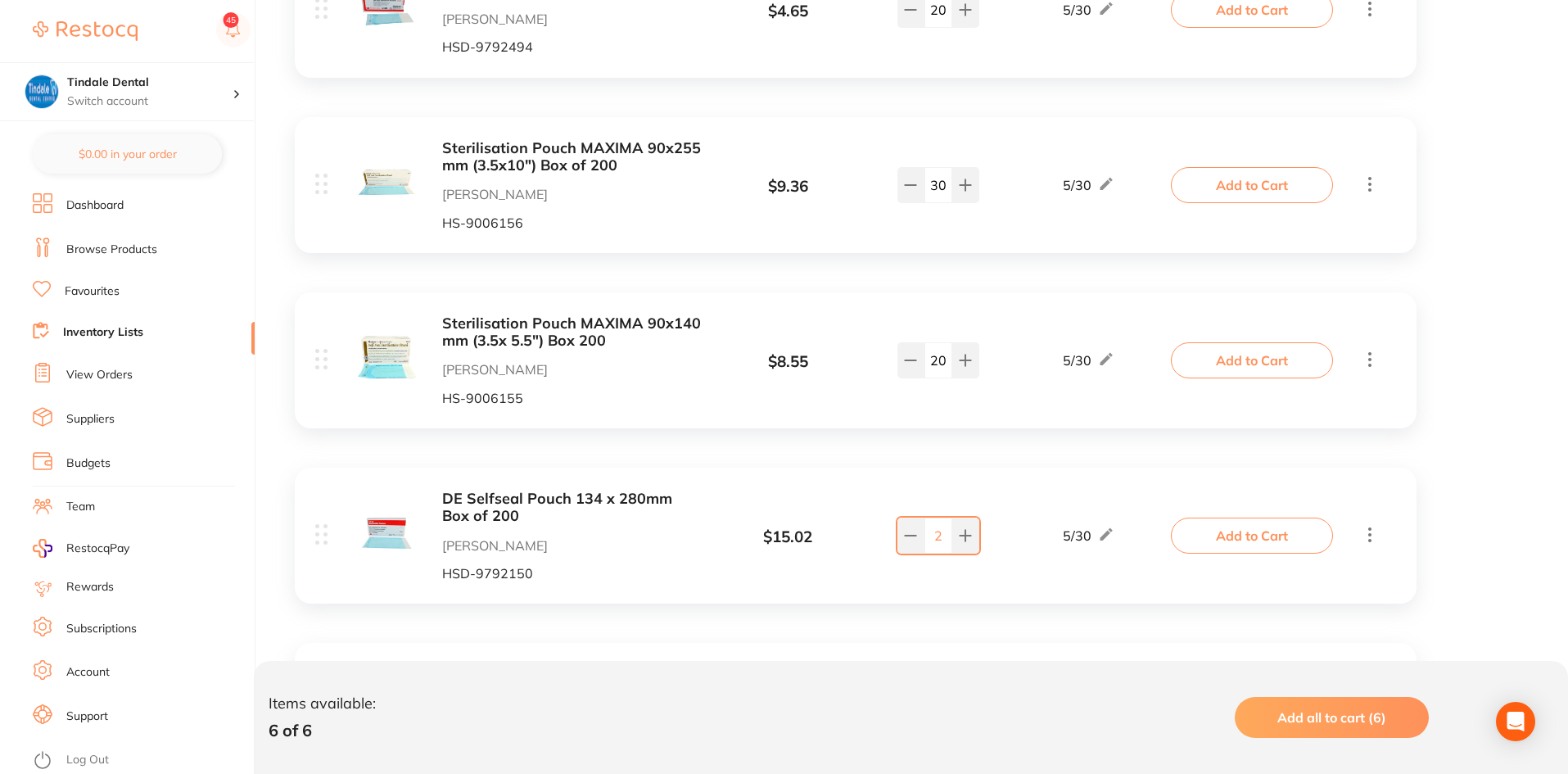
scroll to position [737, 0]
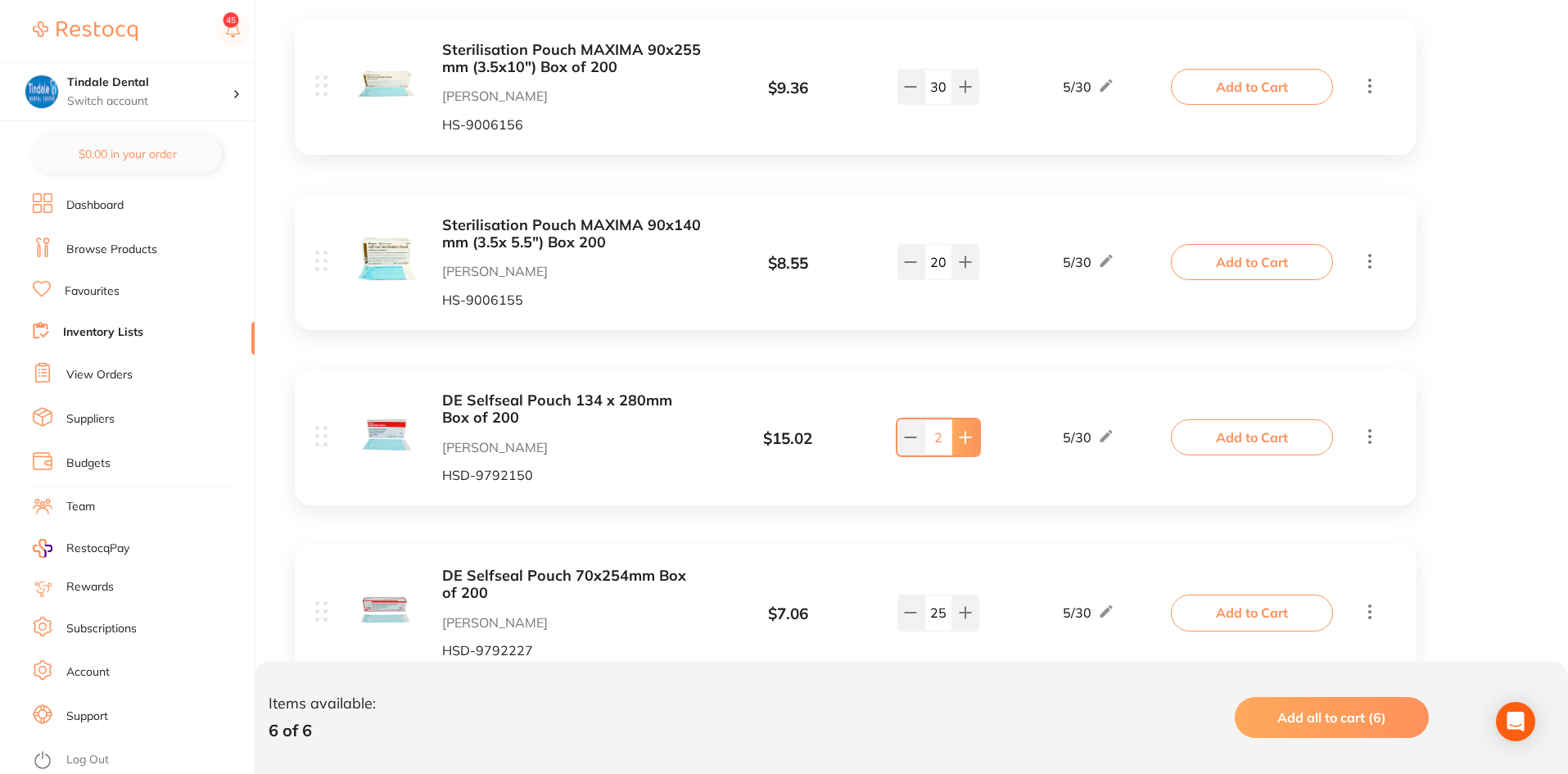
click at [970, 434] on icon at bounding box center [965, 437] width 13 height 13
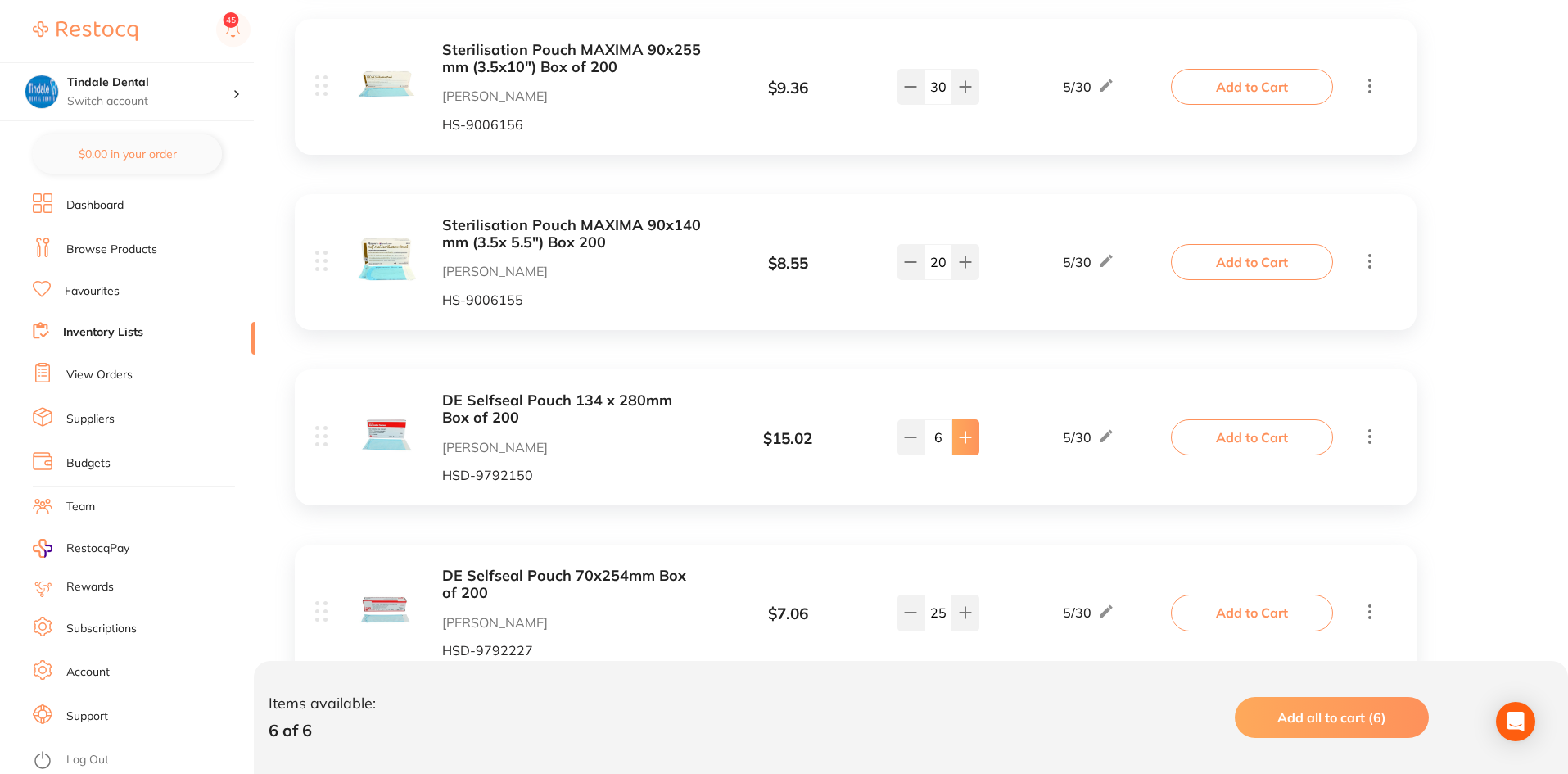
type input "7"
click at [113, 317] on ul "Dashboard Browse Products Favourites Inventory Lists View Orders Suppliers Budg…" at bounding box center [143, 484] width 222 height 580
click at [112, 323] on li "Inventory Lists" at bounding box center [143, 333] width 222 height 22
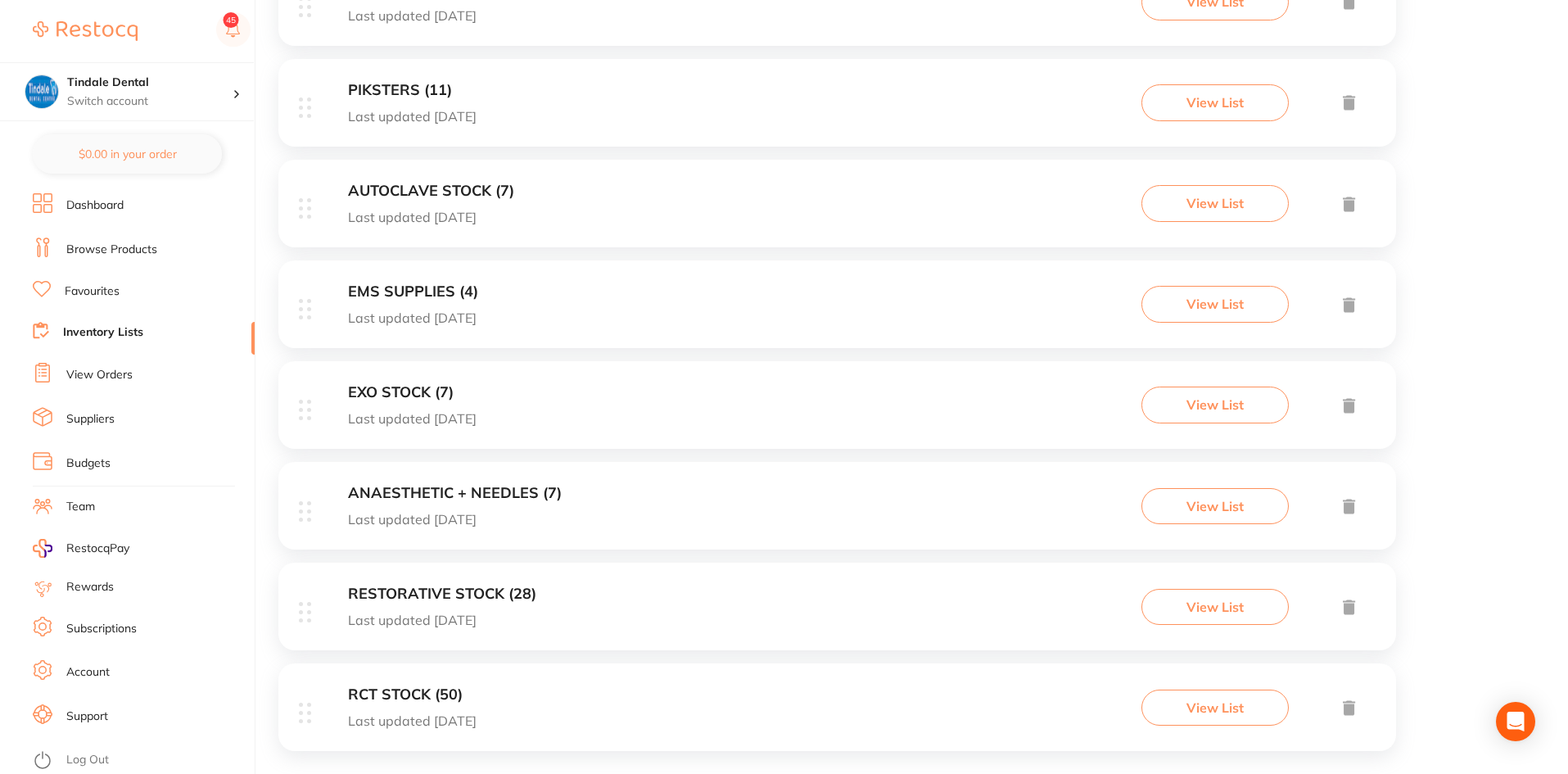
scroll to position [1212, 0]
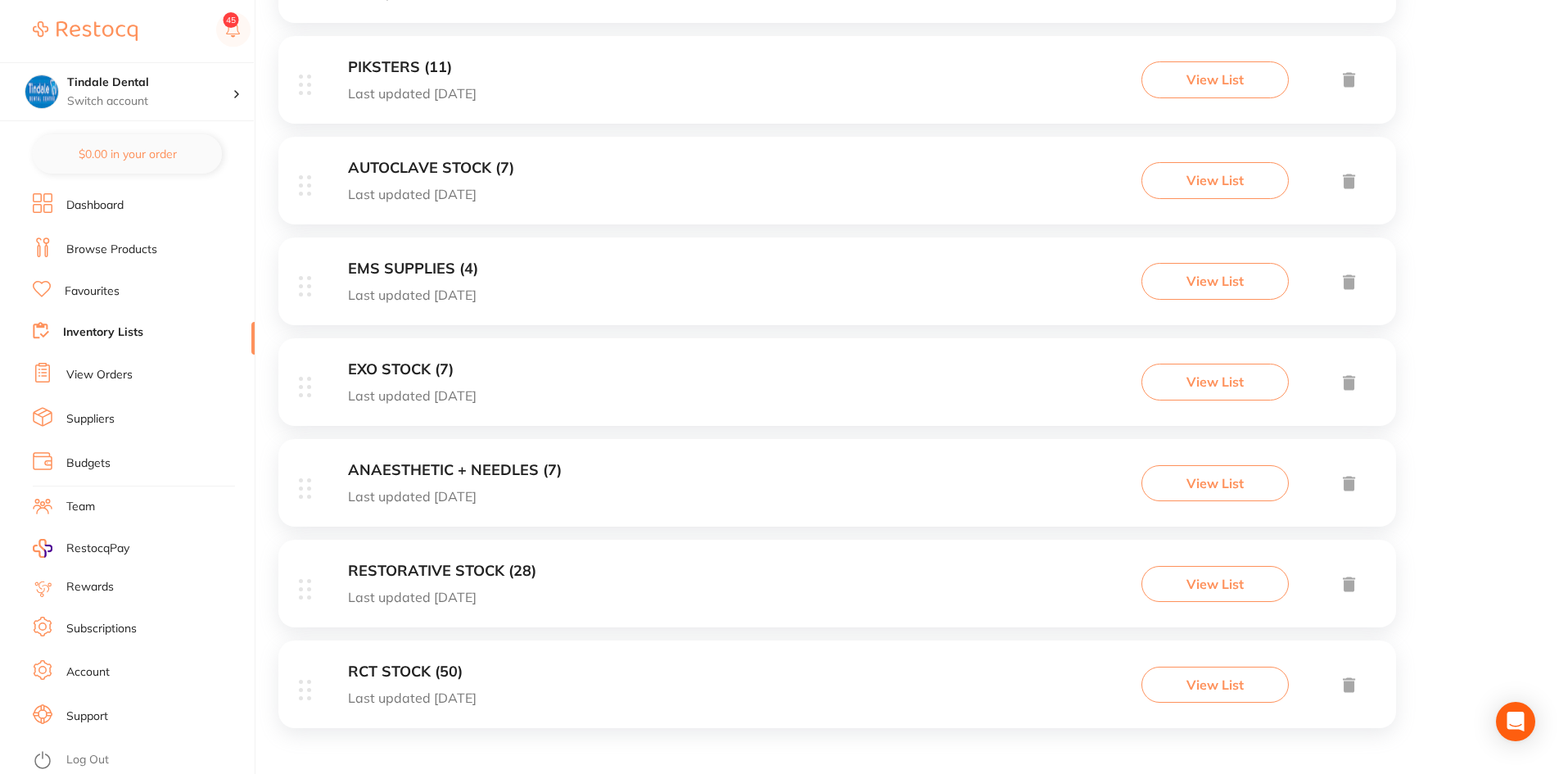
click at [402, 574] on h3 "RESTORATIVE STOCK (28)" at bounding box center [442, 571] width 188 height 17
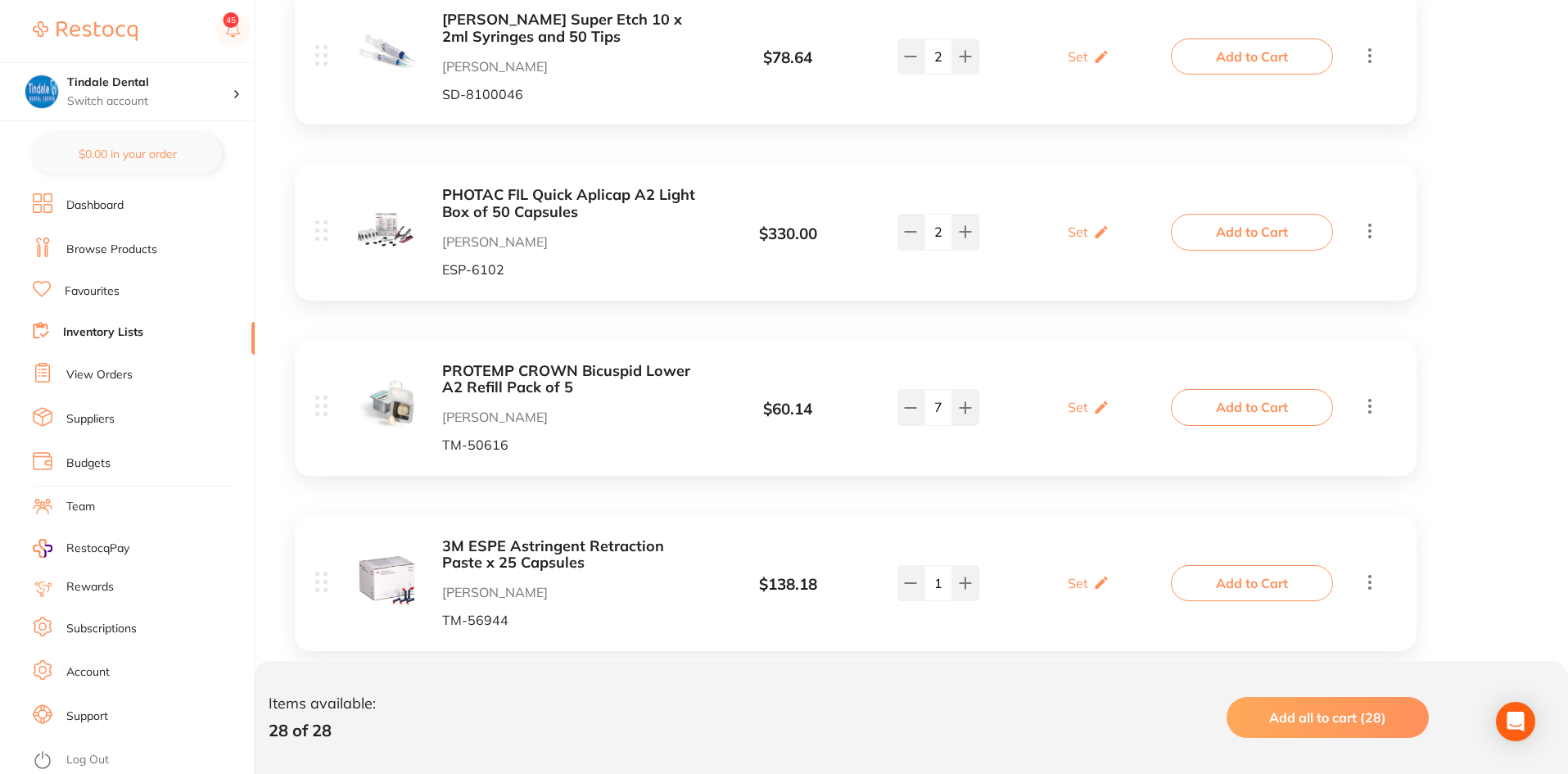
scroll to position [491, 0]
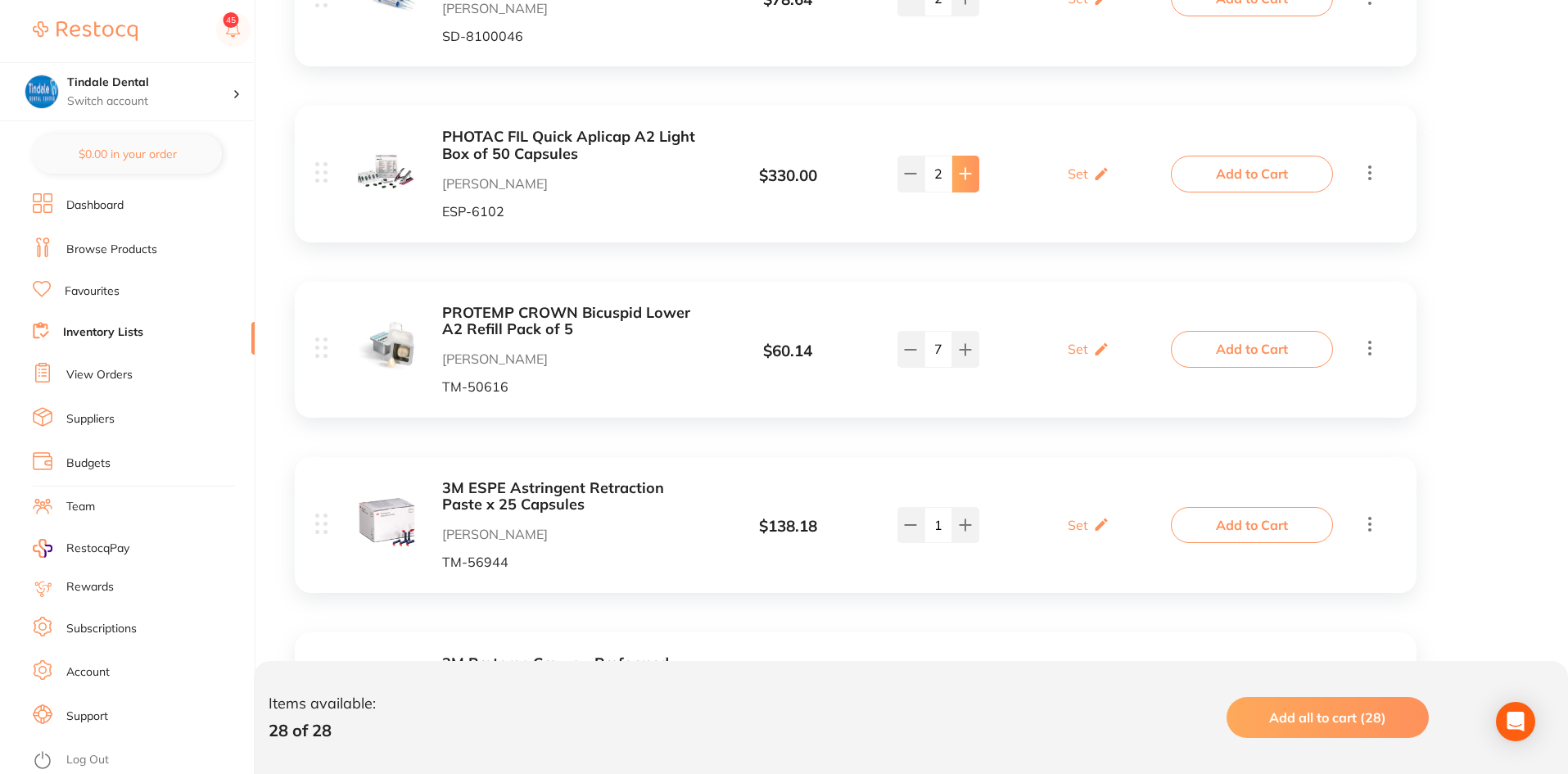
click at [975, 182] on button at bounding box center [965, 173] width 27 height 36
type input "3"
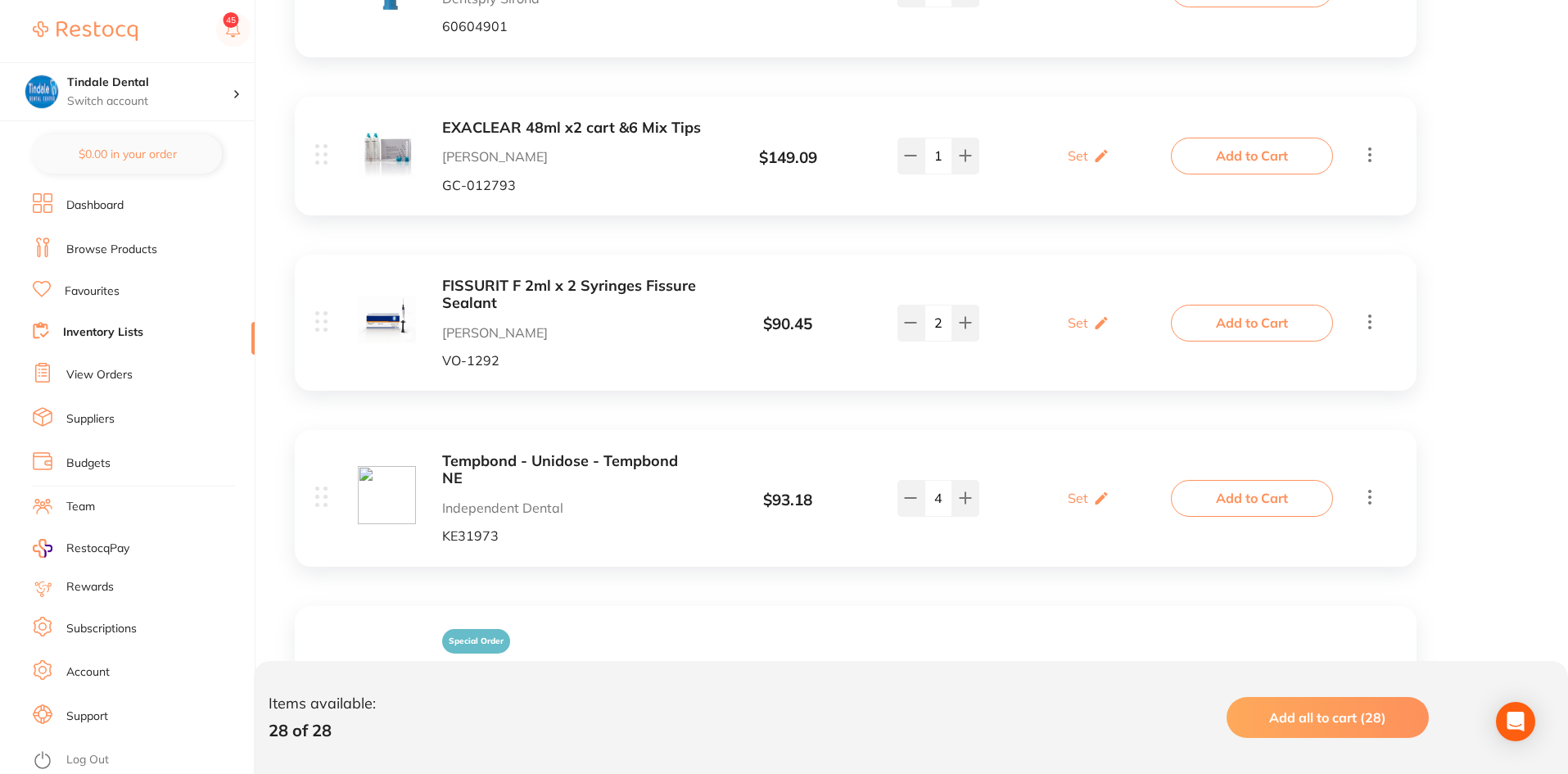
scroll to position [1720, 0]
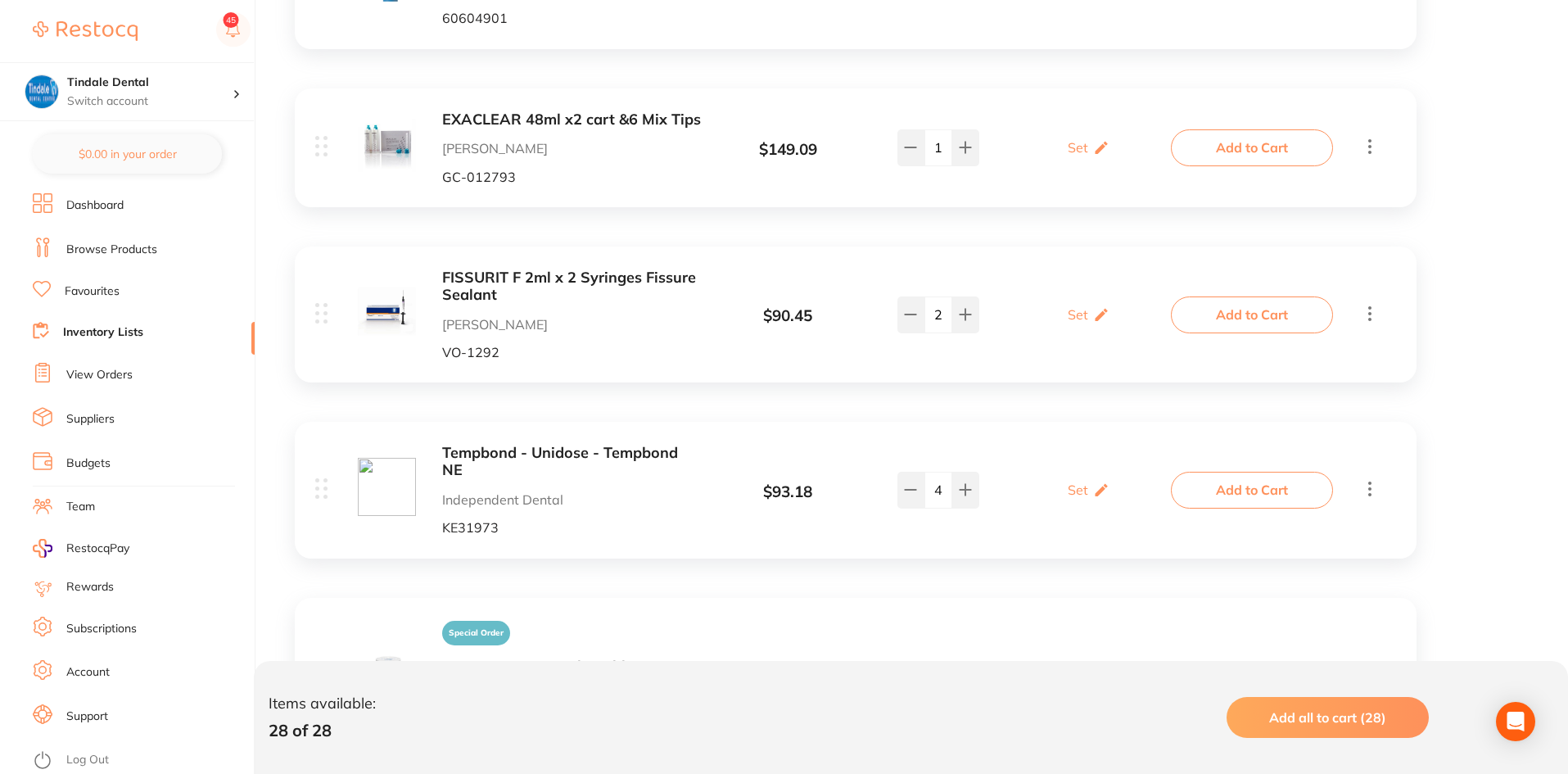
click at [894, 483] on div "4" at bounding box center [937, 489] width 128 height 36
click at [910, 483] on icon at bounding box center [910, 489] width 13 height 13
type input "2"
click at [916, 320] on icon at bounding box center [910, 314] width 13 height 13
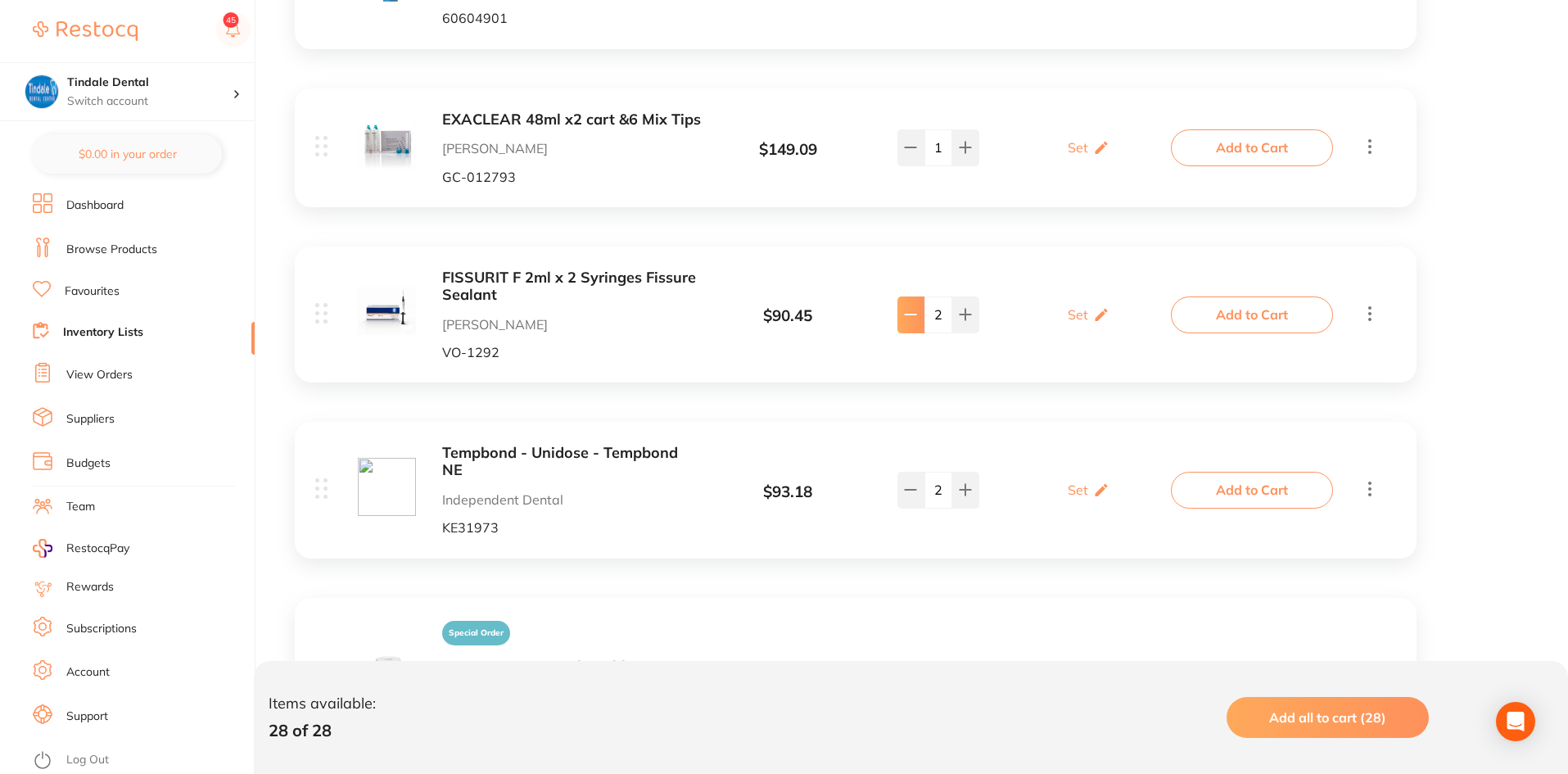
type input "1"
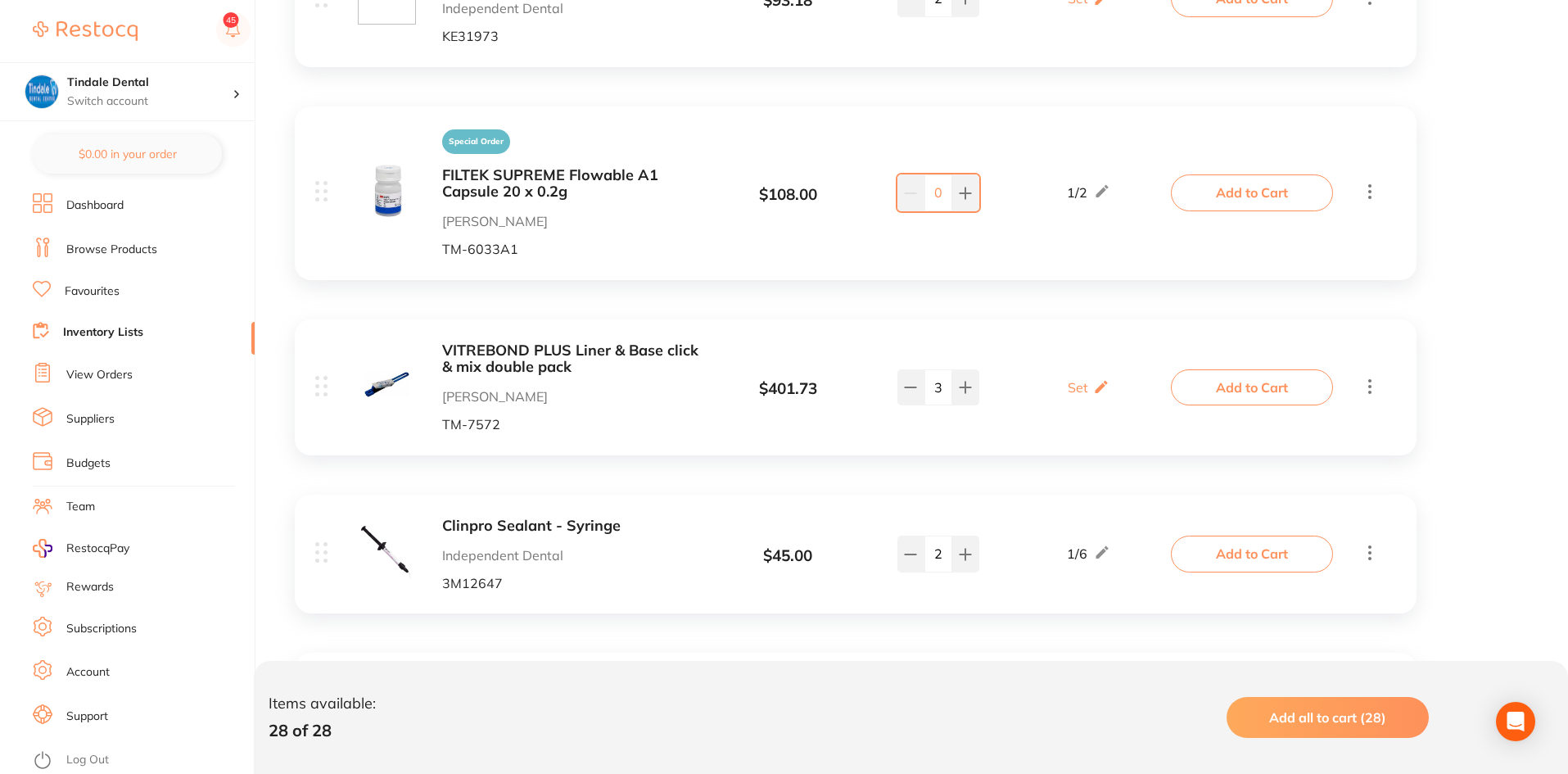
scroll to position [2539, 0]
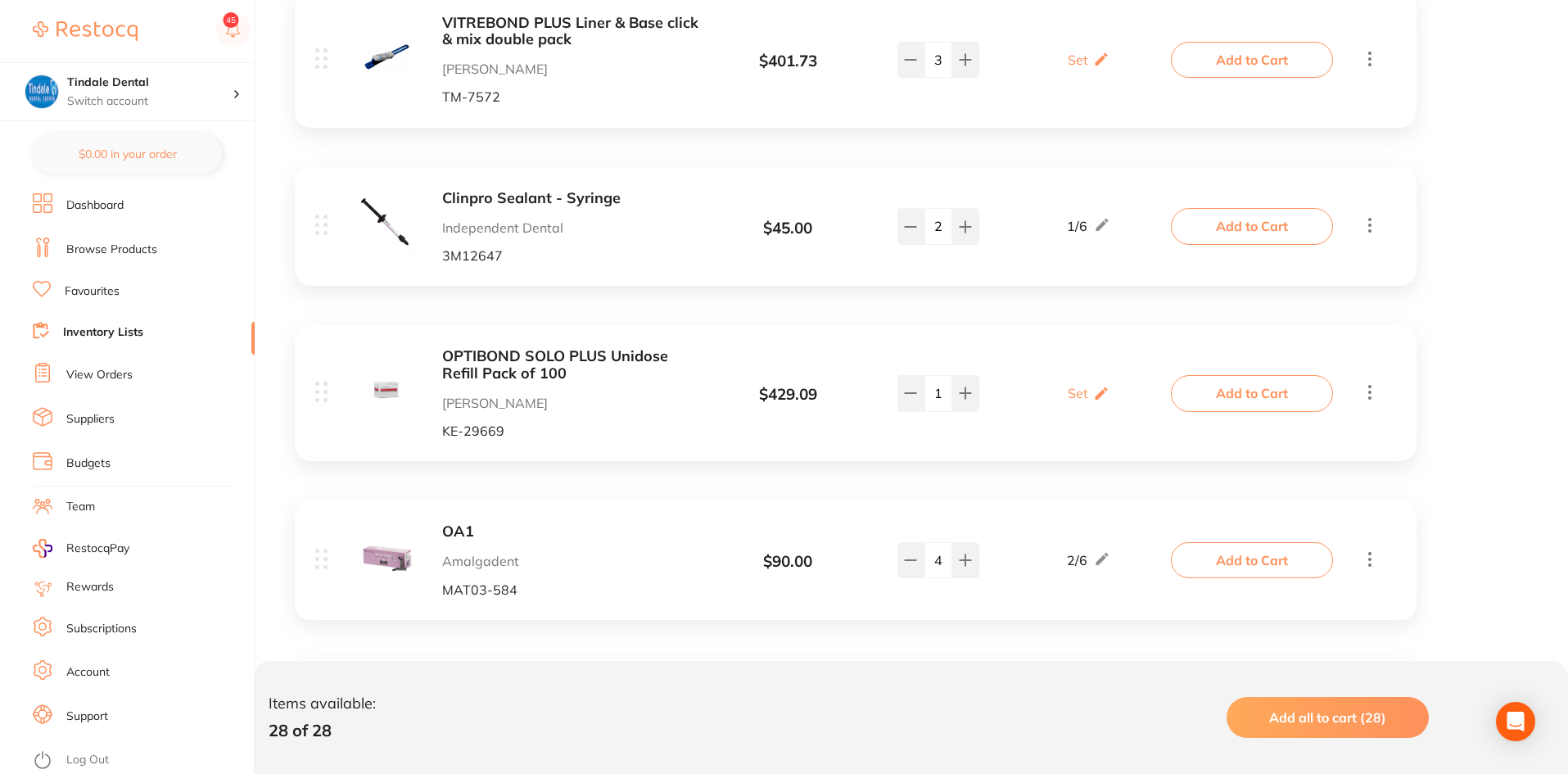
click at [99, 336] on link "Inventory Lists" at bounding box center [103, 333] width 80 height 17
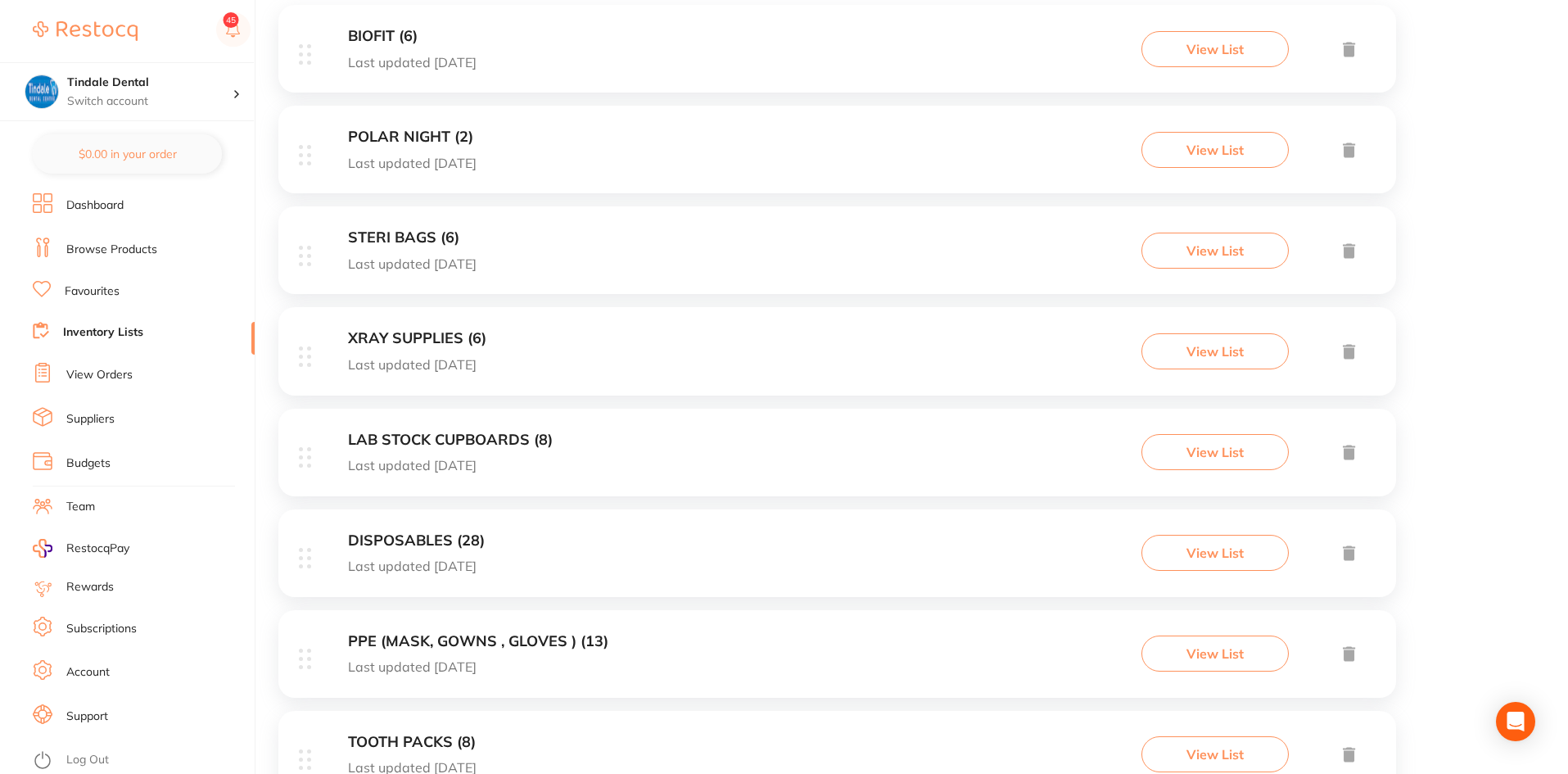
scroll to position [491, 0]
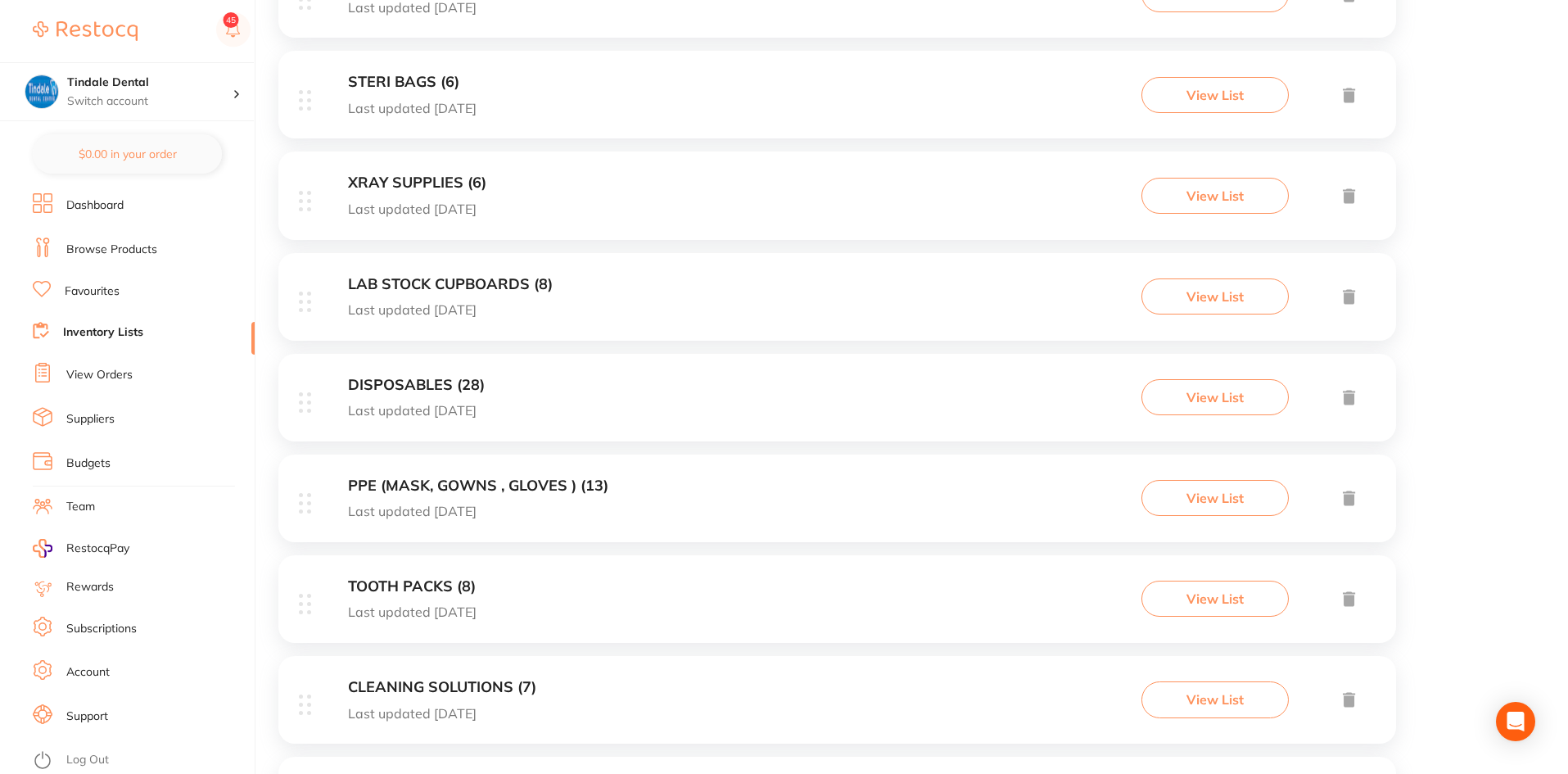
click at [408, 372] on div "DISPOSABLES (28) Last updated [DATE] View List" at bounding box center [837, 397] width 1118 height 87
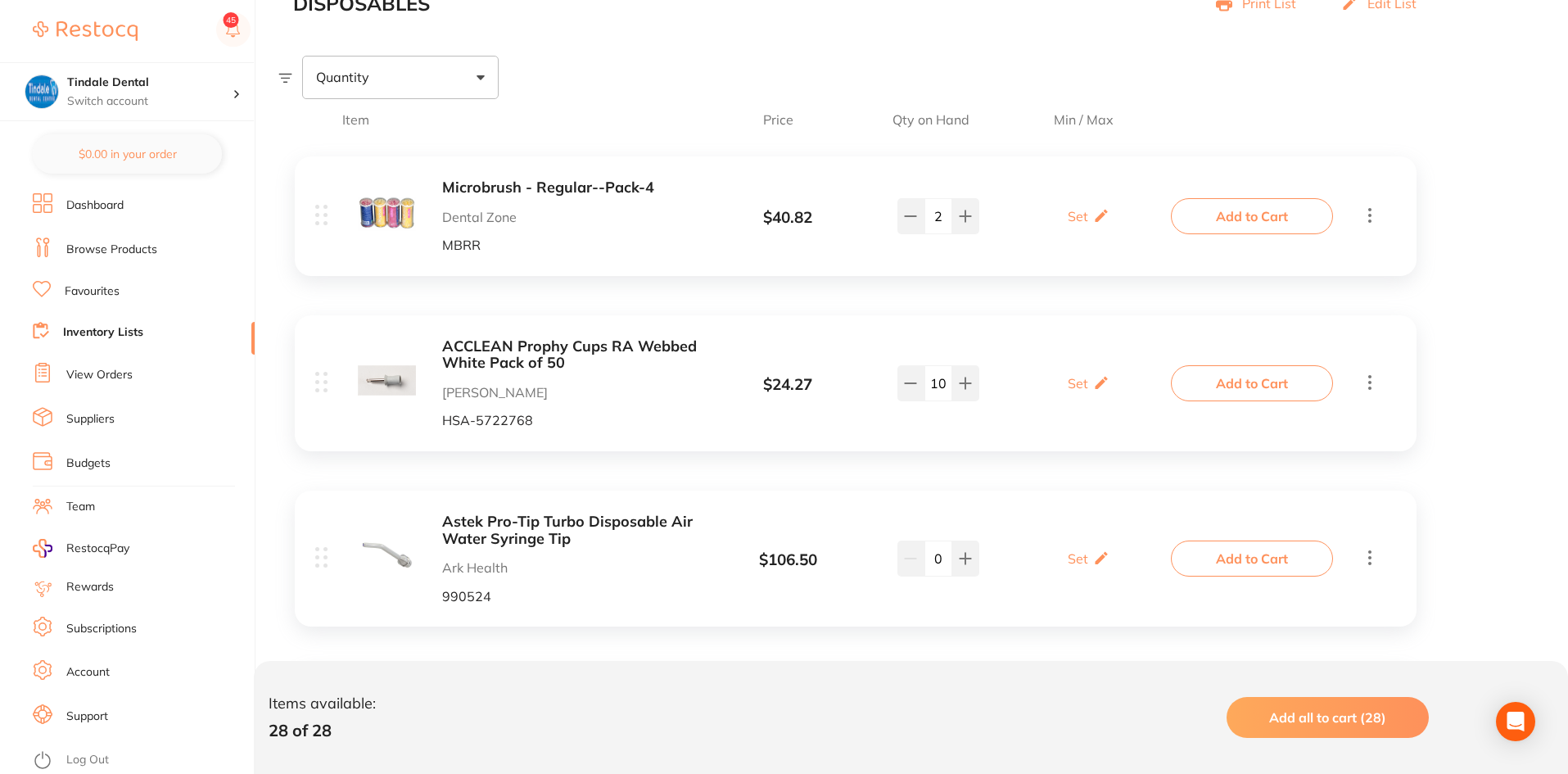
scroll to position [409, 0]
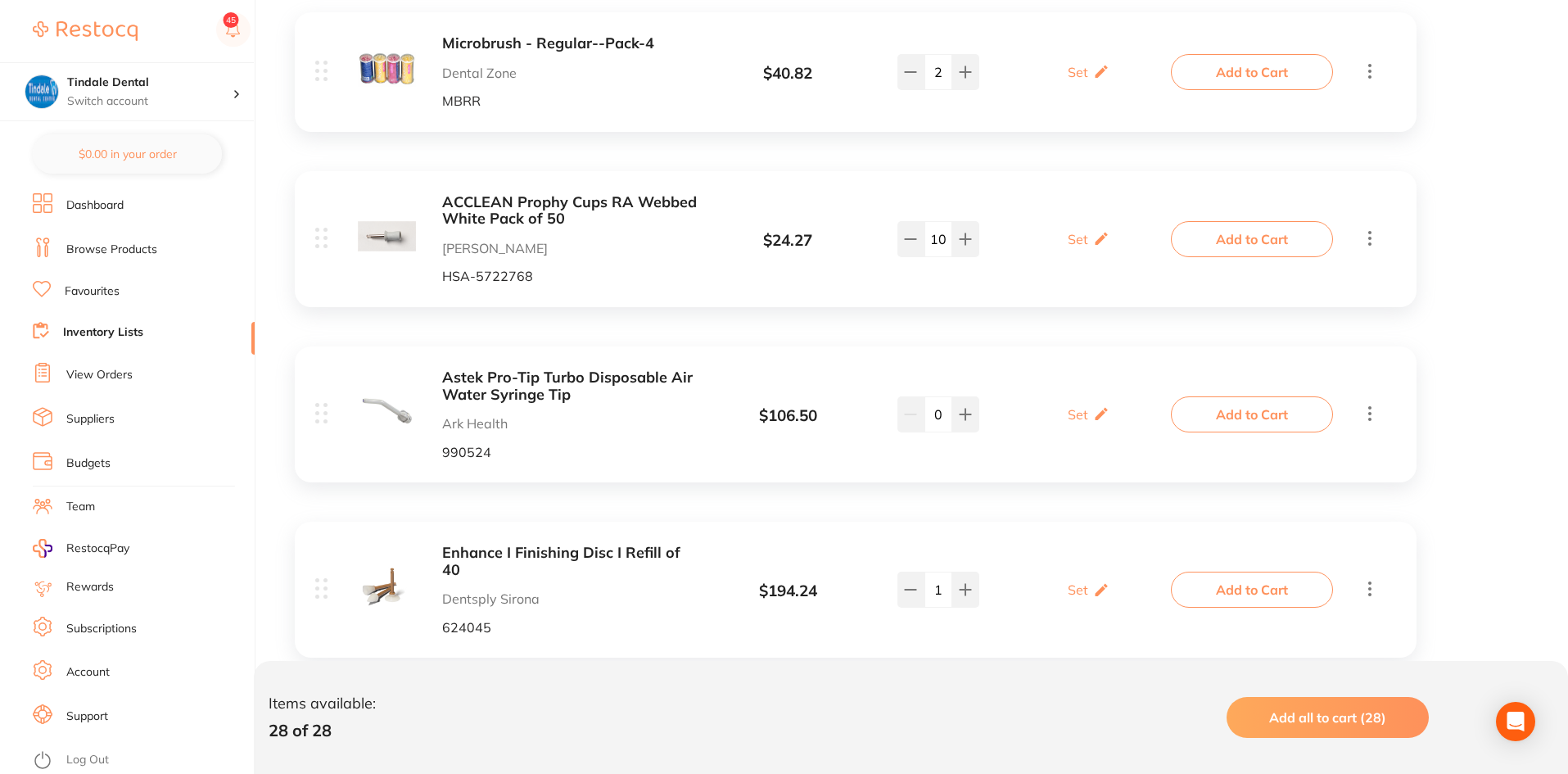
click at [104, 330] on link "Inventory Lists" at bounding box center [103, 333] width 80 height 17
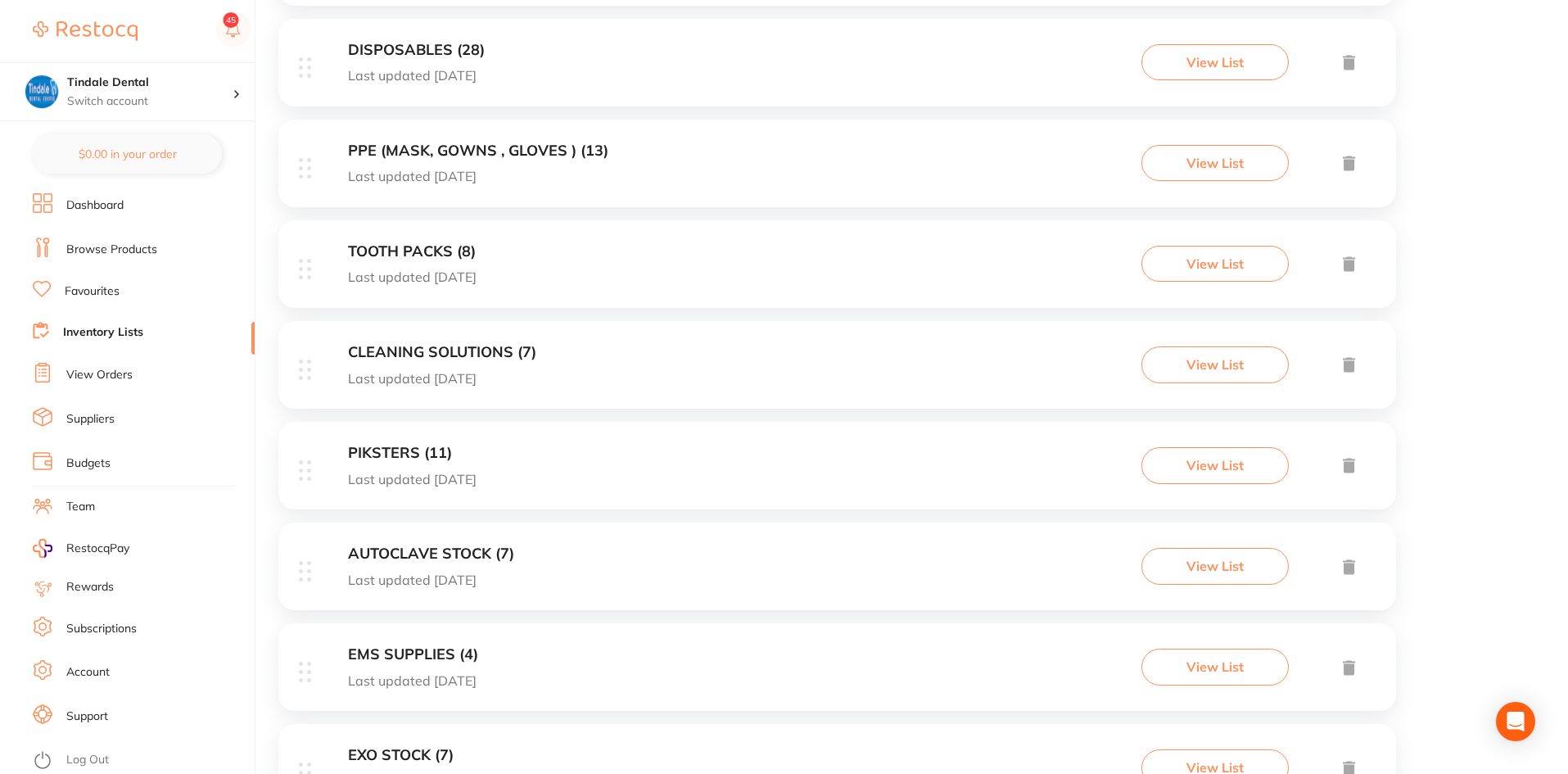
scroll to position [803, 0]
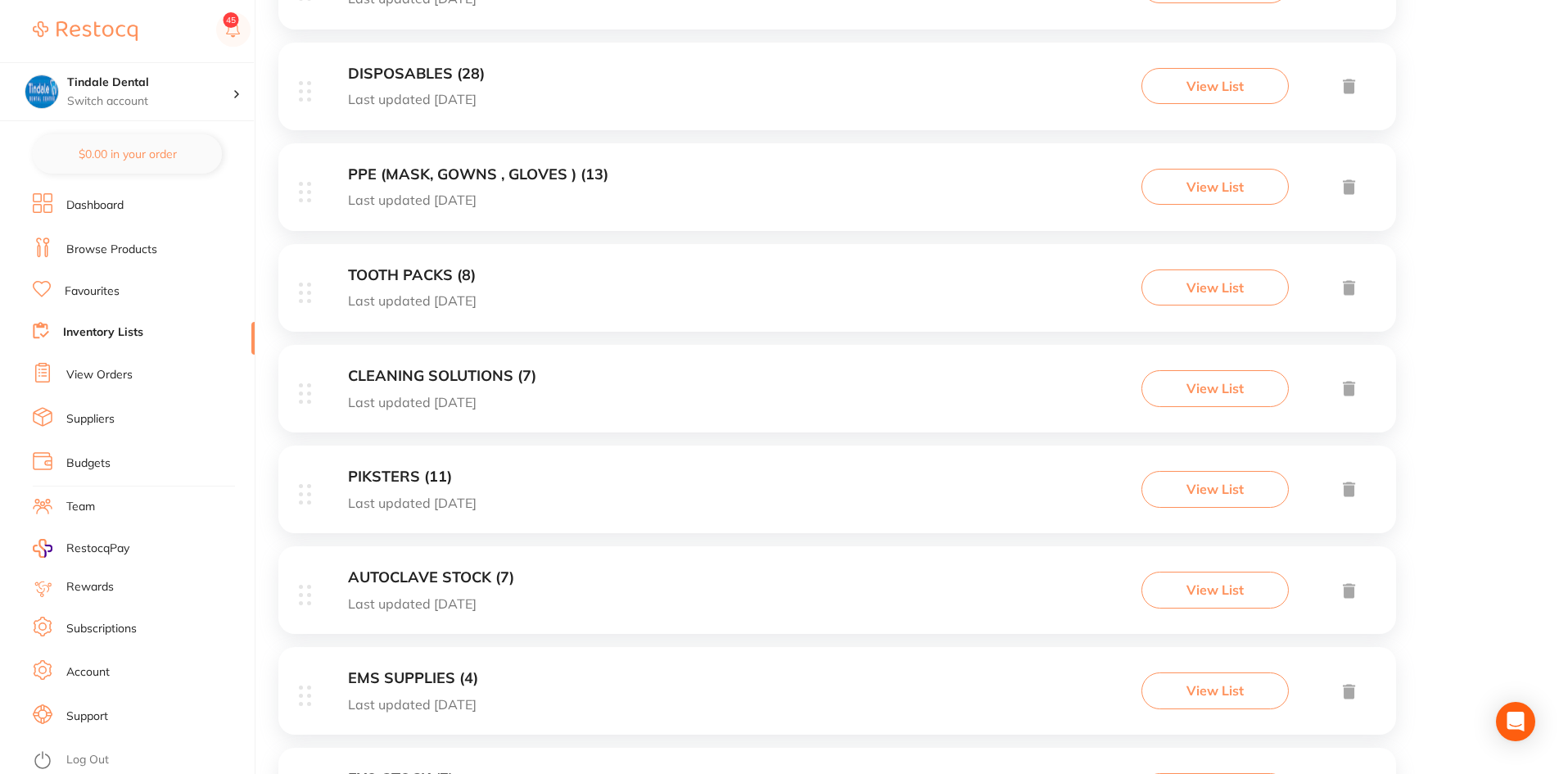
click at [437, 176] on h3 "PPE (MASK, GOWNS , GLOVES ) (13)" at bounding box center [478, 175] width 260 height 17
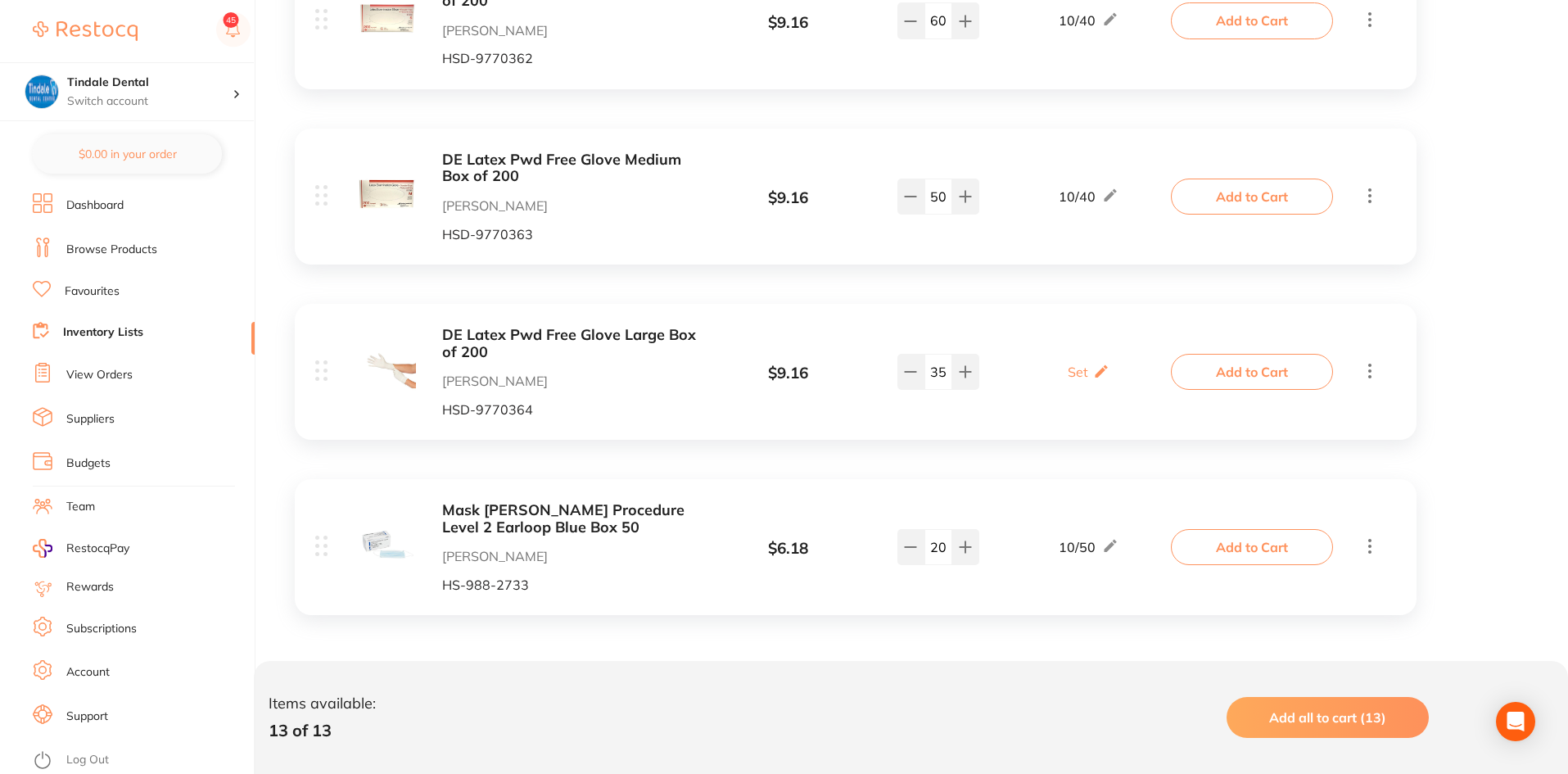
scroll to position [2049, 0]
click at [907, 549] on icon at bounding box center [910, 545] width 13 height 13
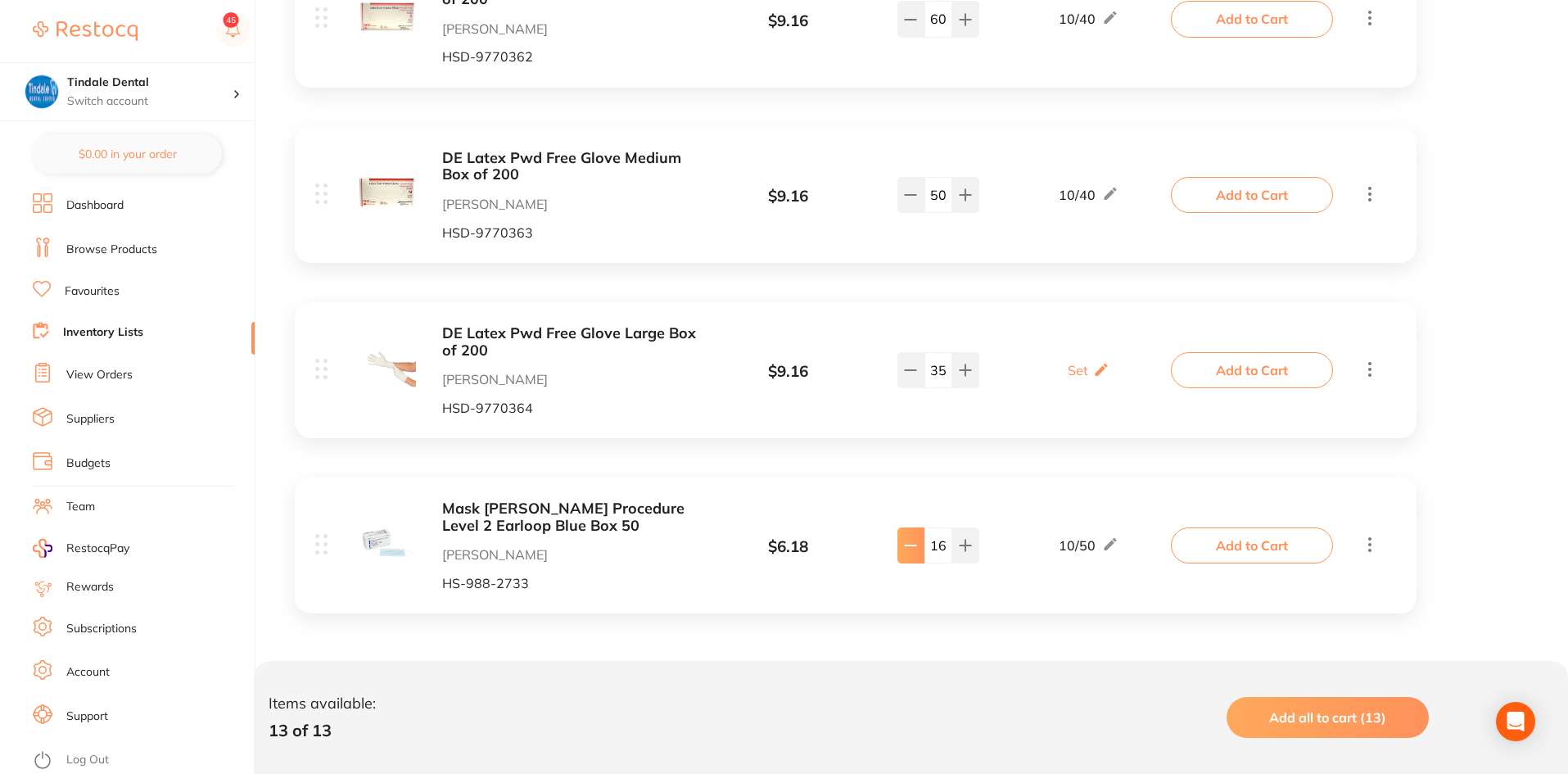
click at [907, 549] on icon at bounding box center [910, 545] width 13 height 13
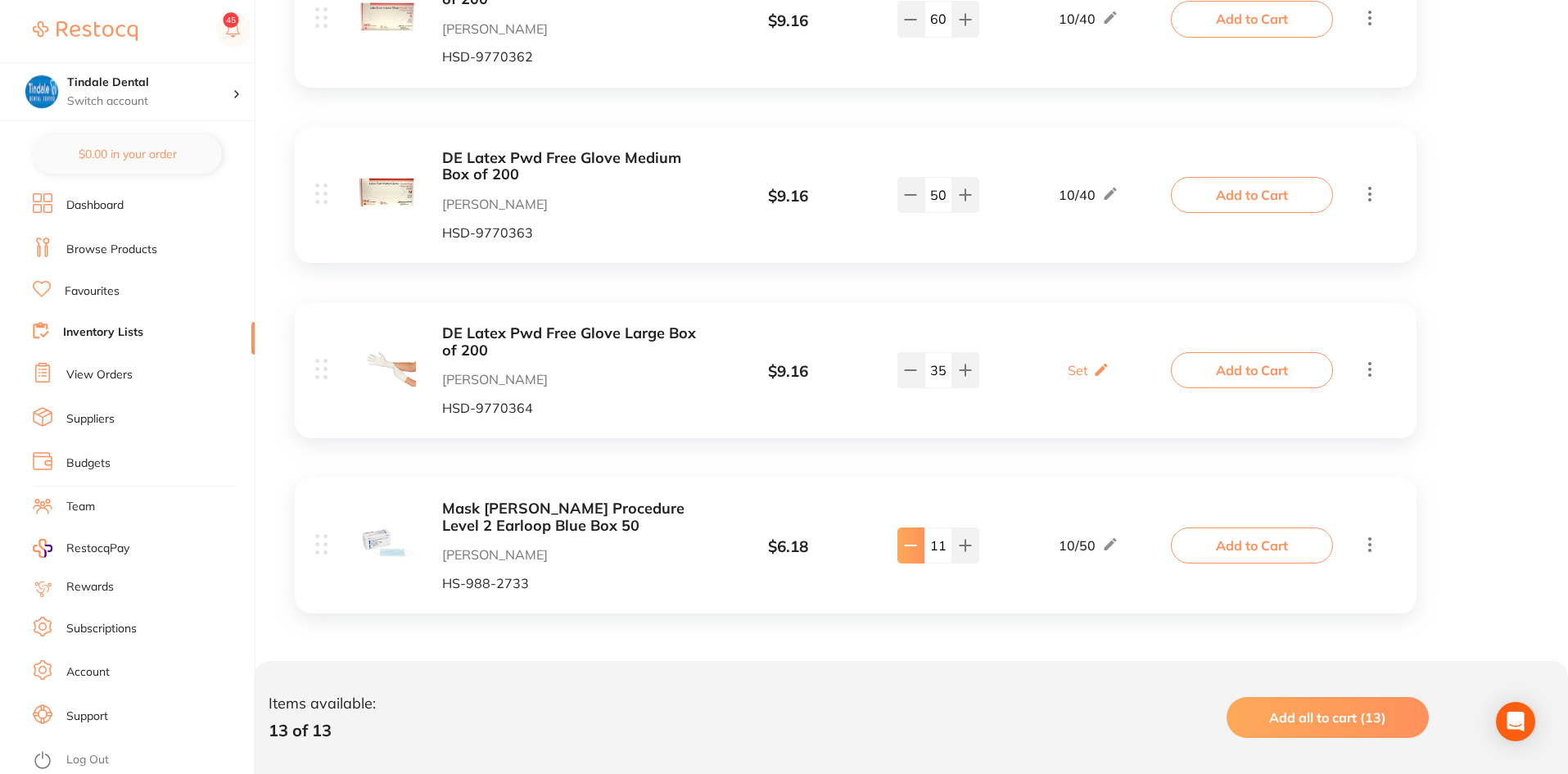
click at [907, 549] on icon at bounding box center [910, 545] width 13 height 13
type input "10"
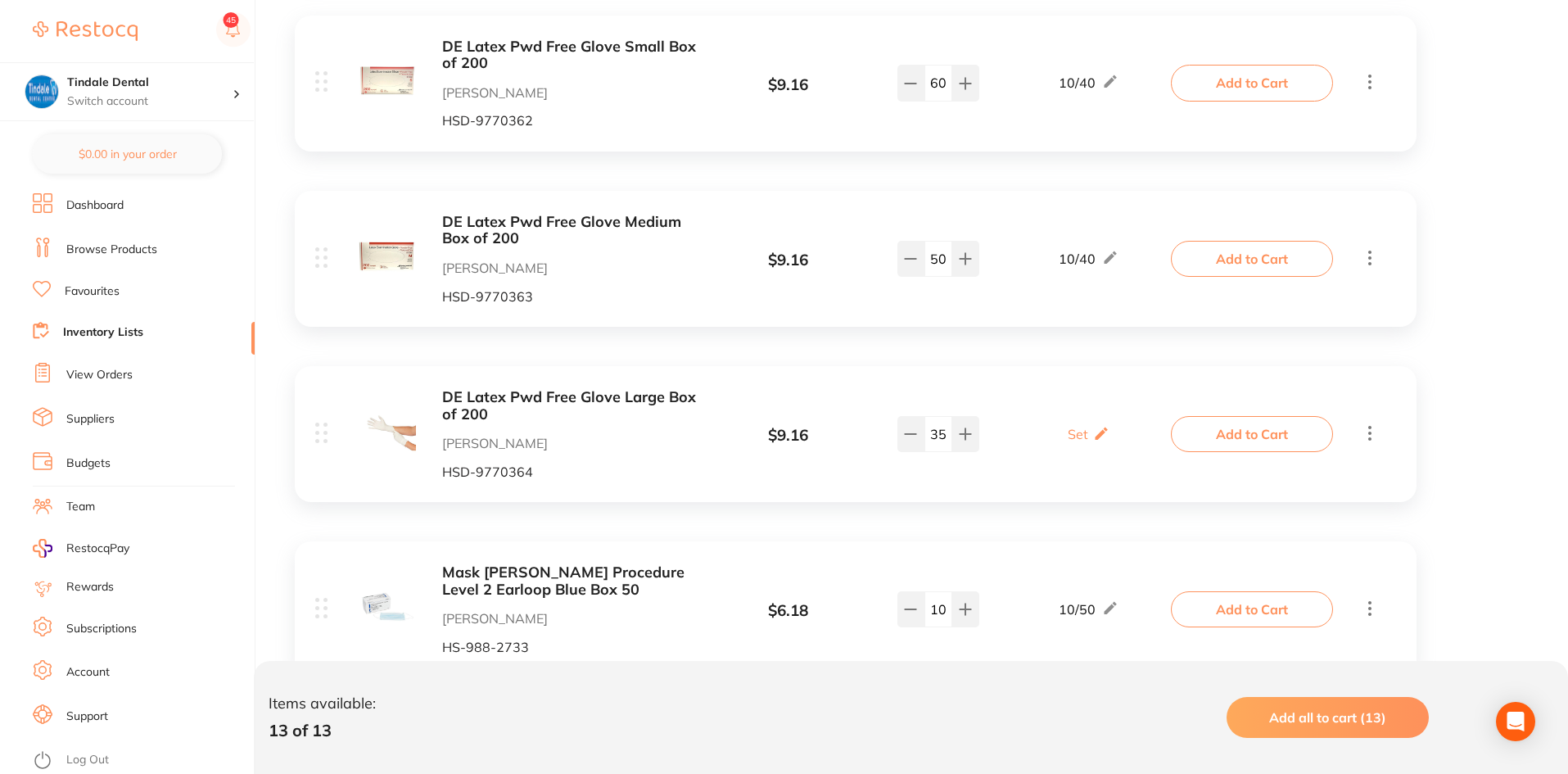
scroll to position [1886, 0]
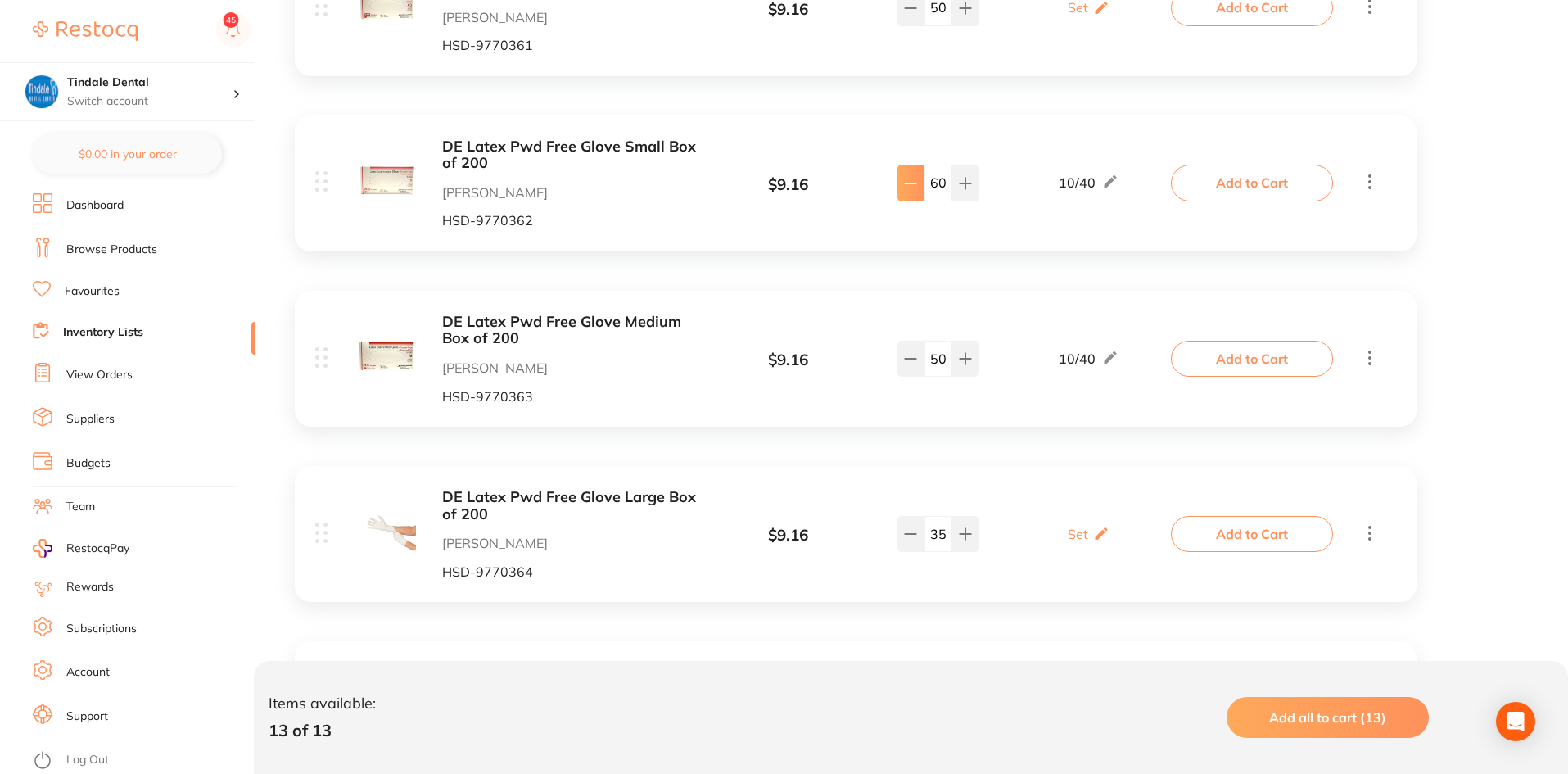
drag, startPoint x: 944, startPoint y: 189, endPoint x: 915, endPoint y: 186, distance: 29.2
click at [915, 186] on div "60" at bounding box center [938, 182] width 82 height 36
type input "50"
click at [907, 131] on div "DE Latex Pwd Free Glove Small Box of 200 Henry Schein Halas HSD-9770362 $ 9.16 …" at bounding box center [856, 183] width 1122 height 136
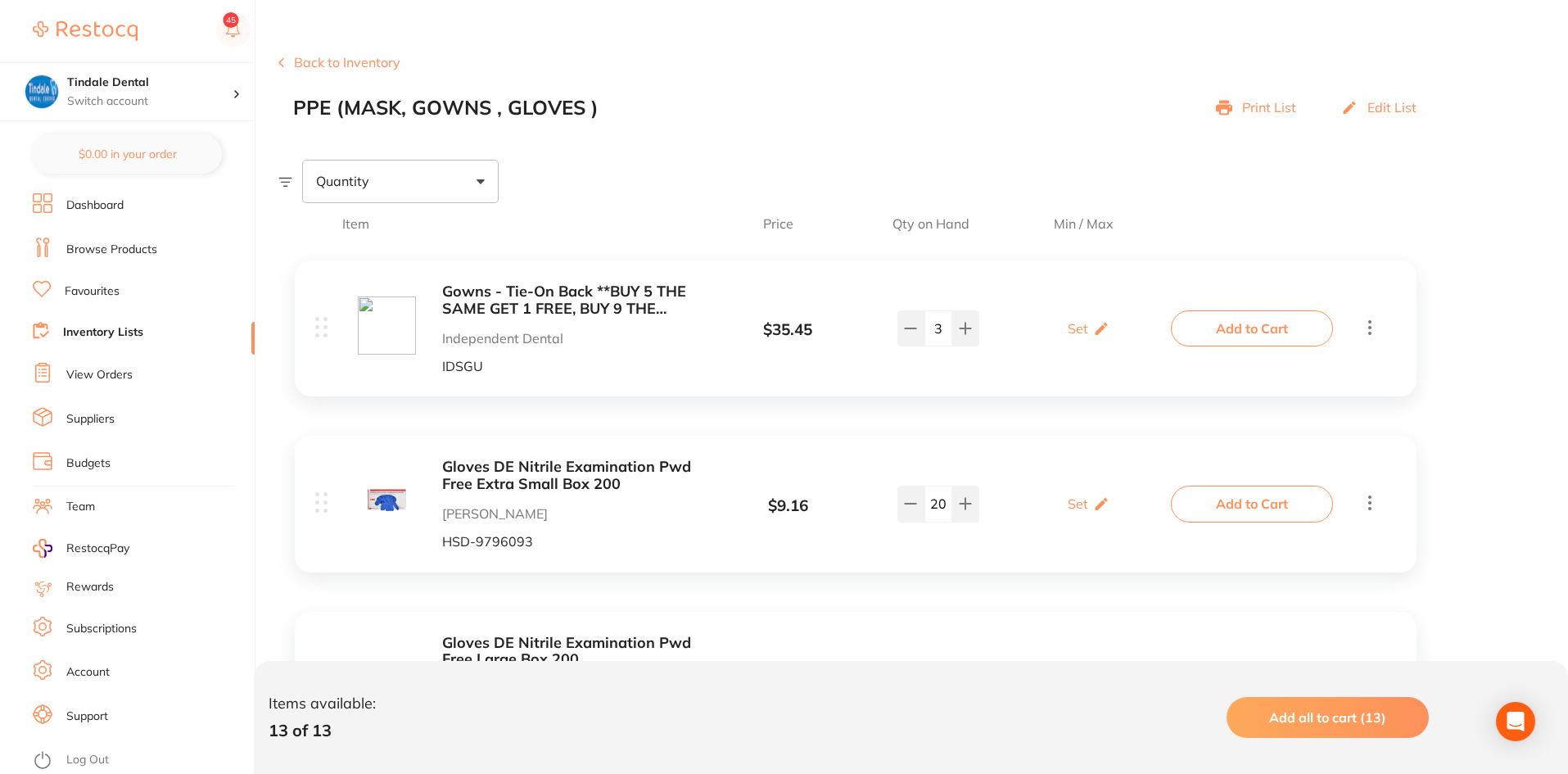
scroll to position [84, 0]
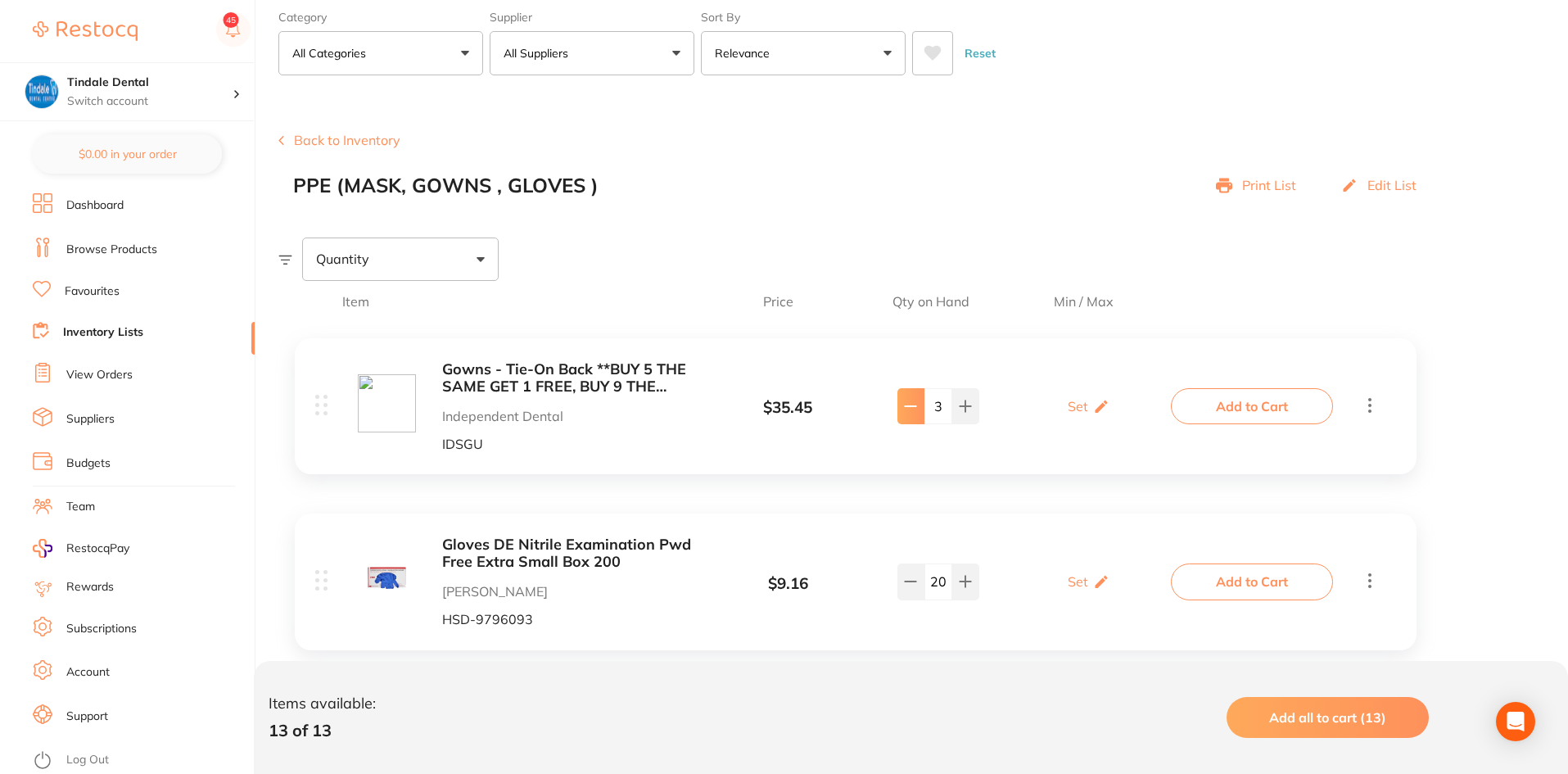
drag, startPoint x: 950, startPoint y: 408, endPoint x: 913, endPoint y: 407, distance: 37.0
click at [913, 414] on div "3" at bounding box center [938, 406] width 82 height 36
type input "2"
click at [122, 339] on link "Inventory Lists" at bounding box center [103, 333] width 80 height 17
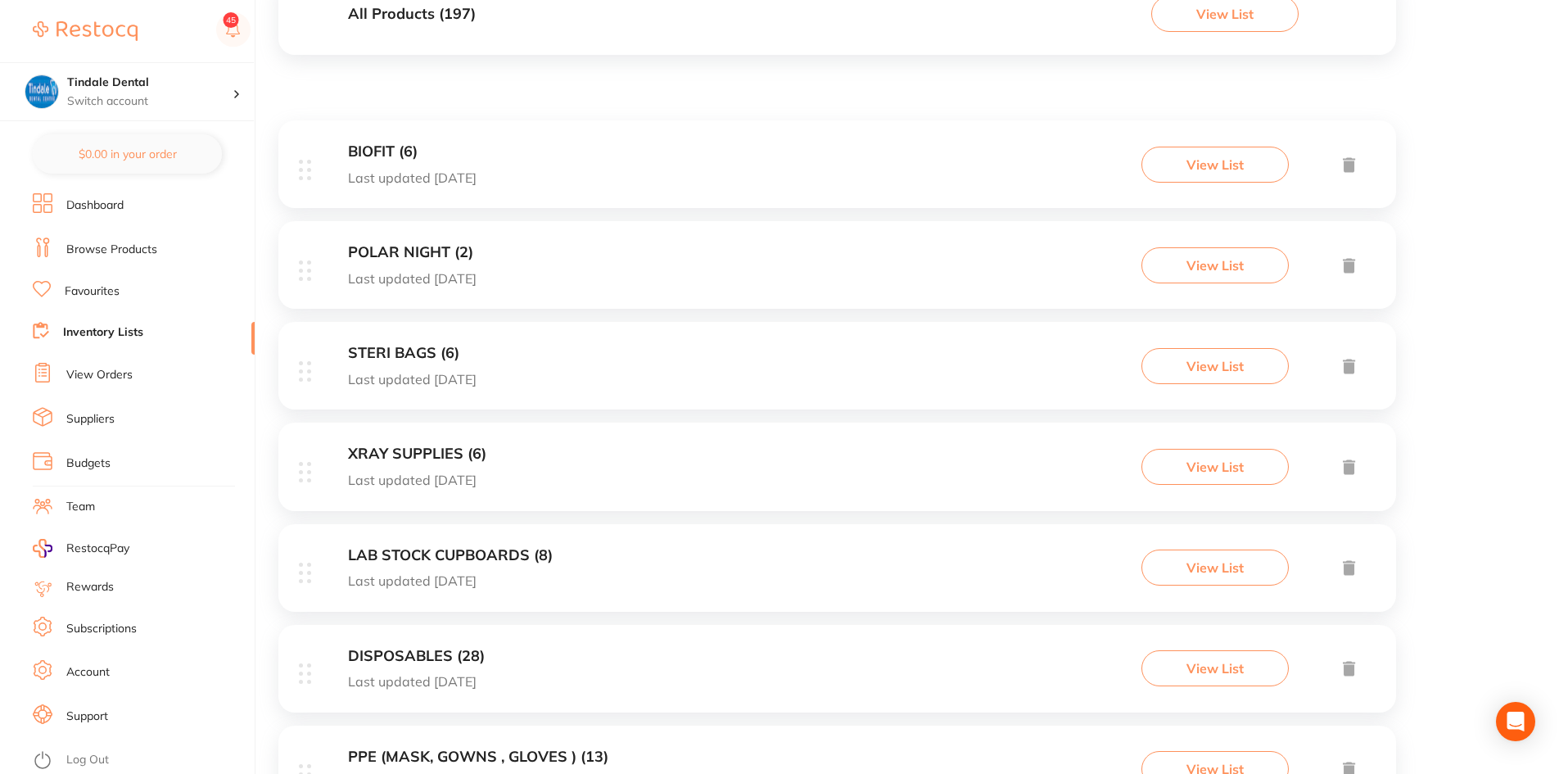
scroll to position [246, 0]
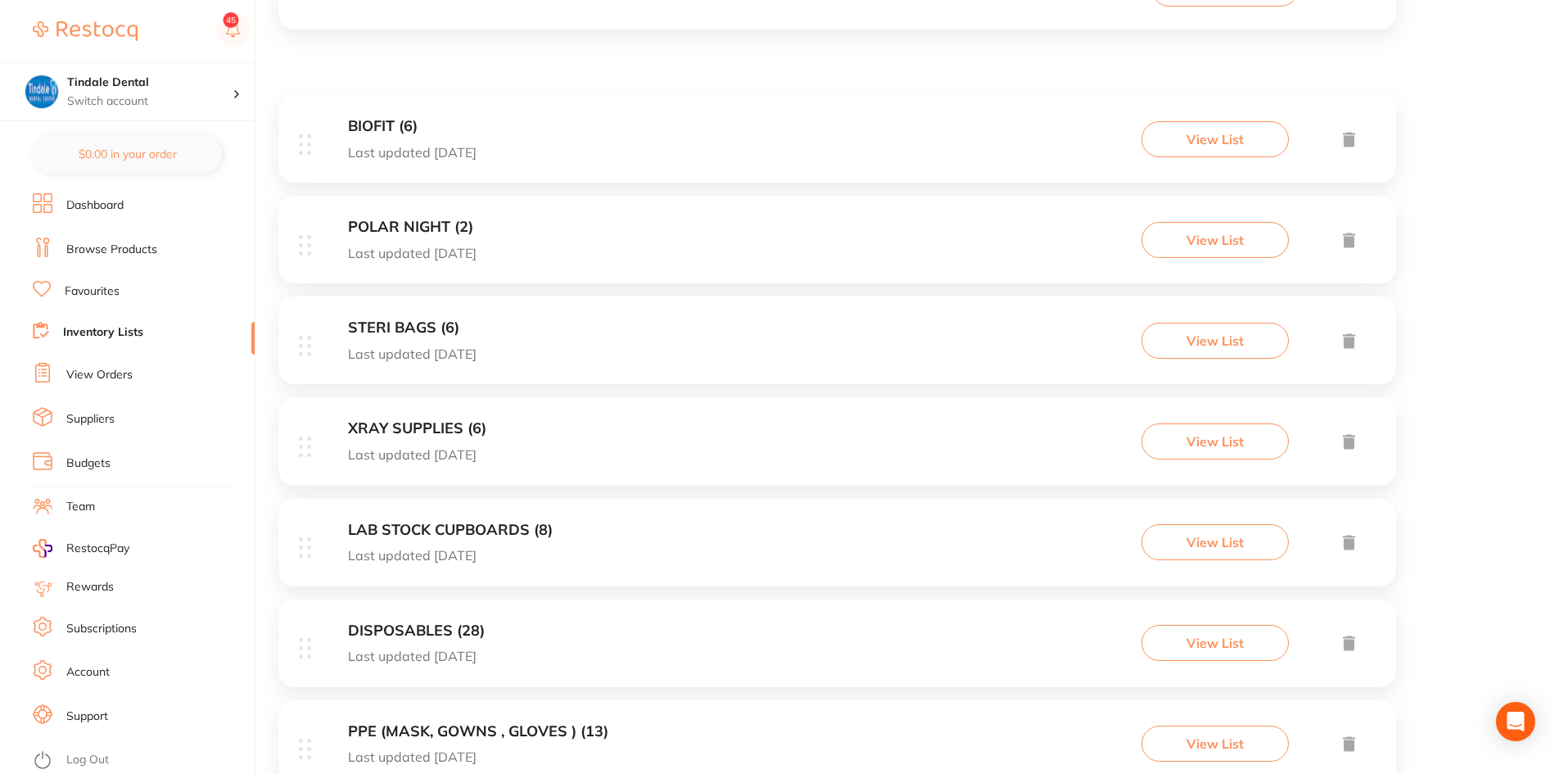
click at [420, 640] on div "DISPOSABLES (28) Last updated 9 days ago" at bounding box center [416, 643] width 137 height 42
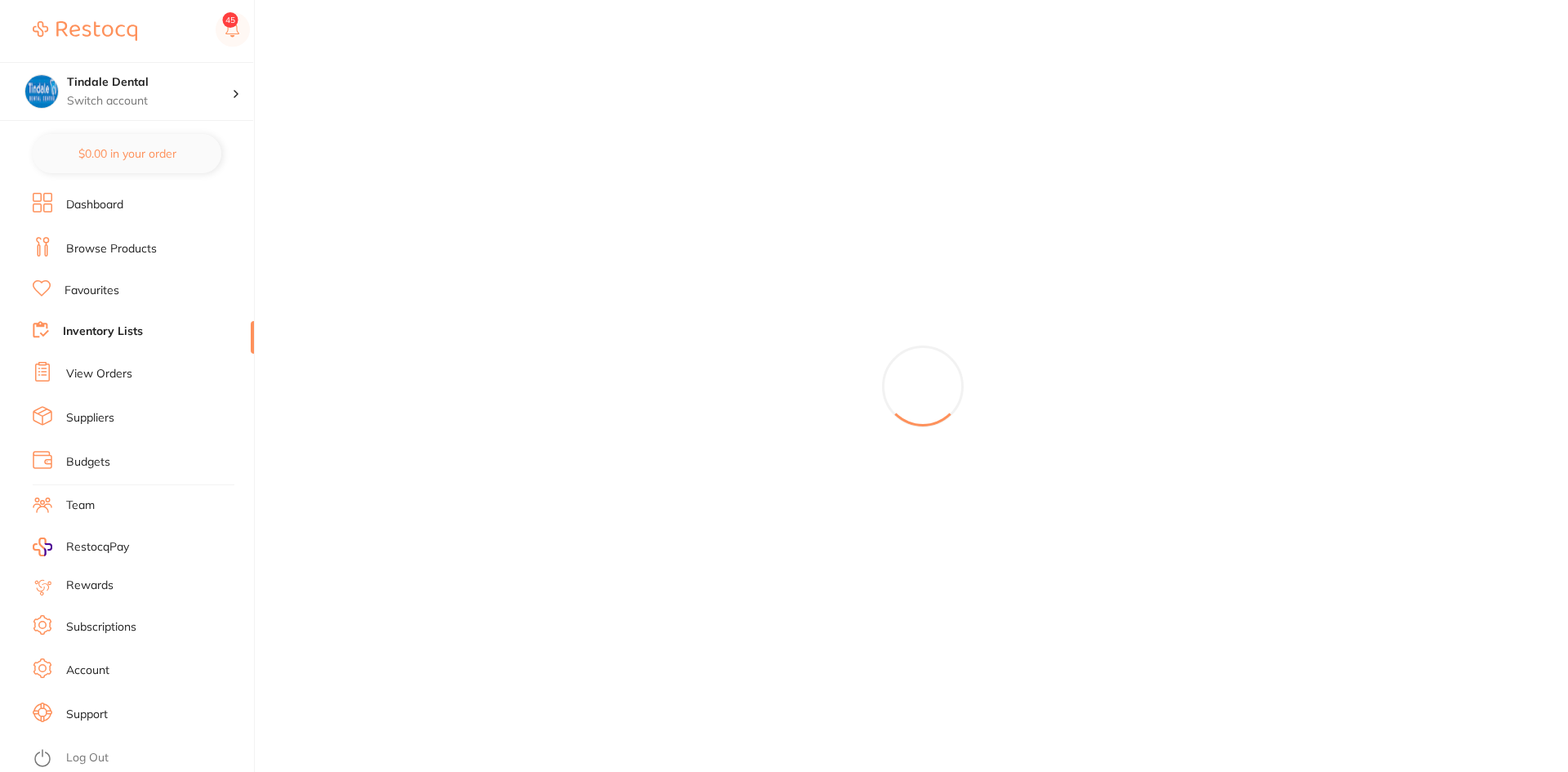
click at [419, 622] on div at bounding box center [922, 386] width 1291 height 772
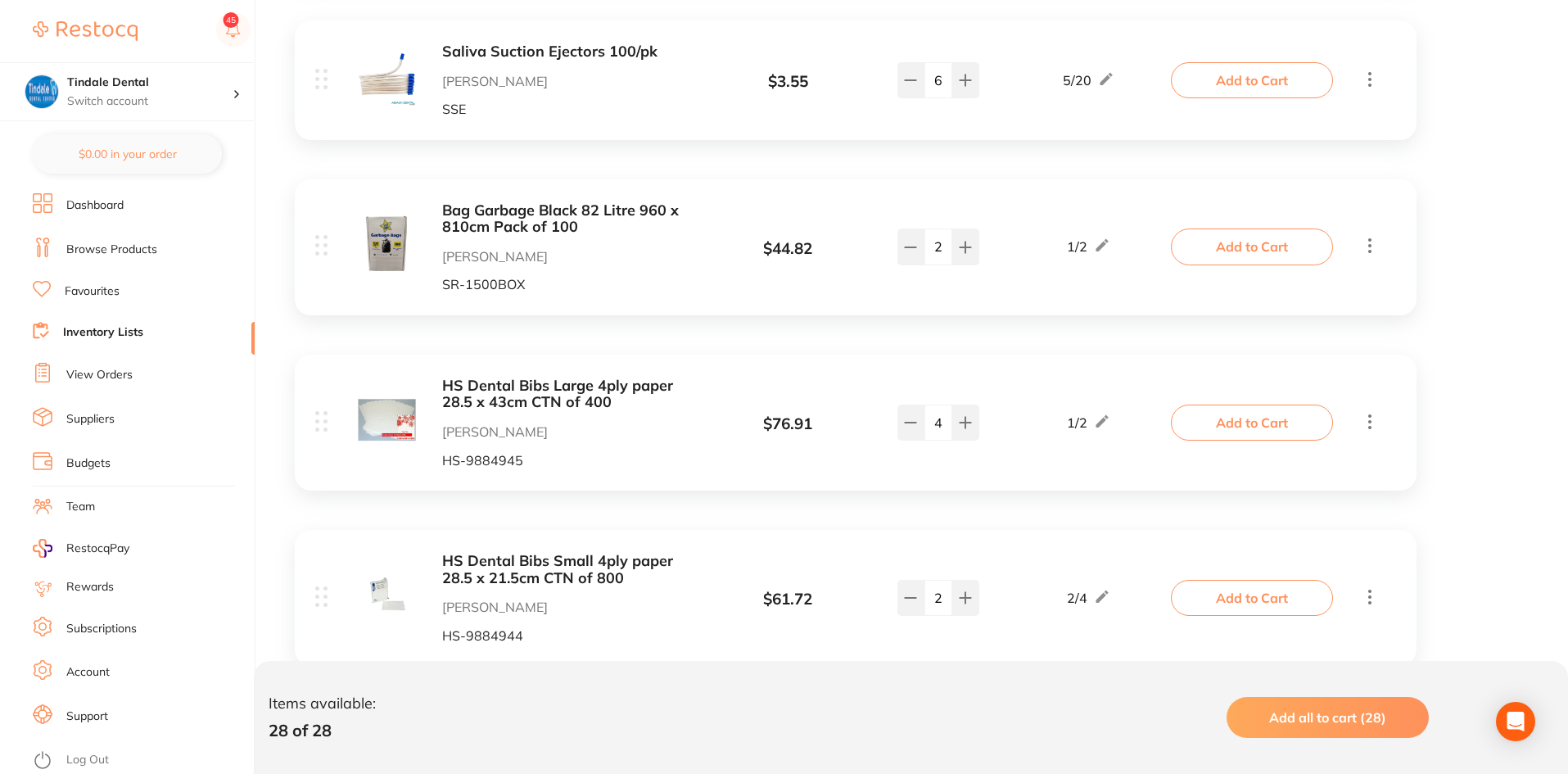
scroll to position [2948, 0]
click at [904, 591] on icon at bounding box center [910, 597] width 13 height 13
click at [970, 579] on button at bounding box center [965, 596] width 27 height 36
type input "2"
click at [913, 404] on button at bounding box center [910, 421] width 27 height 36
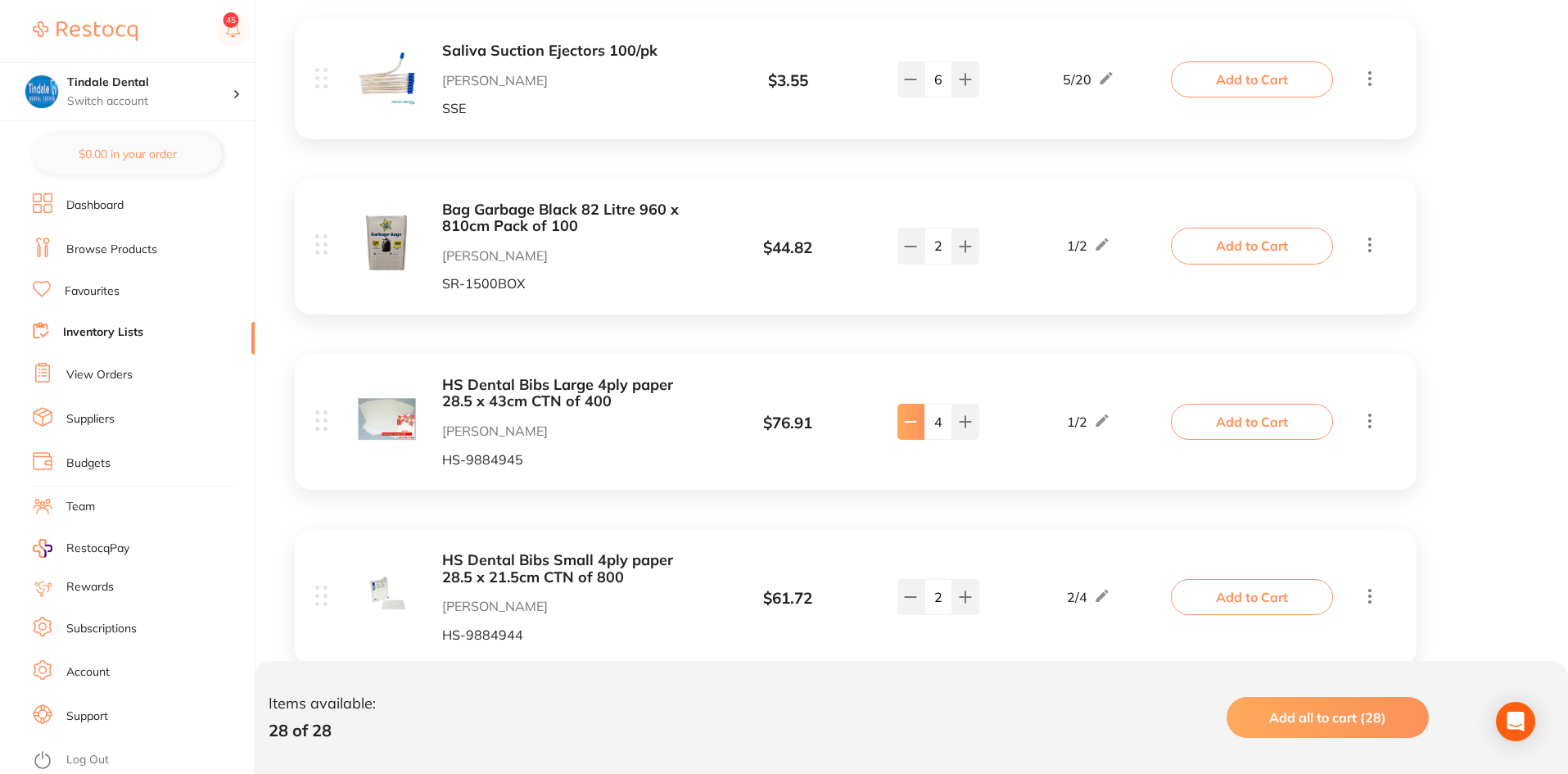
type input "3"
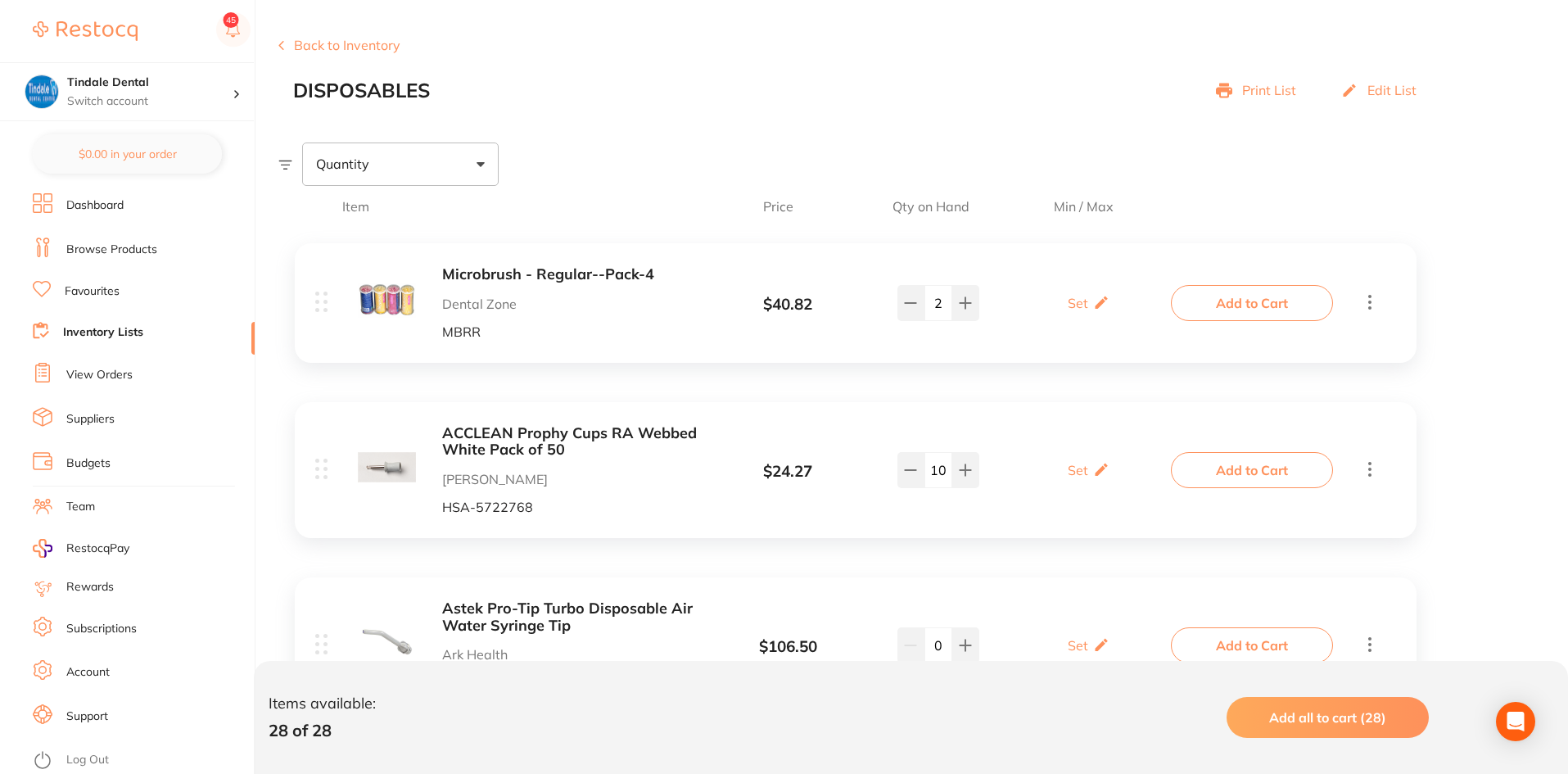
scroll to position [0, 0]
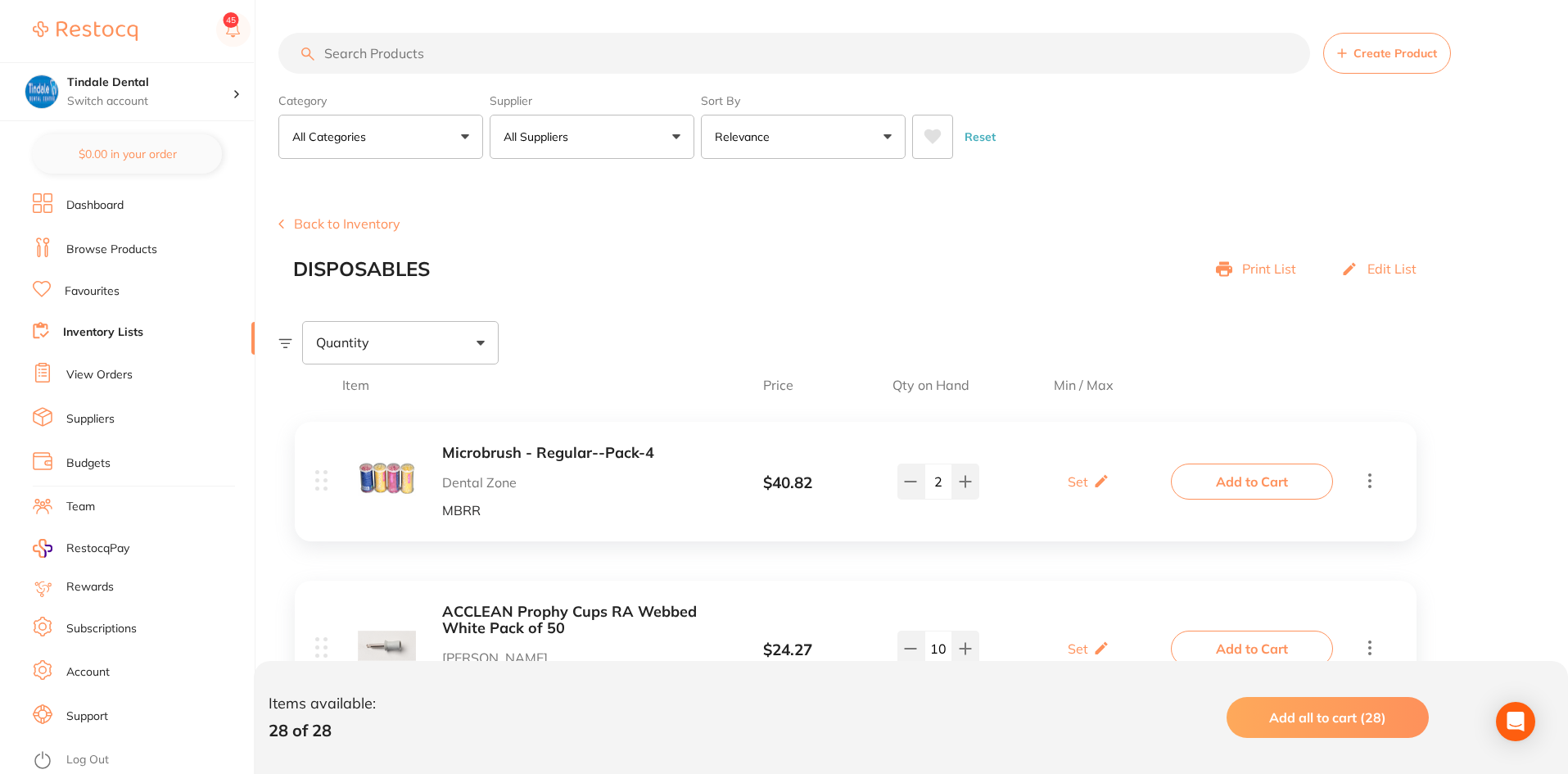
click at [115, 331] on link "Inventory Lists" at bounding box center [103, 333] width 80 height 17
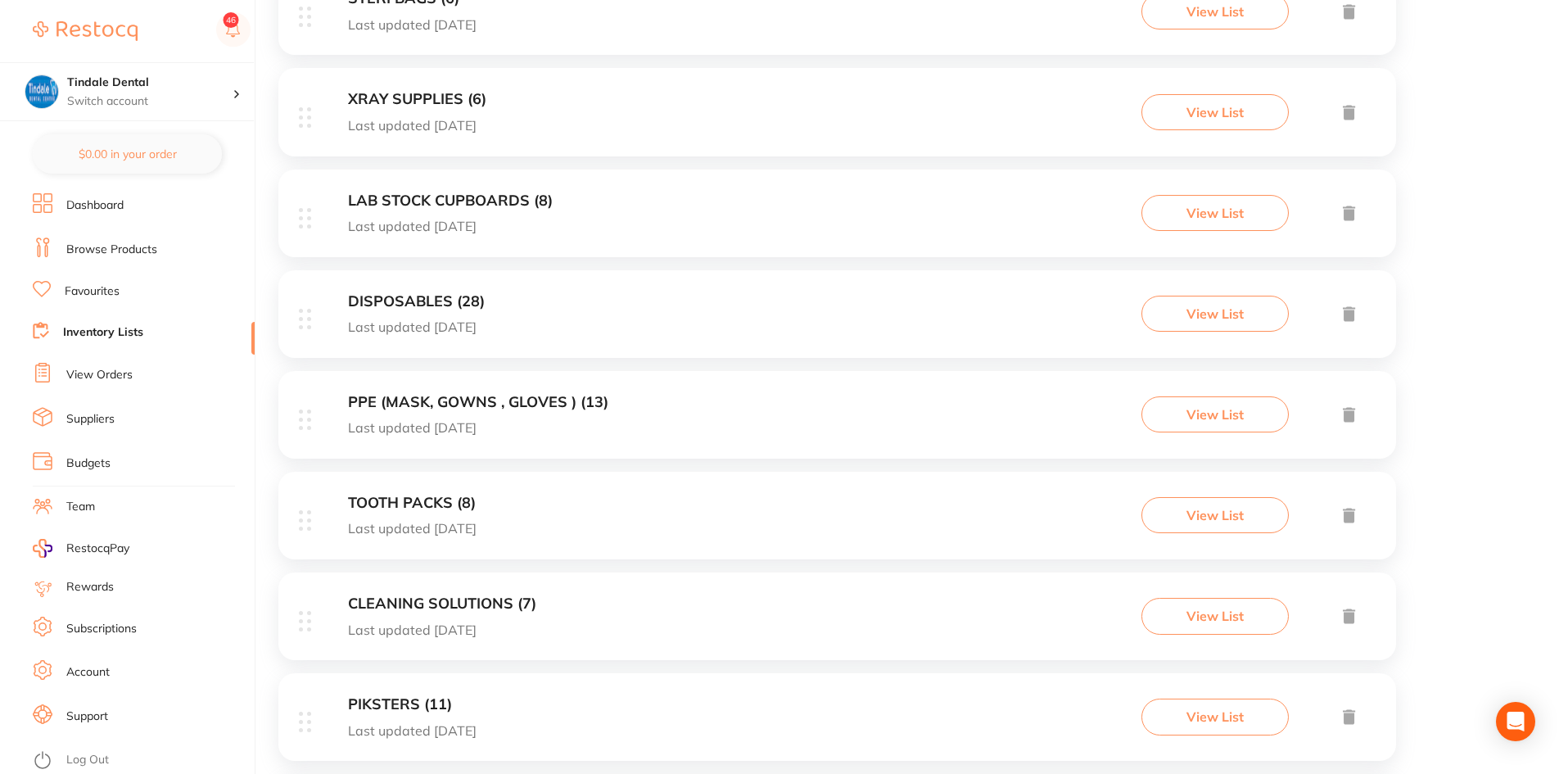
scroll to position [573, 0]
click at [393, 195] on h3 "LAB STOCK CUPBOARDS (8)" at bounding box center [450, 203] width 205 height 17
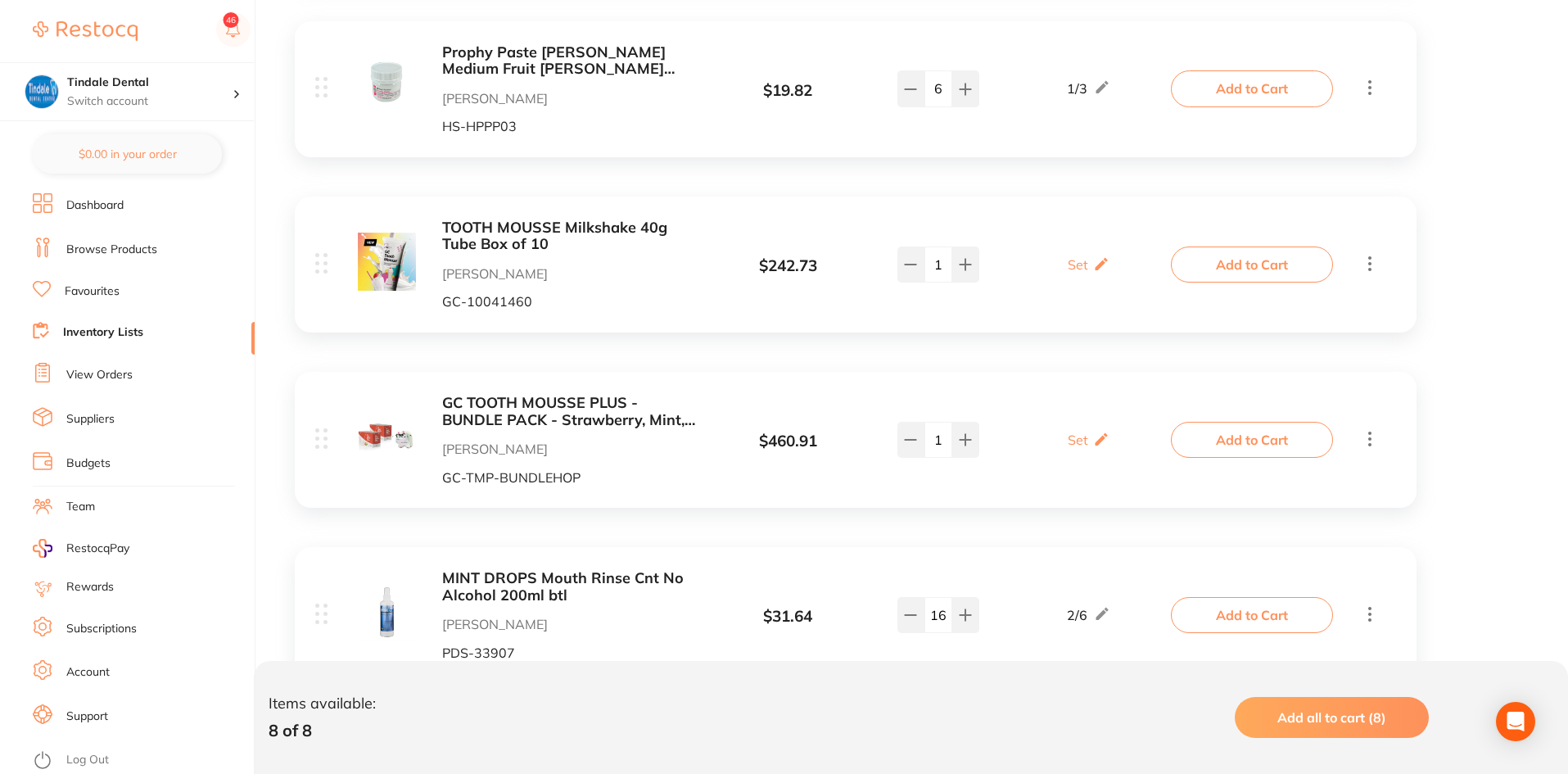
scroll to position [1146, 0]
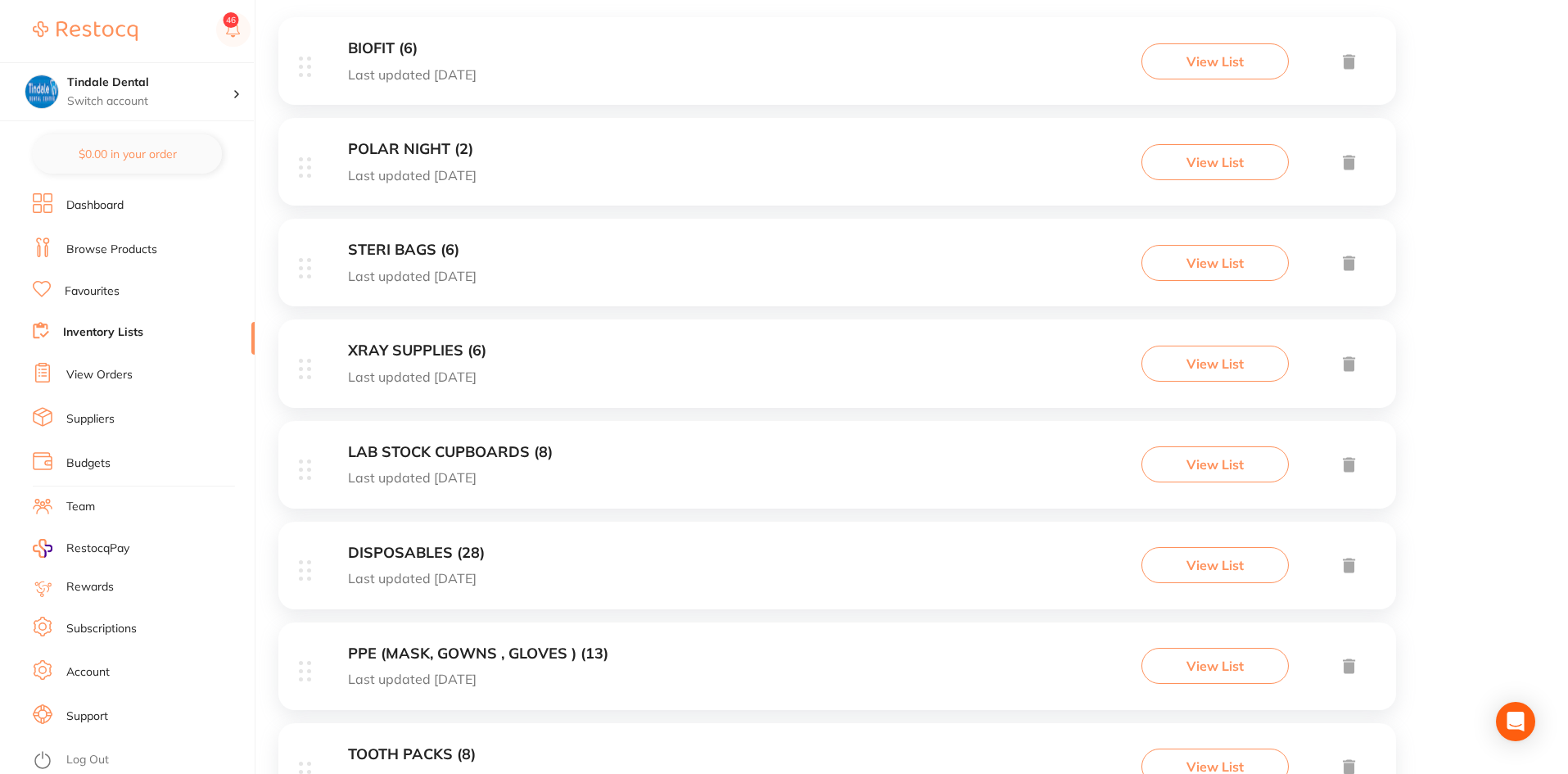
scroll to position [409, 0]
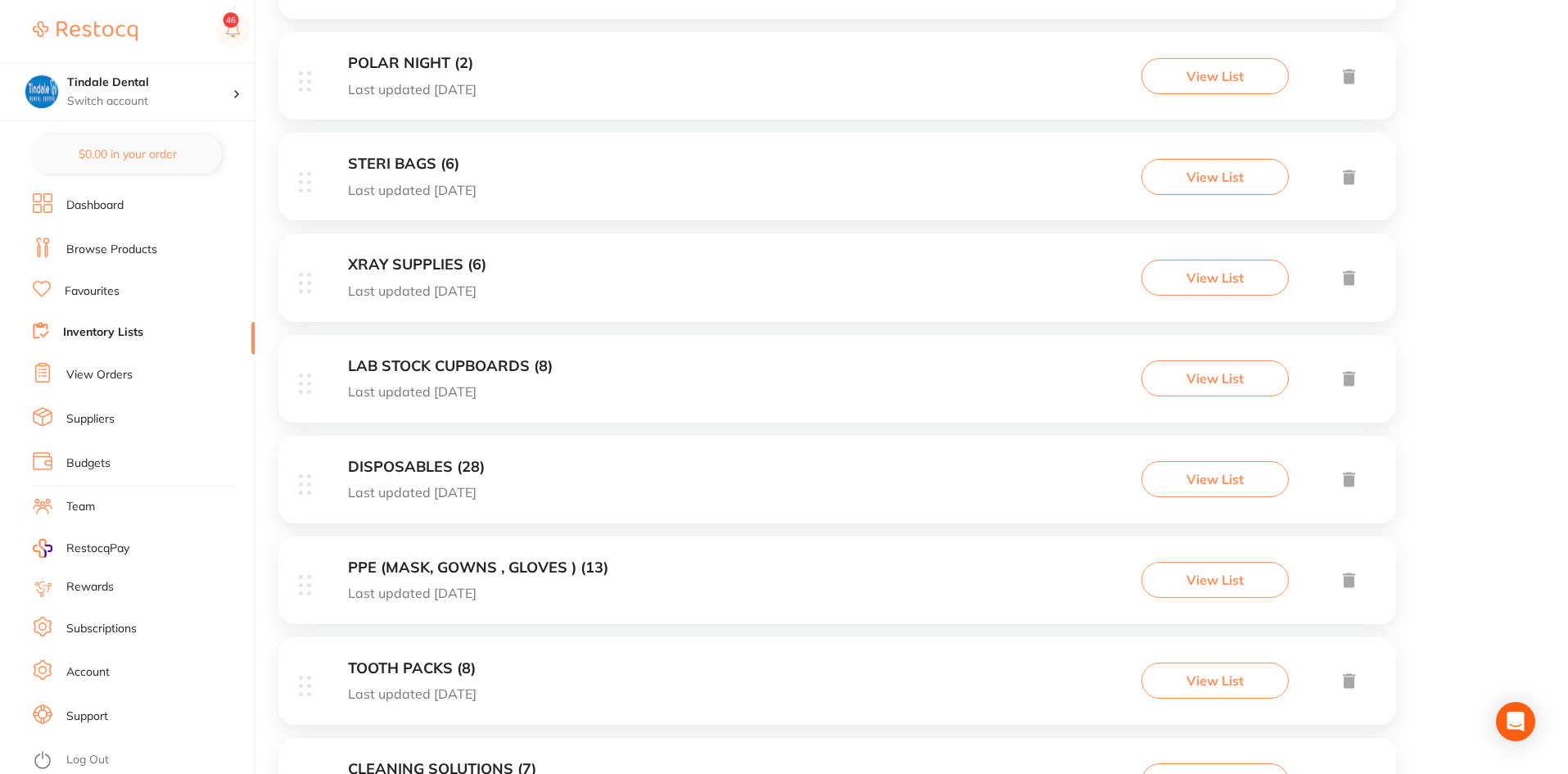
click at [387, 469] on h3 "DISPOSABLES (28)" at bounding box center [416, 467] width 137 height 17
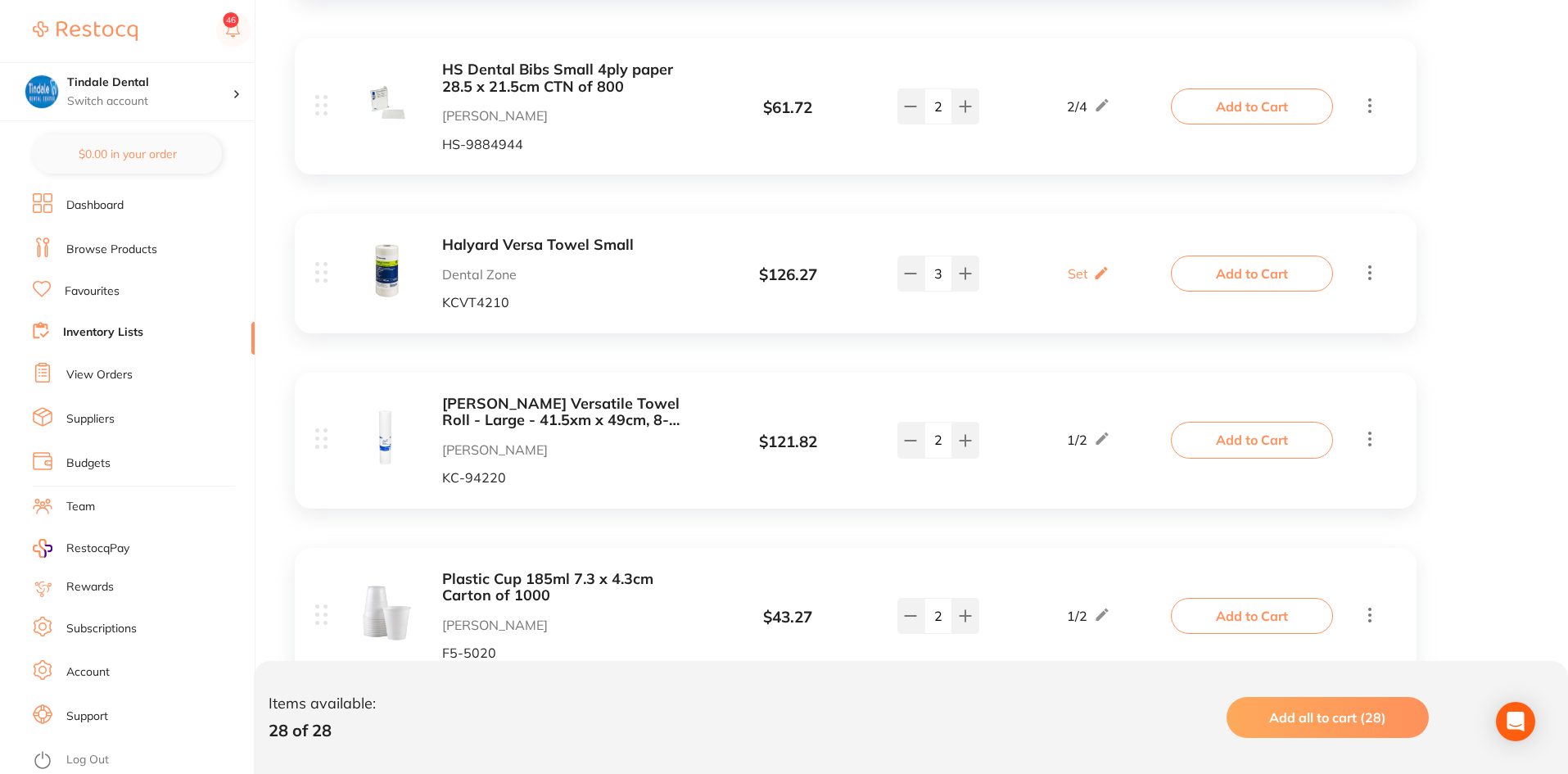
scroll to position [3603, 0]
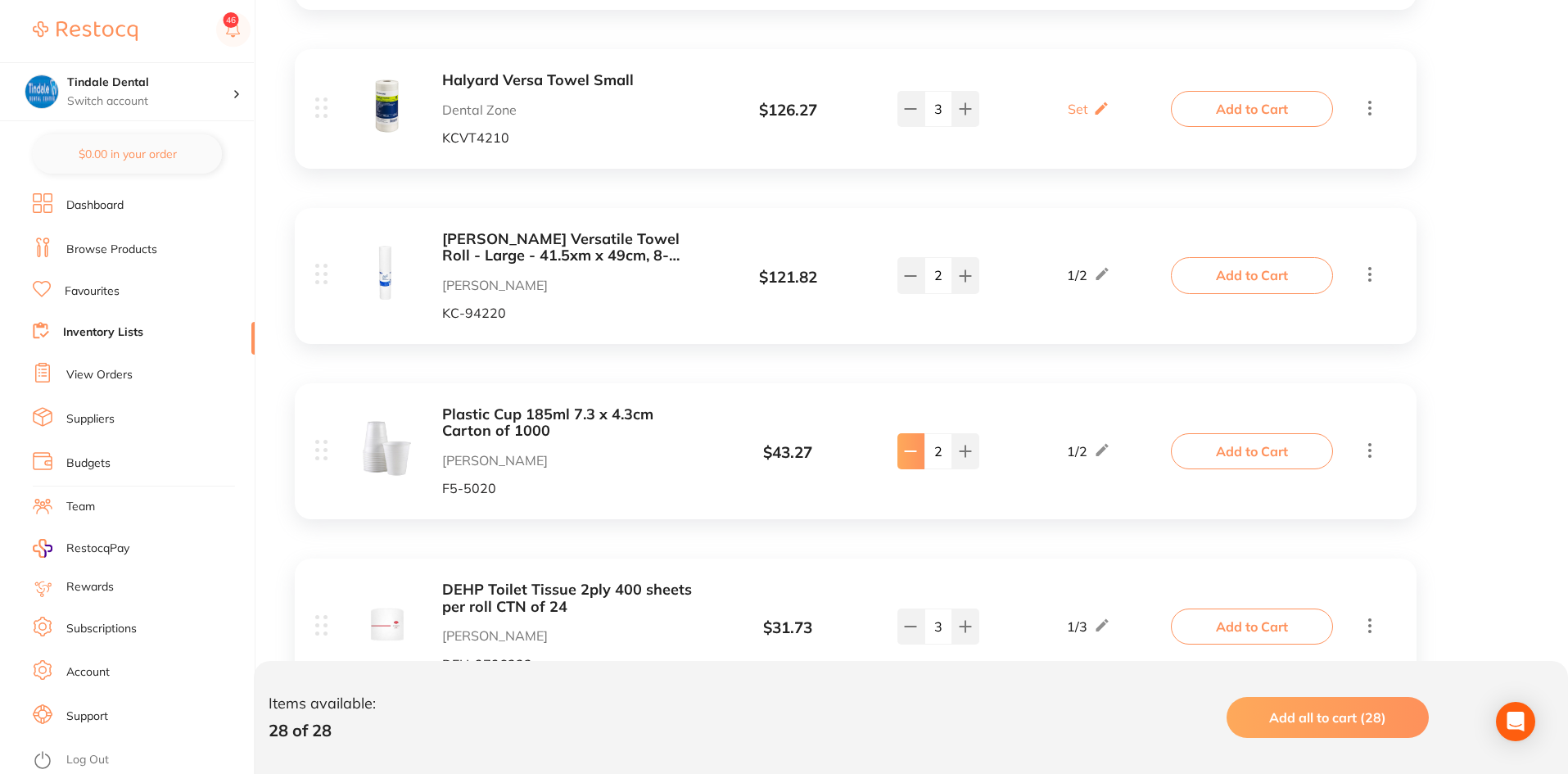
click at [913, 434] on button at bounding box center [910, 451] width 27 height 36
type input "1"
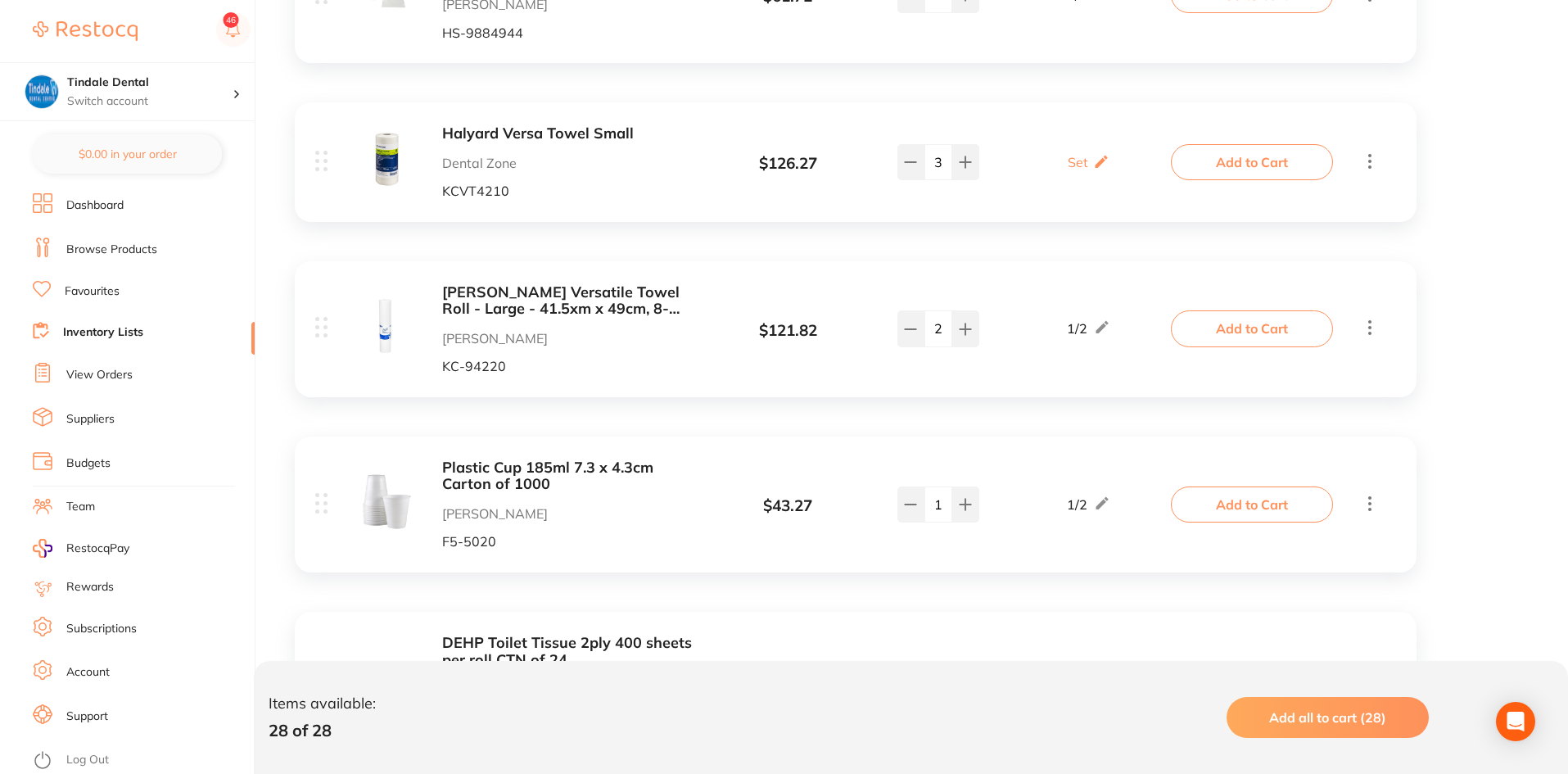
scroll to position [3439, 0]
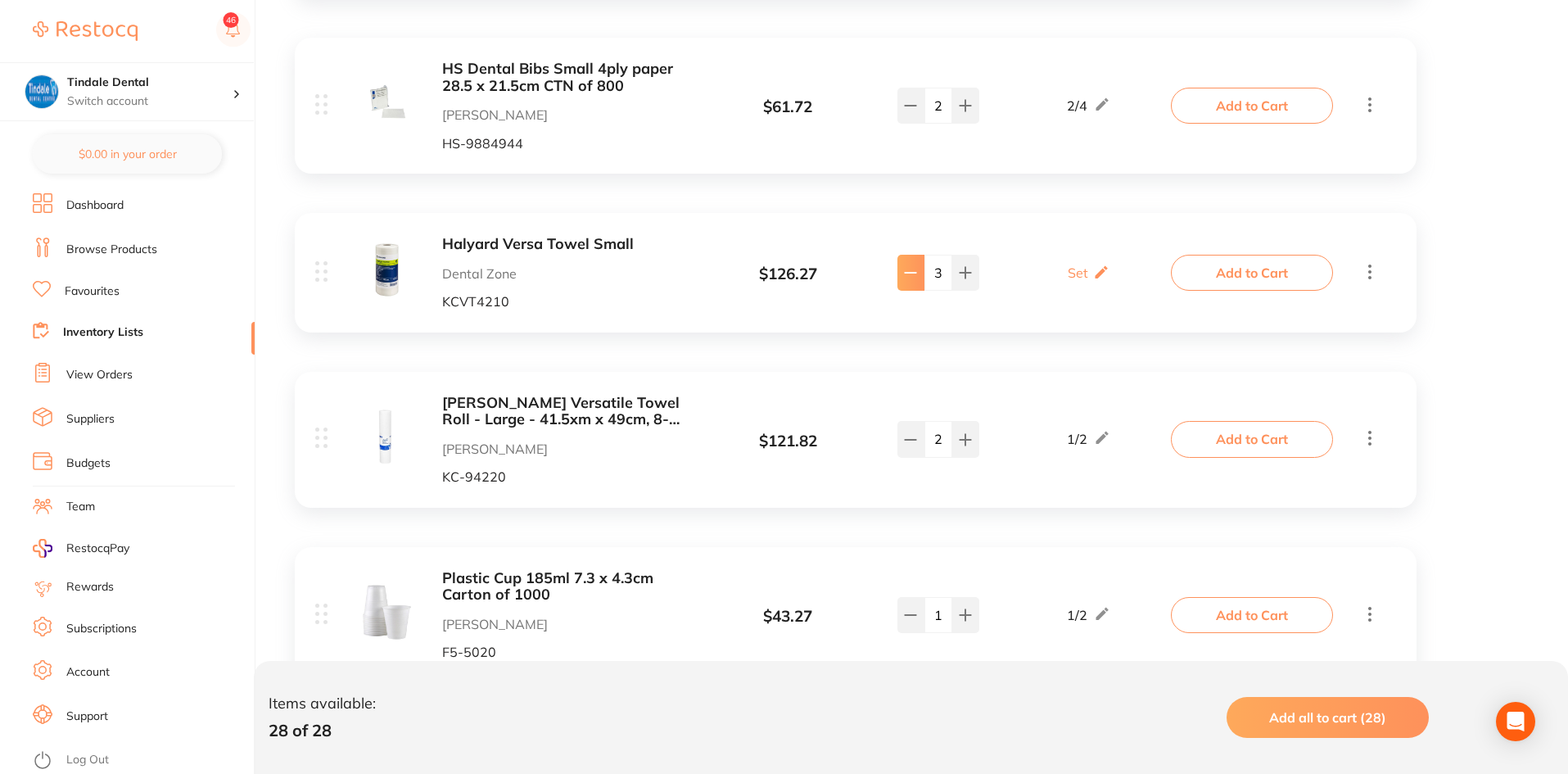
click at [913, 266] on icon at bounding box center [910, 273] width 13 height 13
type input "2"
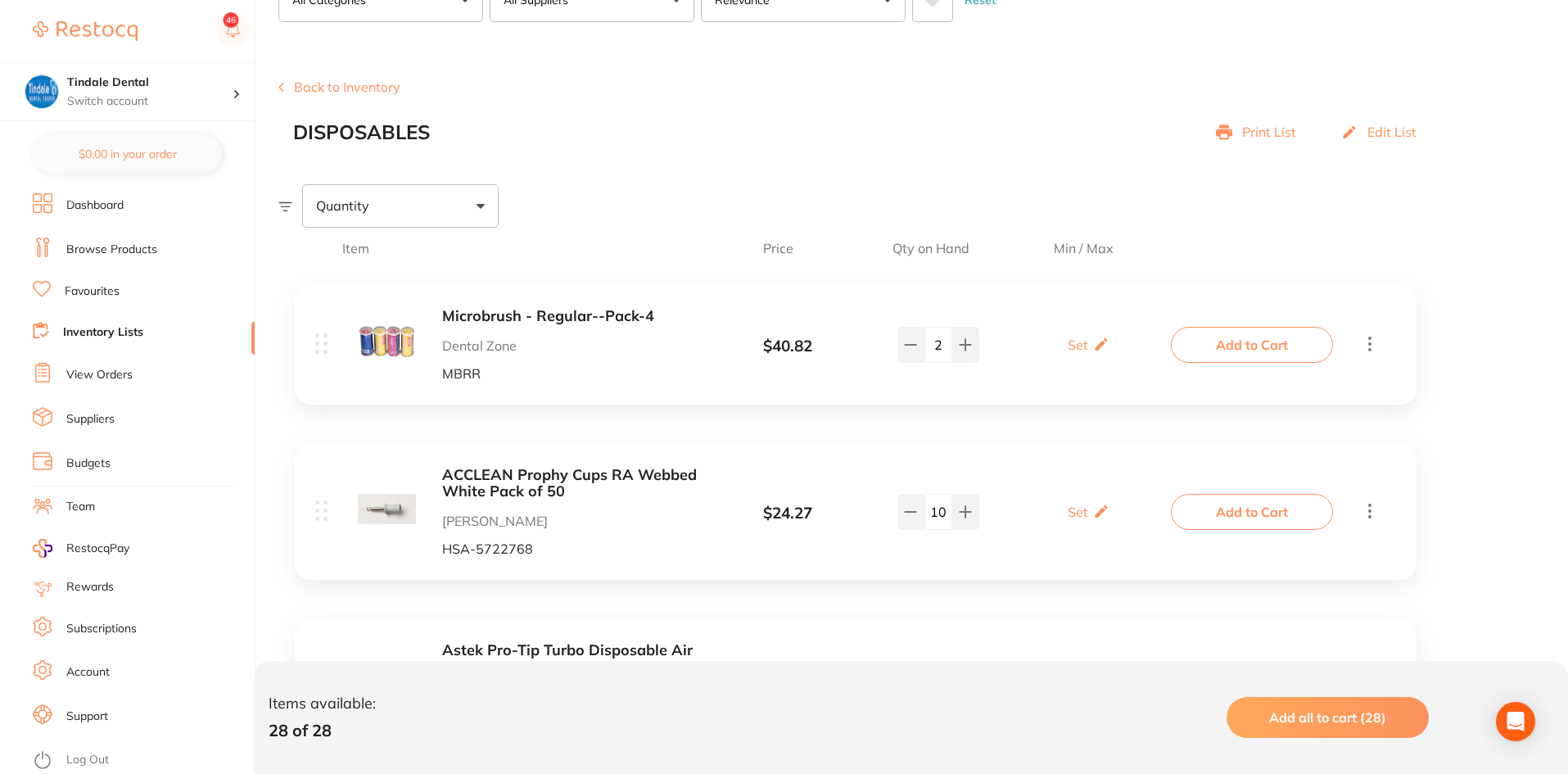
scroll to position [0, 0]
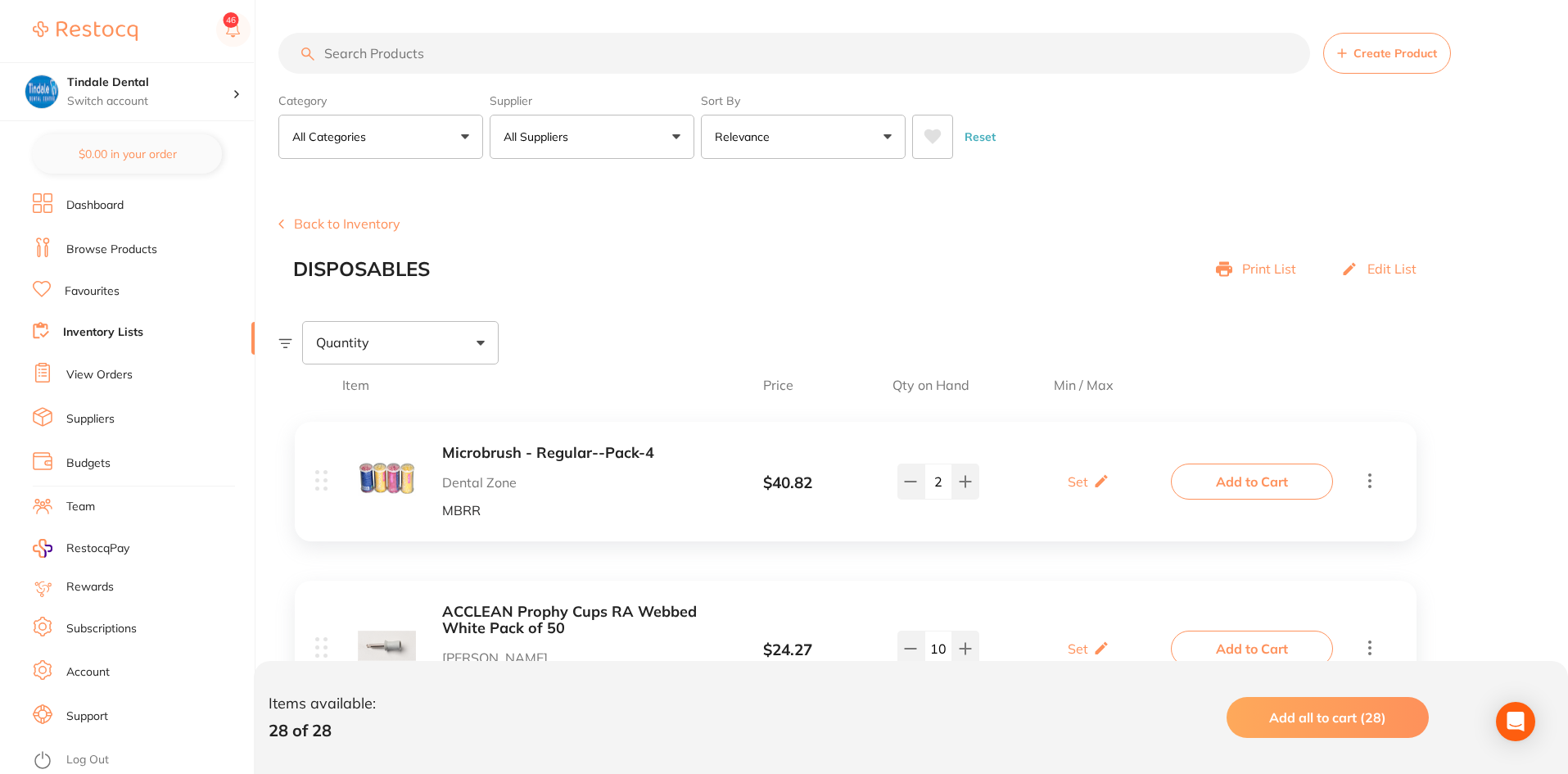
click at [109, 329] on link "Inventory Lists" at bounding box center [103, 333] width 80 height 17
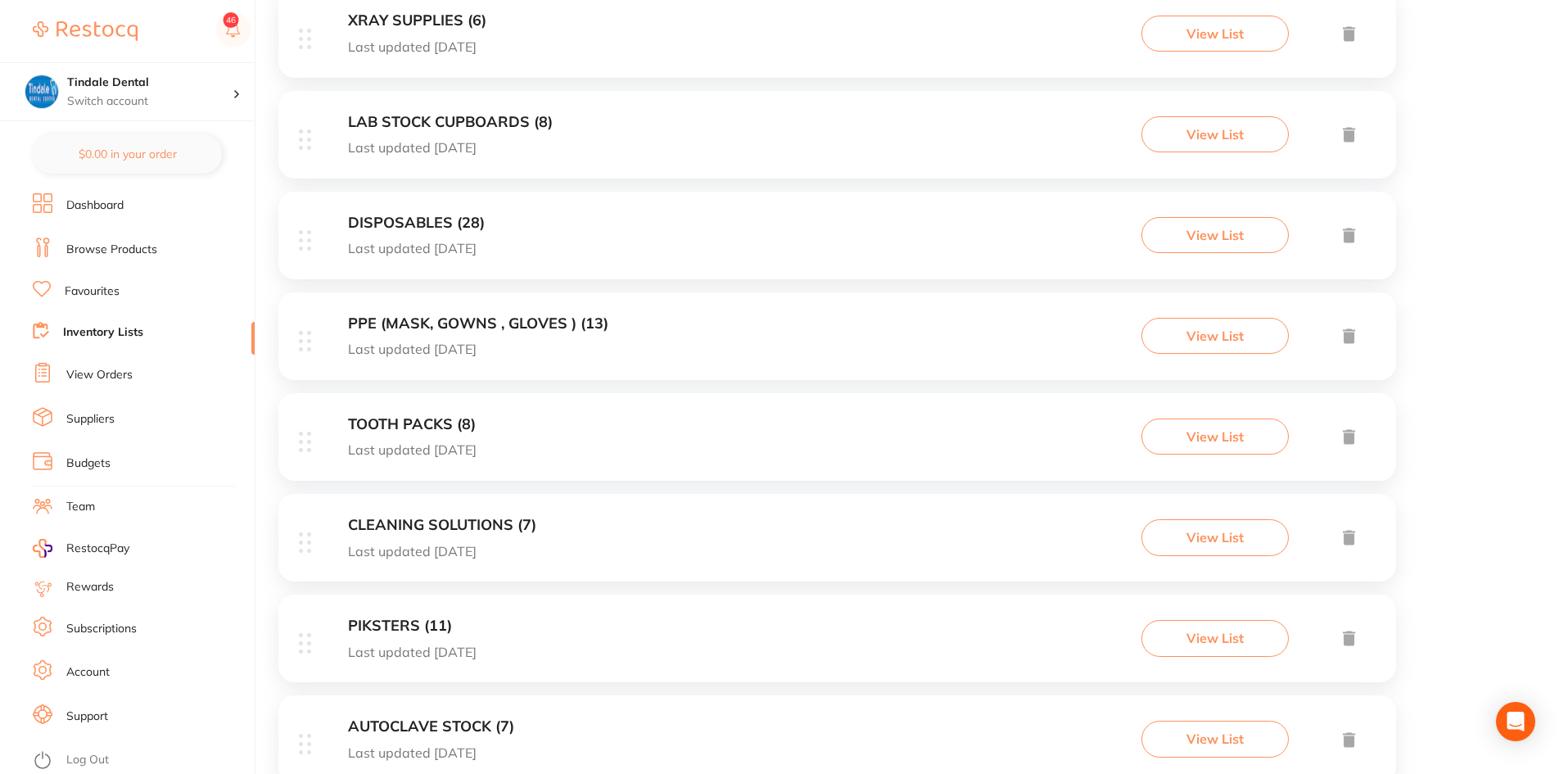
scroll to position [655, 0]
click at [378, 513] on div "CLEANING SOLUTIONS (7) Last updated 78 days ago View List" at bounding box center [837, 536] width 1118 height 87
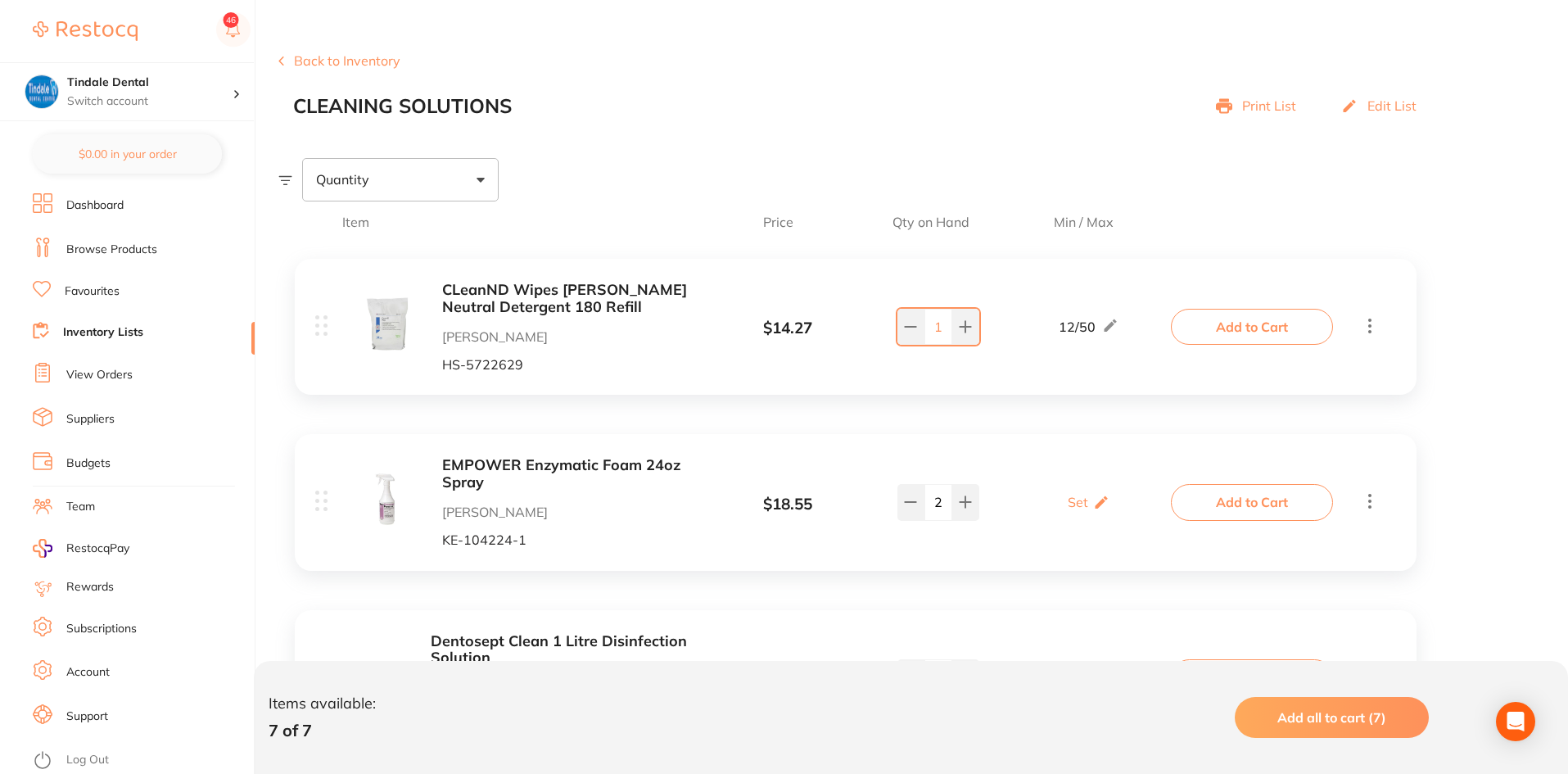
scroll to position [164, 0]
click at [909, 337] on button at bounding box center [910, 326] width 27 height 36
type input "0"
